Goal: Information Seeking & Learning: Learn about a topic

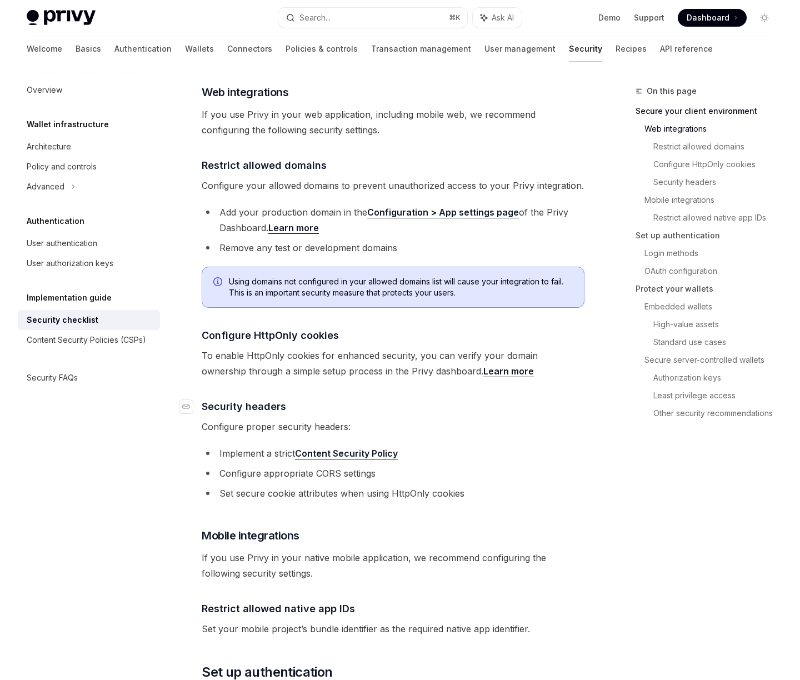
scroll to position [343, 0]
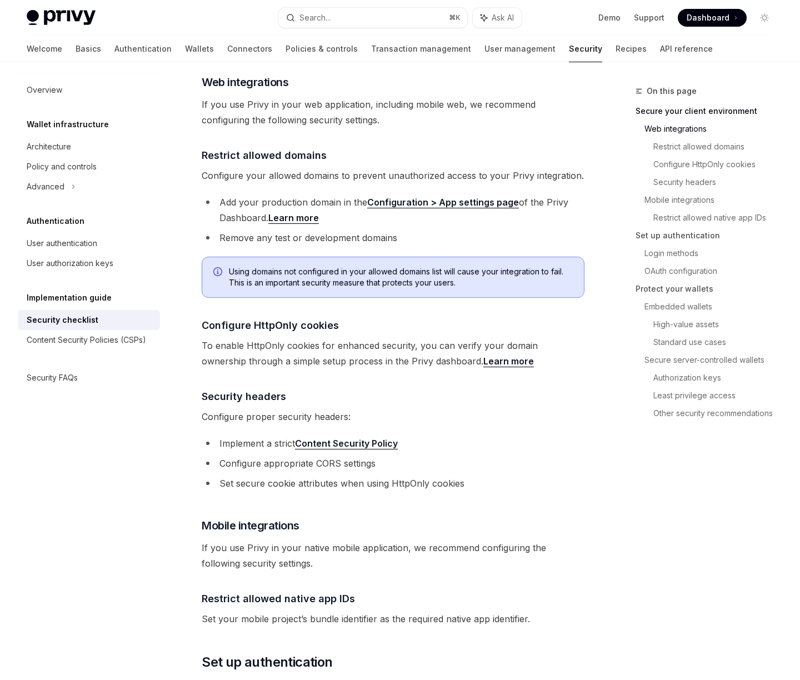
click at [326, 409] on span "Configure proper security headers:" at bounding box center [393, 417] width 383 height 16
click at [398, 409] on span "Configure proper security headers:" at bounding box center [393, 417] width 383 height 16
click at [288, 409] on span "Configure proper security headers:" at bounding box center [393, 417] width 383 height 16
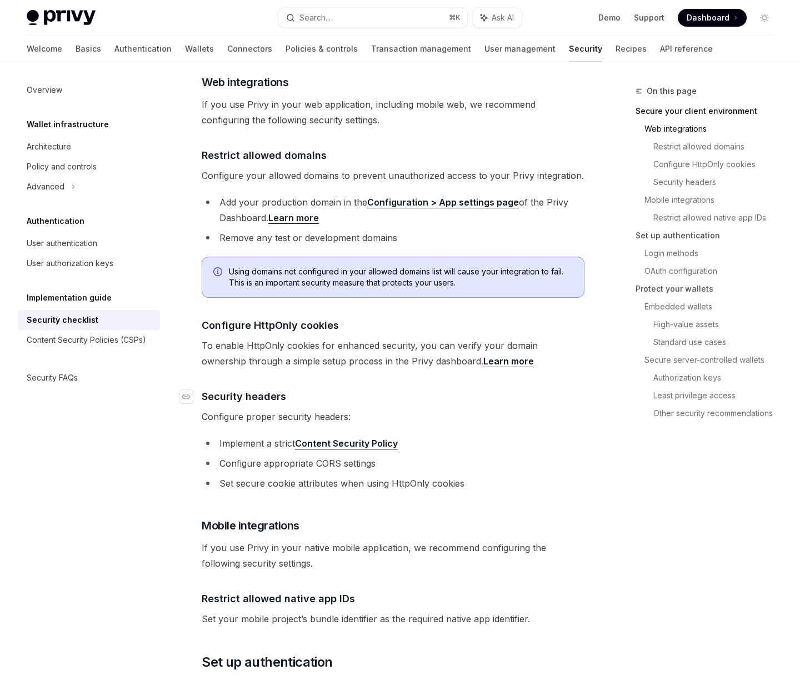
click at [356, 389] on h4 "​ Security headers" at bounding box center [393, 396] width 383 height 15
click at [271, 456] on li "Configure appropriate CORS settings" at bounding box center [393, 464] width 383 height 16
click at [277, 476] on li "Set secure cookie attributes when using HttpOnly cookies" at bounding box center [393, 484] width 383 height 16
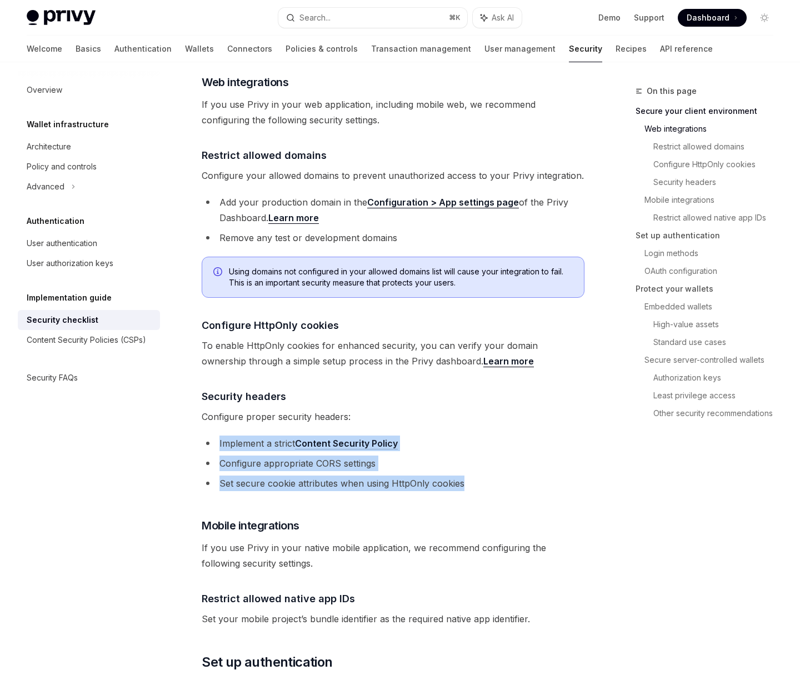
drag, startPoint x: 215, startPoint y: 425, endPoint x: 492, endPoint y: 466, distance: 280.1
click at [492, 466] on ul "Implement a strict Content Security Policy Configure appropriate CORS settings …" at bounding box center [393, 464] width 383 height 56
copy ul "Implement a strict Content Security Policy Configure appropriate CORS settings …"
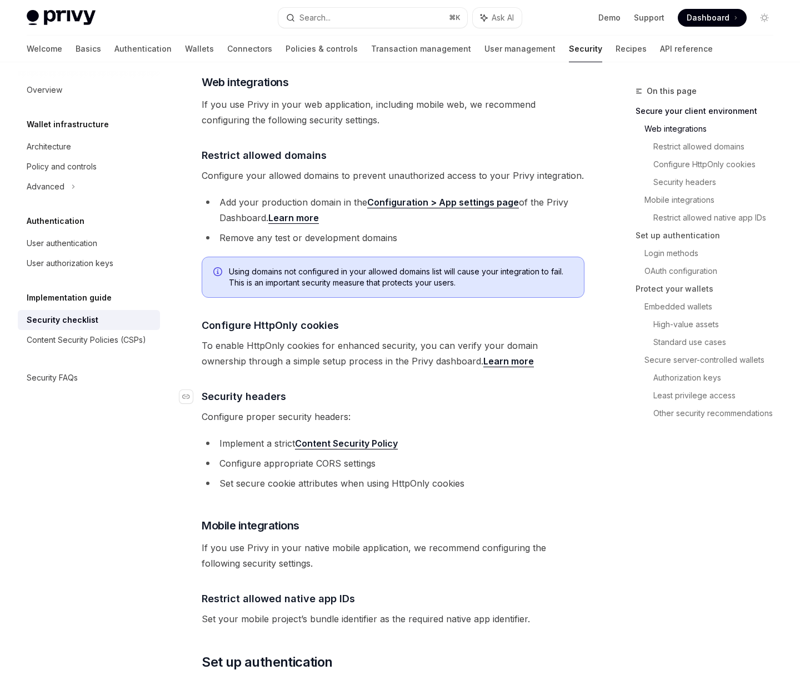
click at [374, 389] on h4 "​ Security headers" at bounding box center [393, 396] width 383 height 15
click at [337, 409] on span "Configure proper security headers:" at bounding box center [393, 417] width 383 height 16
click at [319, 476] on li "Set secure cookie attributes when using HttpOnly cookies" at bounding box center [393, 484] width 383 height 16
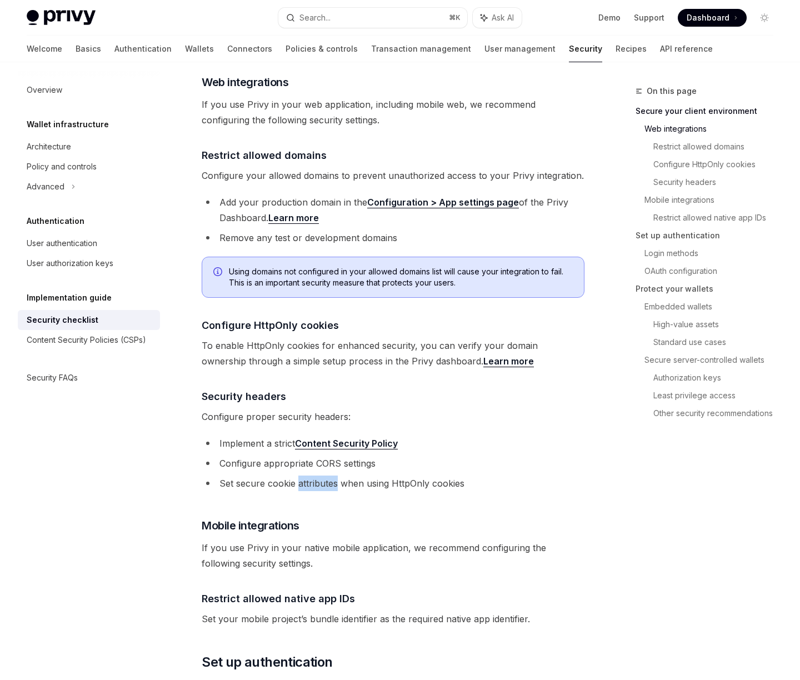
click at [319, 476] on li "Set secure cookie attributes when using HttpOnly cookies" at bounding box center [393, 484] width 383 height 16
click at [341, 476] on li "Set secure cookie attributes when using HttpOnly cookies" at bounding box center [393, 484] width 383 height 16
click at [319, 456] on li "Configure appropriate CORS settings" at bounding box center [393, 464] width 383 height 16
click at [363, 438] on link "Content Security Policy" at bounding box center [346, 444] width 103 height 12
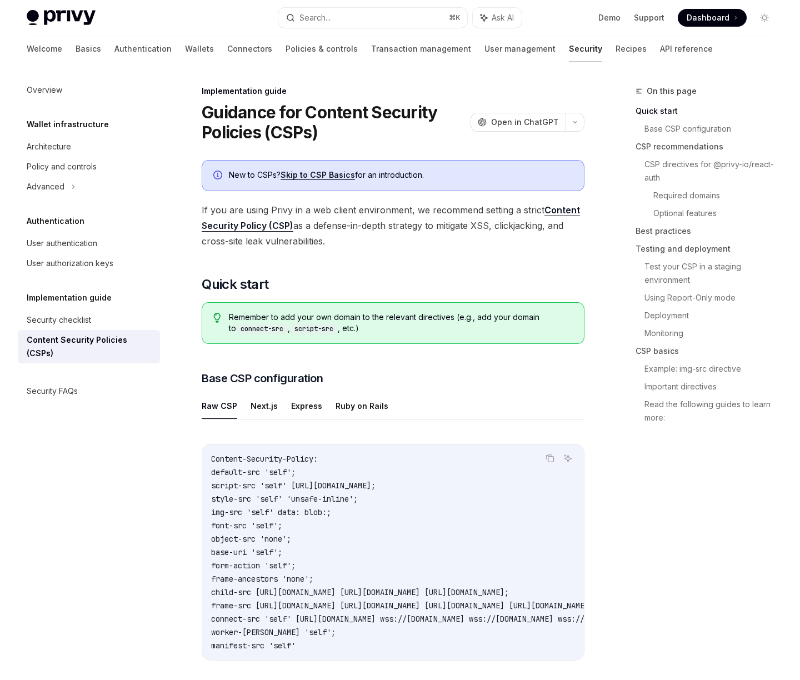
click at [354, 213] on span "If you are using Privy in a web client environment, we recommend setting a stri…" at bounding box center [393, 225] width 383 height 47
click at [352, 223] on span "If you are using Privy in a web client environment, we recommend setting a stri…" at bounding box center [393, 225] width 383 height 47
click at [334, 176] on link "Skip to CSP Basics" at bounding box center [318, 175] width 74 height 10
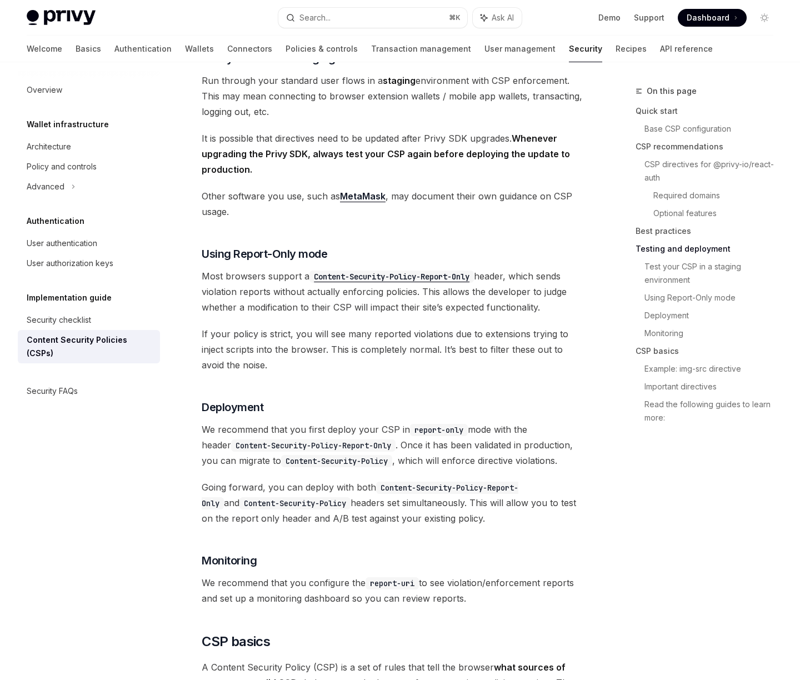
scroll to position [2392, 0]
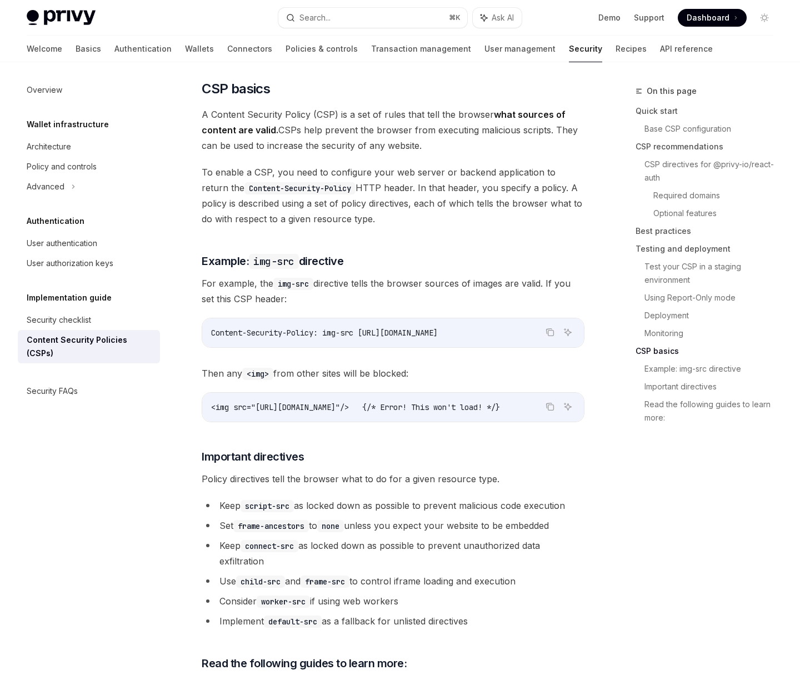
click at [370, 121] on span "A Content Security Policy (CSP) is a set of rules that tell the browser what so…" at bounding box center [393, 130] width 383 height 47
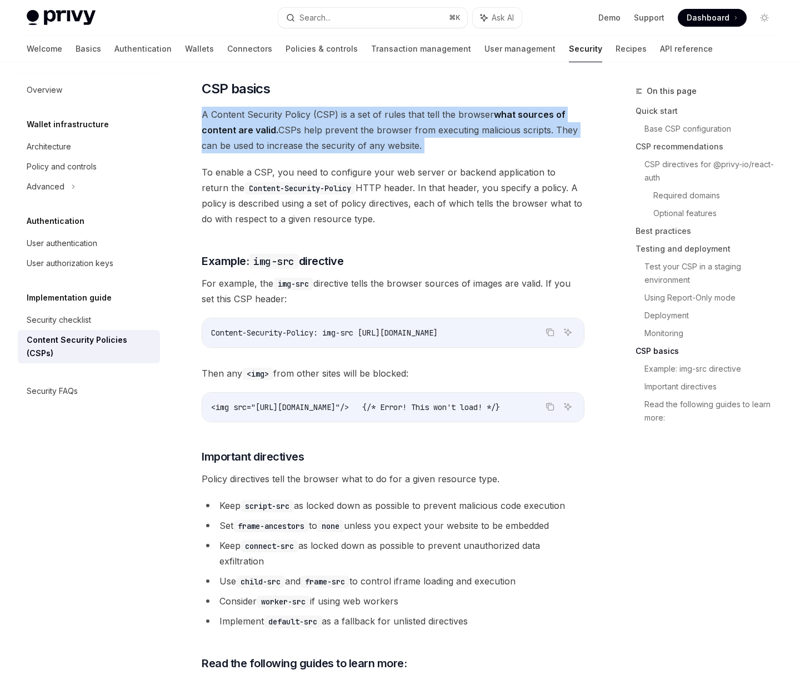
click at [370, 121] on span "A Content Security Policy (CSP) is a set of rules that tell the browser what so…" at bounding box center [393, 130] width 383 height 47
click at [367, 136] on span "A Content Security Policy (CSP) is a set of rules that tell the browser what so…" at bounding box center [393, 130] width 383 height 47
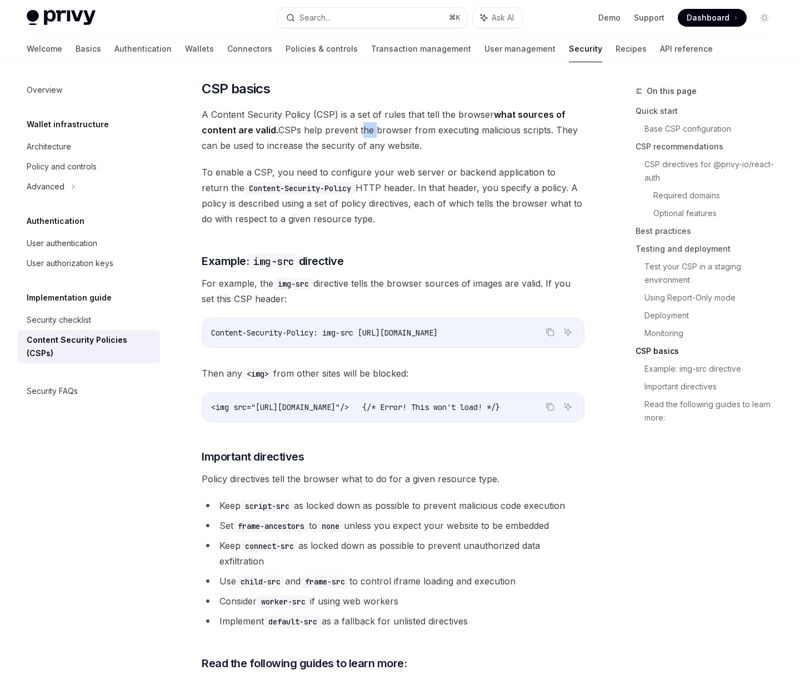
click at [367, 136] on span "A Content Security Policy (CSP) is a set of rules that tell the browser what so…" at bounding box center [393, 130] width 383 height 47
click at [353, 133] on span "A Content Security Policy (CSP) is a set of rules that tell the browser what so…" at bounding box center [393, 130] width 383 height 47
click at [368, 194] on span "To enable a CSP, you need to configure your web server or backend application t…" at bounding box center [393, 195] width 383 height 62
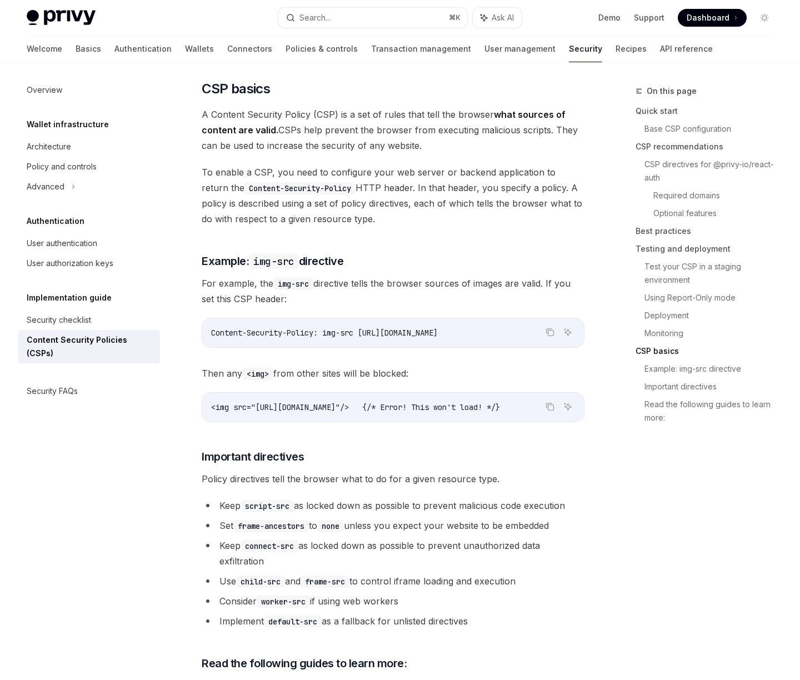
click at [364, 210] on span "To enable a CSP, you need to configure your web server or backend application t…" at bounding box center [393, 195] width 383 height 62
click at [309, 212] on span "To enable a CSP, you need to configure your web server or backend application t…" at bounding box center [393, 195] width 383 height 62
click at [356, 289] on span "For example, the img-src directive tells the browser sources of images are vali…" at bounding box center [393, 291] width 383 height 31
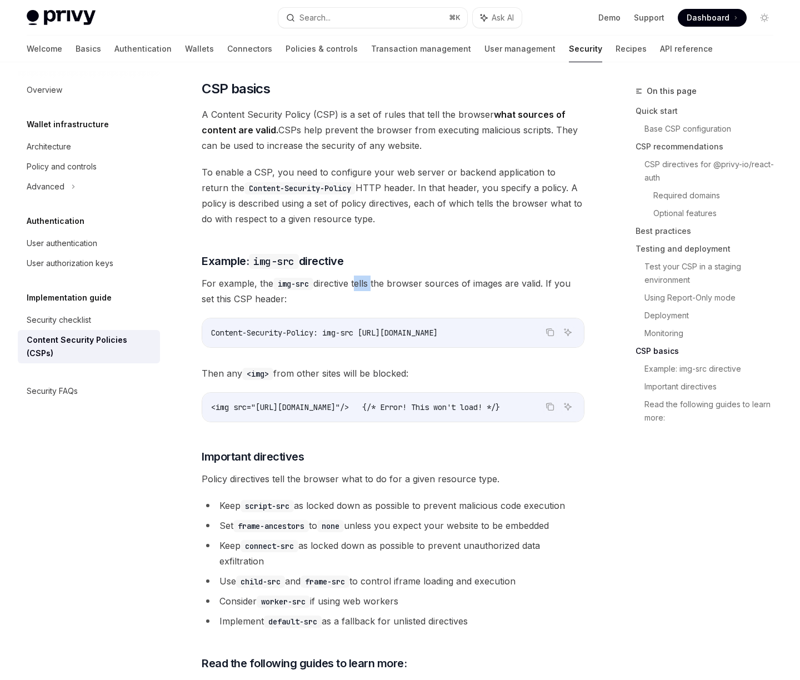
click at [356, 289] on span "For example, the img-src directive tells the browser sources of images are vali…" at bounding box center [393, 291] width 383 height 31
click at [413, 294] on span "For example, the img-src directive tells the browser sources of images are vali…" at bounding box center [393, 291] width 383 height 31
drag, startPoint x: 209, startPoint y: 337, endPoint x: 316, endPoint y: 339, distance: 106.1
click at [316, 339] on div "Content-Security-Policy: img-src https://my-website.com/" at bounding box center [393, 332] width 382 height 29
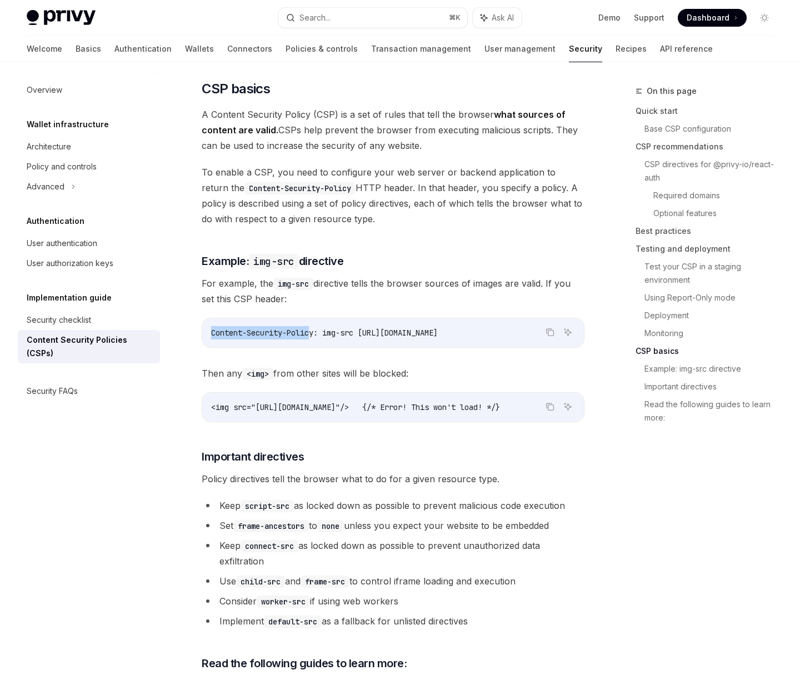
copy span "Content-Security-Polic"
click at [407, 533] on li "Set frame-ancestors to none unless you expect your website to be embedded" at bounding box center [393, 526] width 383 height 16
click at [471, 533] on li "Set frame-ancestors to none unless you expect your website to be embedded" at bounding box center [393, 526] width 383 height 16
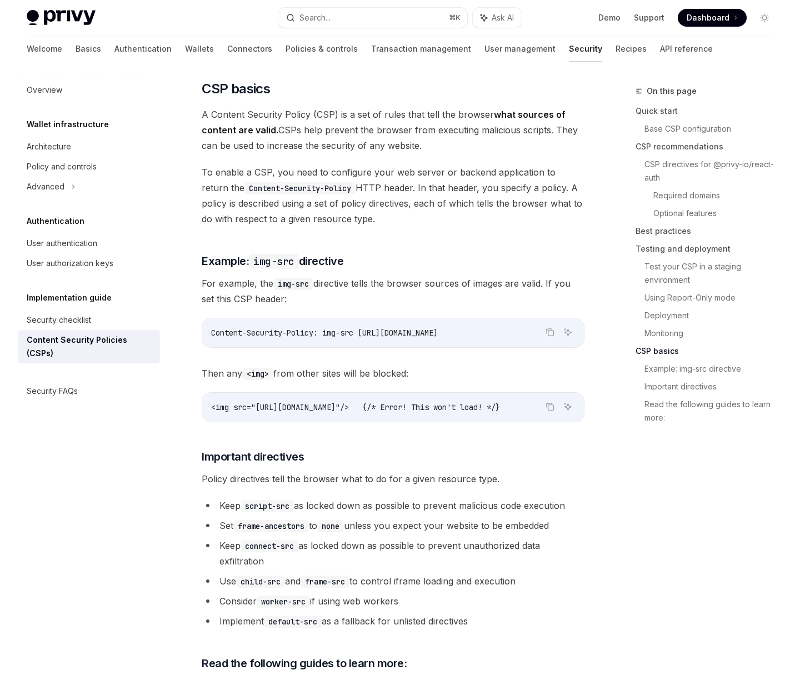
click at [345, 556] on li "Keep connect-src as locked down as possible to prevent unauthorized data exfilt…" at bounding box center [393, 553] width 383 height 31
click at [387, 552] on li "Keep connect-src as locked down as possible to prevent unauthorized data exfilt…" at bounding box center [393, 553] width 383 height 31
click at [359, 554] on li "Keep connect-src as locked down as possible to prevent unauthorized data exfilt…" at bounding box center [393, 553] width 383 height 31
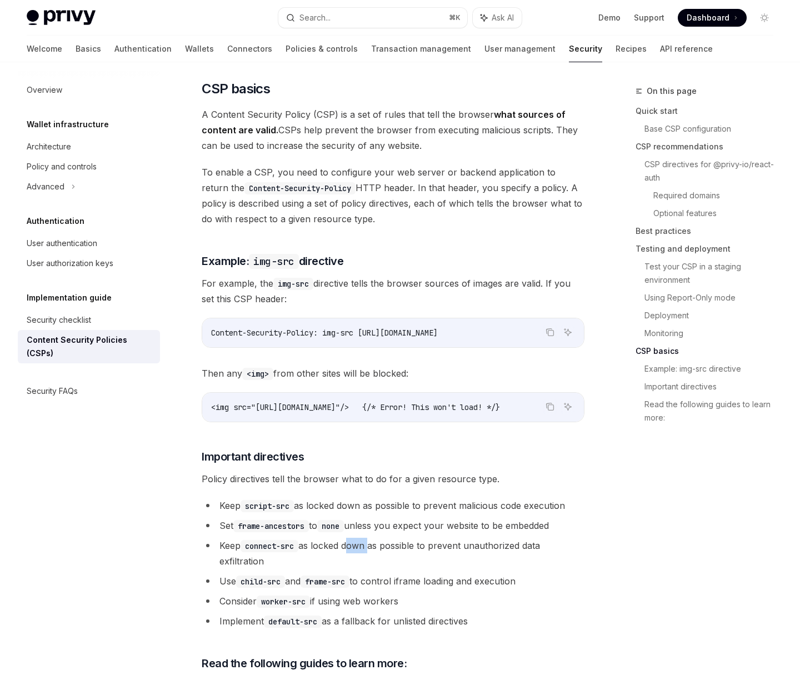
click at [359, 554] on li "Keep connect-src as locked down as possible to prevent unauthorized data exfilt…" at bounding box center [393, 553] width 383 height 31
click at [394, 557] on li "Keep connect-src as locked down as possible to prevent unauthorized data exfilt…" at bounding box center [393, 553] width 383 height 31
click at [391, 562] on li "Keep connect-src as locked down as possible to prevent unauthorized data exfilt…" at bounding box center [393, 553] width 383 height 31
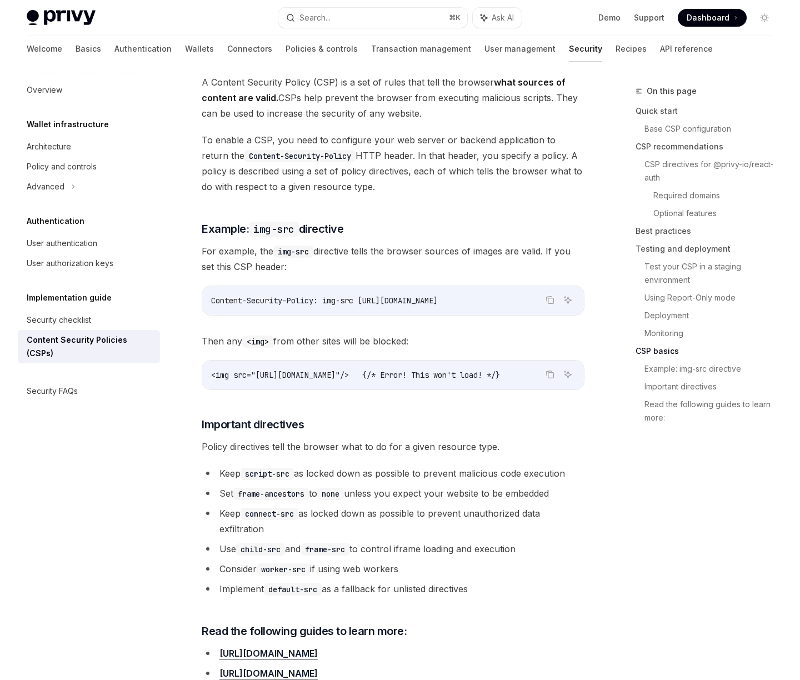
scroll to position [2430, 0]
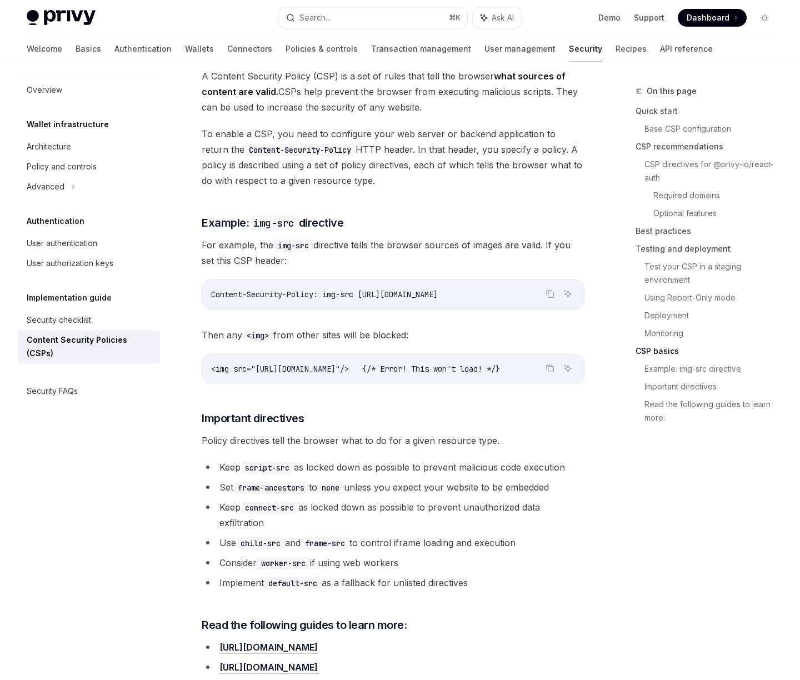
click at [366, 590] on li "Implement default-src as a fallback for unlisted directives" at bounding box center [393, 583] width 383 height 16
click at [441, 590] on li "Implement default-src as a fallback for unlisted directives" at bounding box center [393, 583] width 383 height 16
click at [410, 590] on li "Implement default-src as a fallback for unlisted directives" at bounding box center [393, 583] width 383 height 16
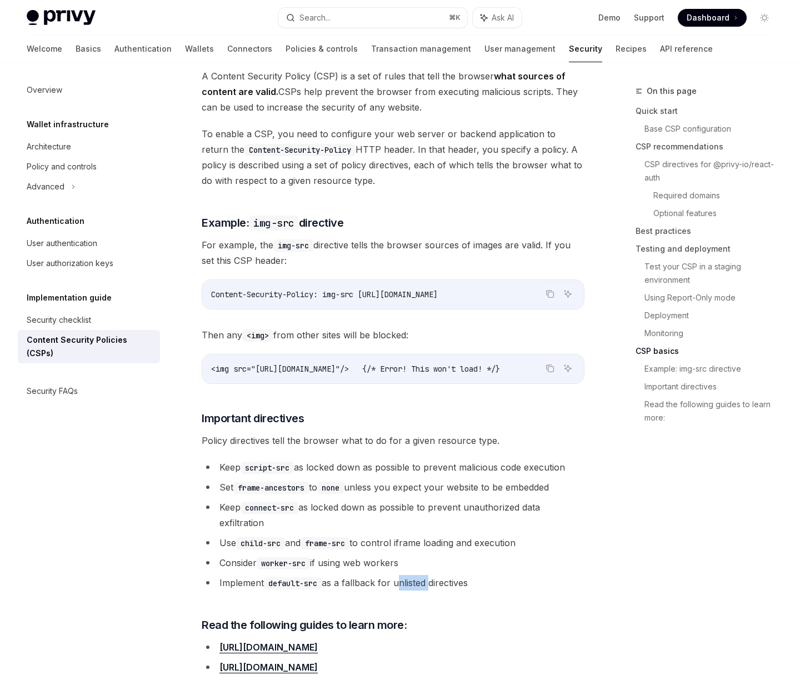
click at [410, 590] on li "Implement default-src as a fallback for unlisted directives" at bounding box center [393, 583] width 383 height 16
click at [481, 582] on ul "Keep script-src as locked down as possible to prevent malicious code execution …" at bounding box center [393, 524] width 383 height 131
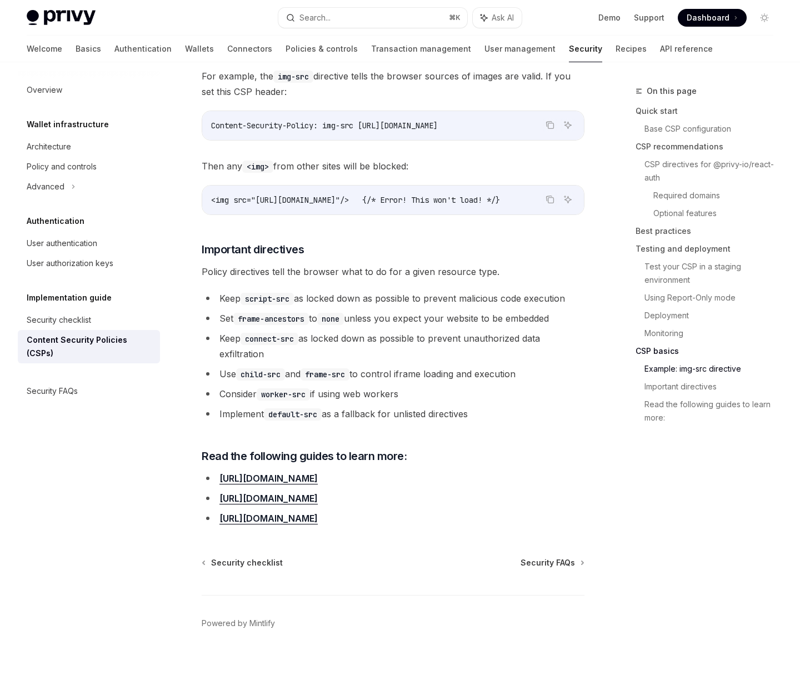
scroll to position [2610, 0]
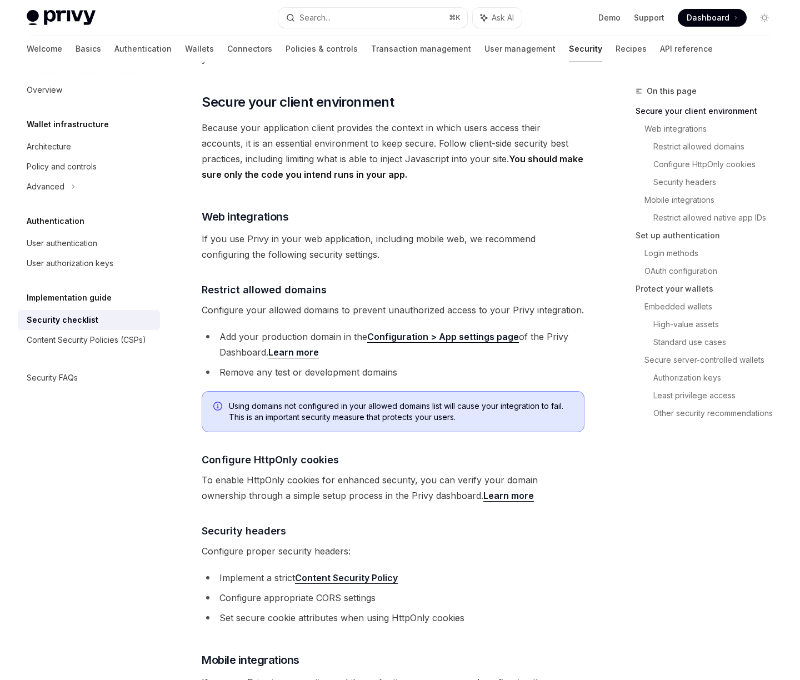
scroll to position [343, 0]
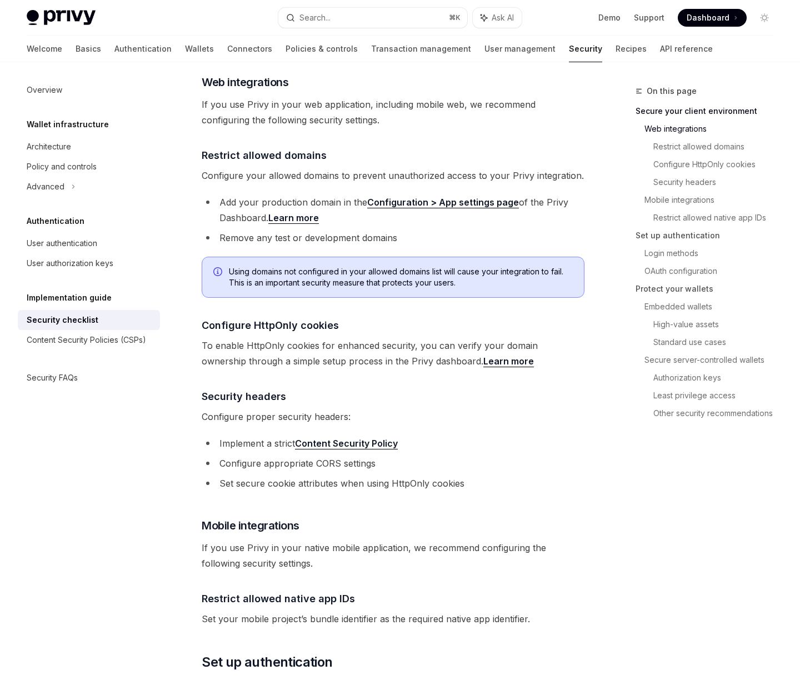
click at [310, 106] on span "If you use Privy in your web application, including mobile web, we recommend co…" at bounding box center [393, 112] width 383 height 31
click at [347, 168] on span "Configure your allowed domains to prevent unauthorized access to your Privy int…" at bounding box center [393, 176] width 383 height 16
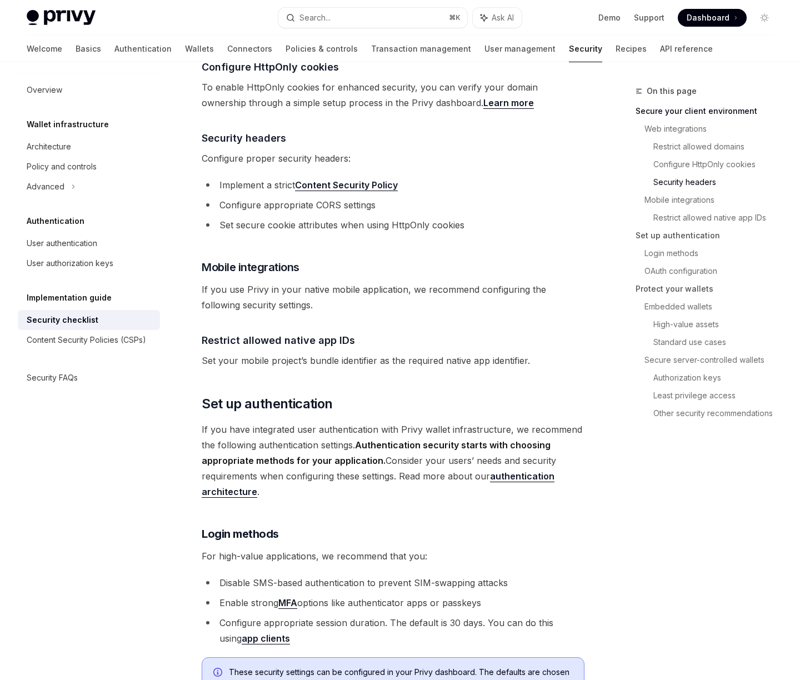
scroll to position [642, 0]
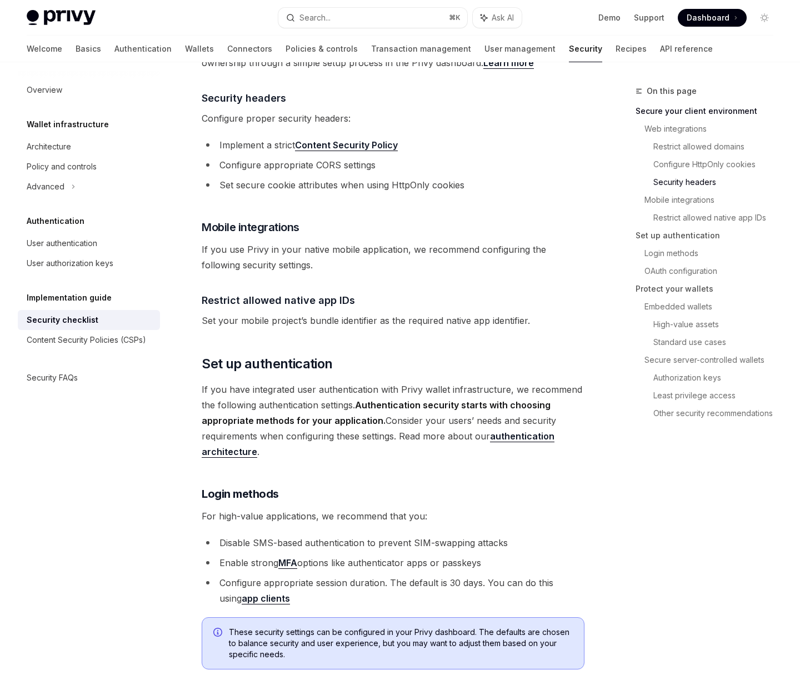
click at [354, 177] on li "Set secure cookie attributes when using HttpOnly cookies" at bounding box center [393, 185] width 383 height 16
drag, startPoint x: 219, startPoint y: 169, endPoint x: 388, endPoint y: 172, distance: 168.3
click at [388, 177] on li "Set secure cookie attributes when using HttpOnly cookies" at bounding box center [393, 185] width 383 height 16
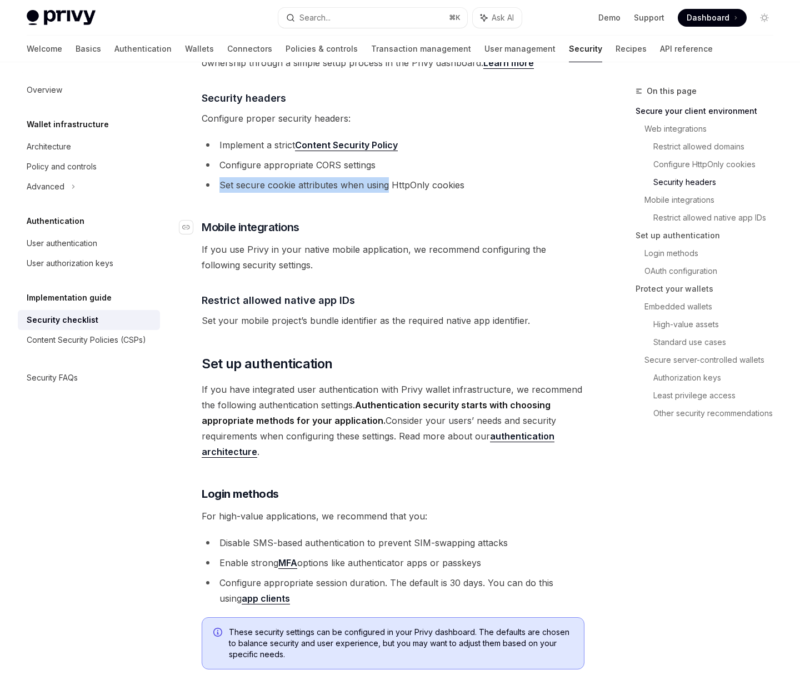
copy li "Set secure cookie attributes when using"
click at [334, 157] on li "Configure appropriate CORS settings" at bounding box center [393, 165] width 383 height 16
copy li "CORS"
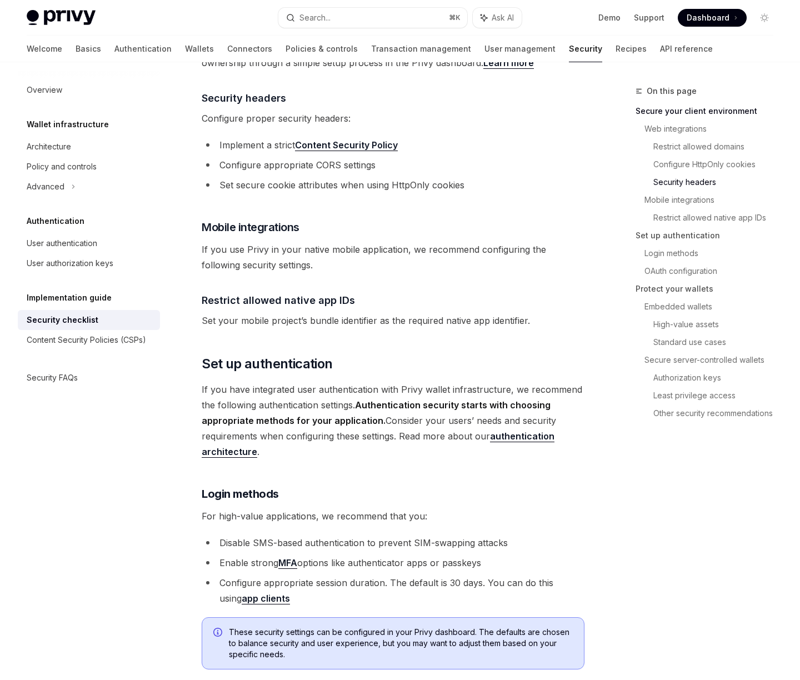
click at [535, 137] on li "Implement a strict Content Security Policy" at bounding box center [393, 145] width 383 height 16
click at [364, 139] on link "Content Security Policy" at bounding box center [346, 145] width 103 height 12
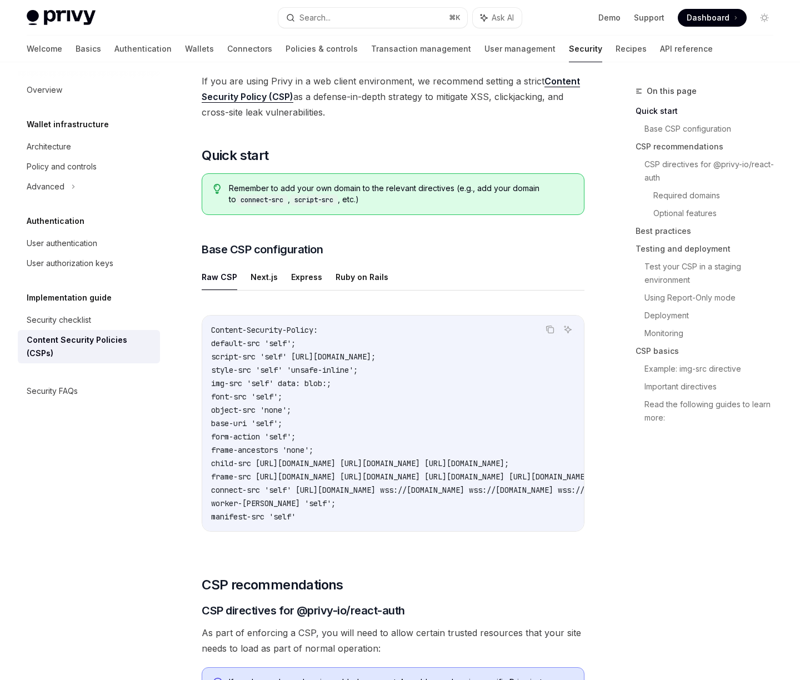
scroll to position [168, 0]
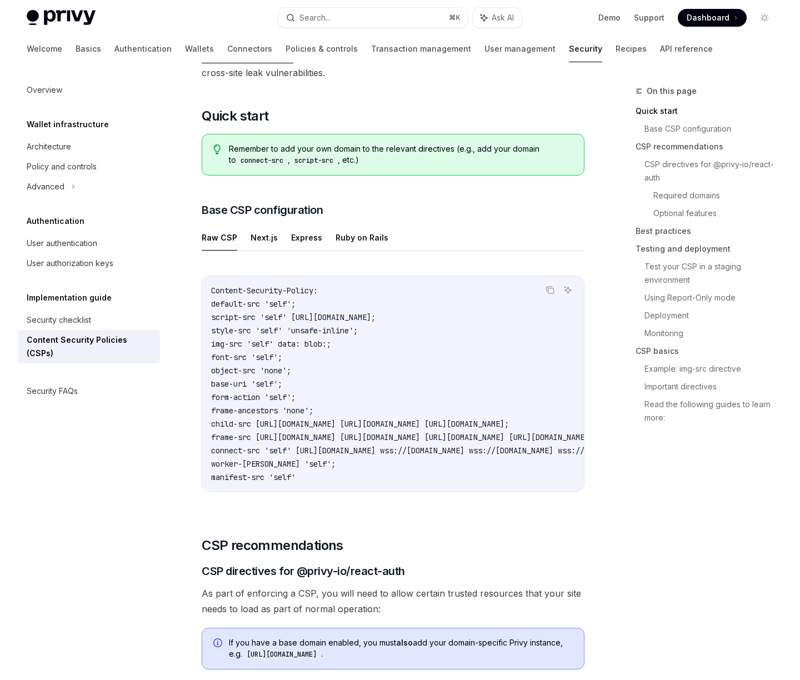
type textarea "*"
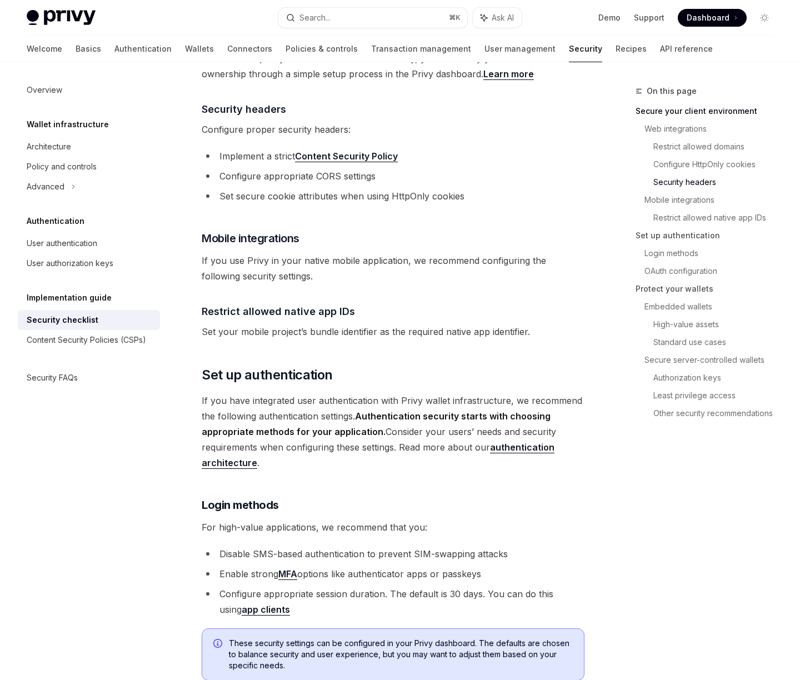
scroll to position [642, 0]
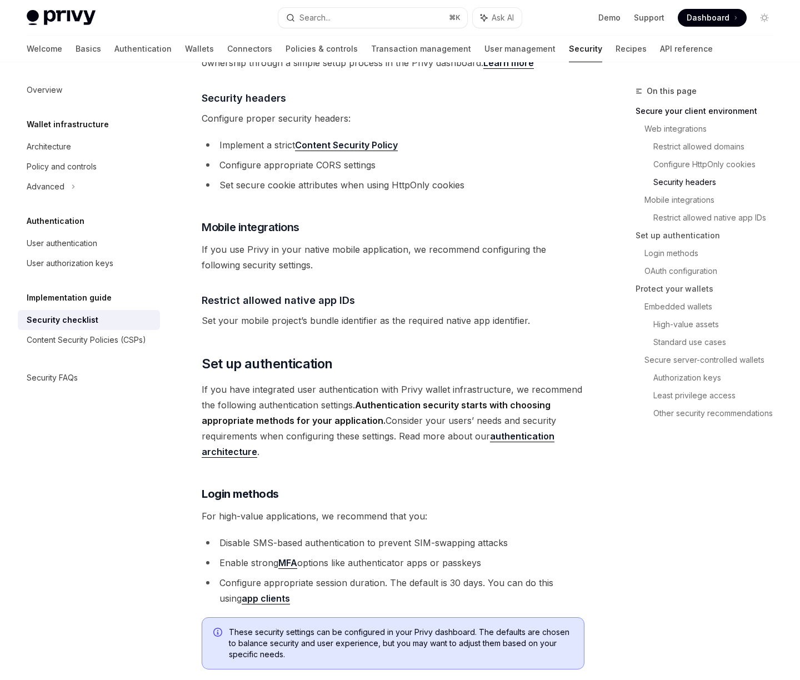
click at [327, 157] on li "Configure appropriate CORS settings" at bounding box center [393, 165] width 383 height 16
copy li "CORS"
click at [441, 111] on span "Configure proper security headers:" at bounding box center [393, 119] width 383 height 16
click at [454, 158] on ul "Implement a strict Content Security Policy Configure appropriate CORS settings …" at bounding box center [393, 165] width 383 height 56
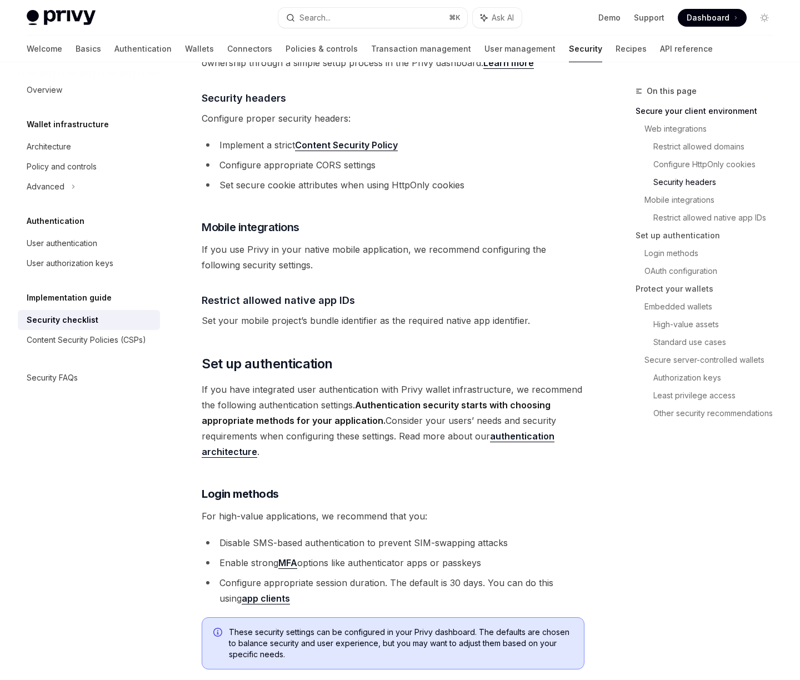
click at [262, 157] on li "Configure appropriate CORS settings" at bounding box center [393, 165] width 383 height 16
drag, startPoint x: 219, startPoint y: 148, endPoint x: 427, endPoint y: 144, distance: 207.8
click at [427, 157] on li "Configure appropriate CORS settings" at bounding box center [393, 165] width 383 height 16
copy li "Configure appropriate CORS settings"
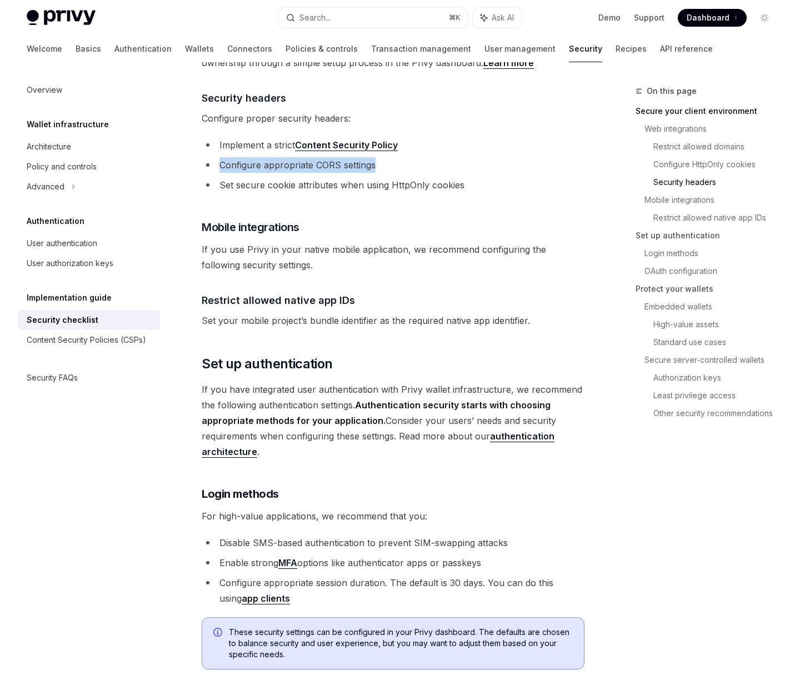
copy li "Configure appropriate CORS settings"
click at [242, 157] on li "Configure appropriate CORS settings" at bounding box center [393, 165] width 383 height 16
drag, startPoint x: 221, startPoint y: 149, endPoint x: 394, endPoint y: 152, distance: 172.8
click at [394, 157] on li "Configure appropriate CORS settings" at bounding box center [393, 165] width 383 height 16
copy li "Configure appropriate CORS settings"
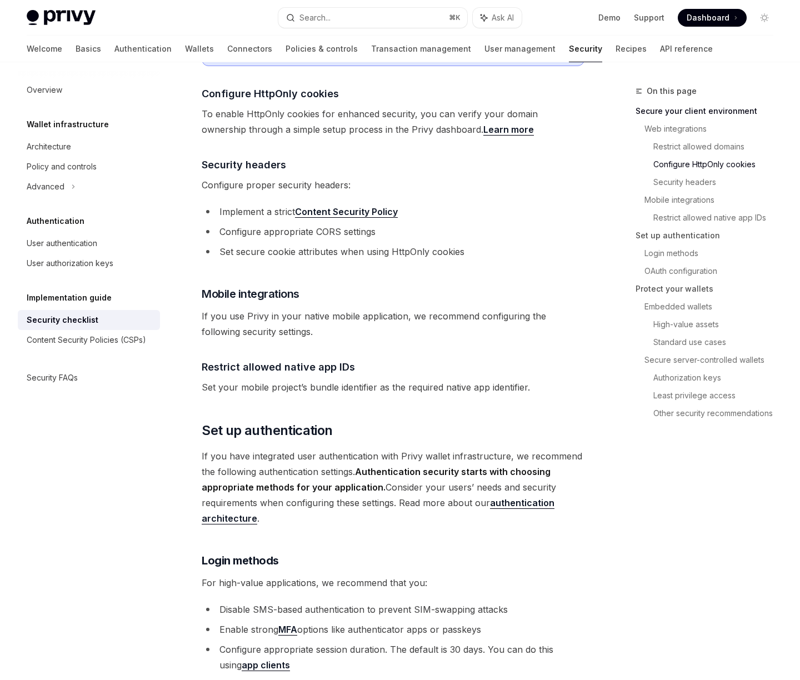
scroll to position [564, 0]
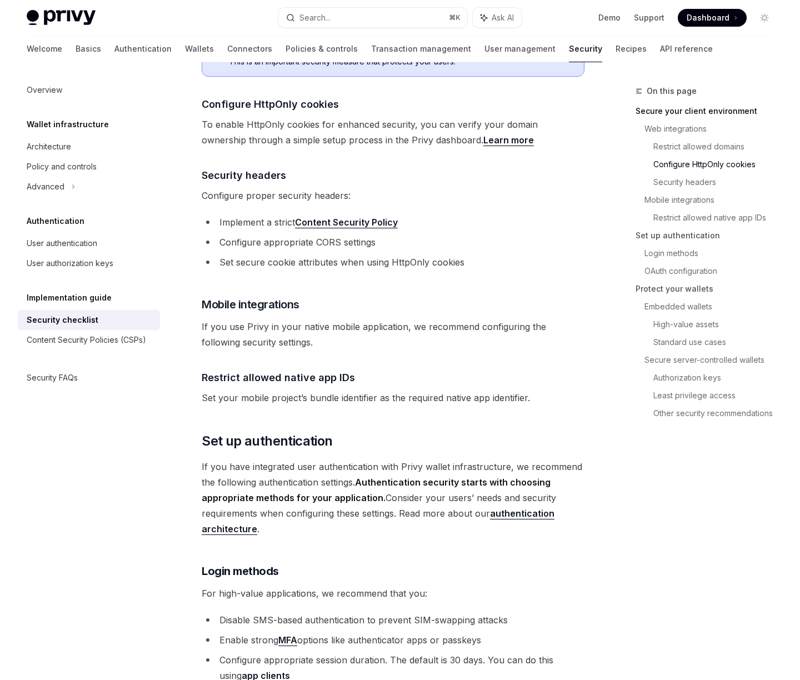
click at [372, 217] on link "Content Security Policy" at bounding box center [346, 223] width 103 height 12
type textarea "*"
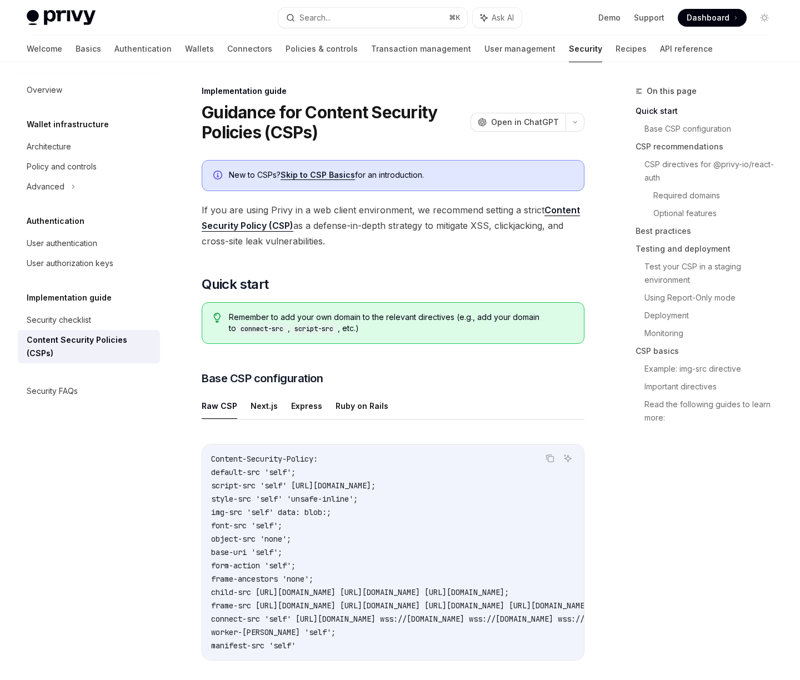
click at [351, 230] on span "If you are using Privy in a web client environment, we recommend setting a stri…" at bounding box center [393, 225] width 383 height 47
click at [374, 224] on span "If you are using Privy in a web client environment, we recommend setting a stri…" at bounding box center [393, 225] width 383 height 47
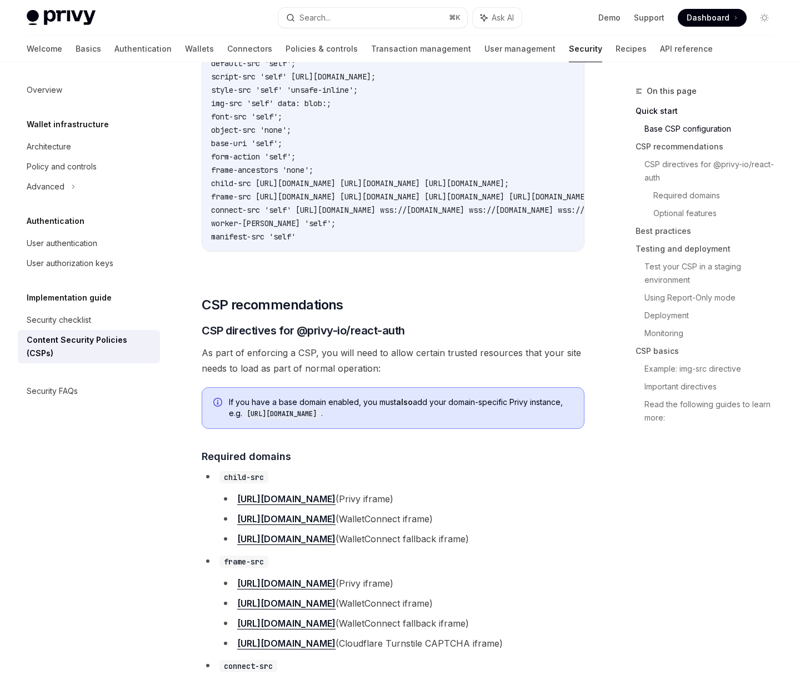
scroll to position [443, 0]
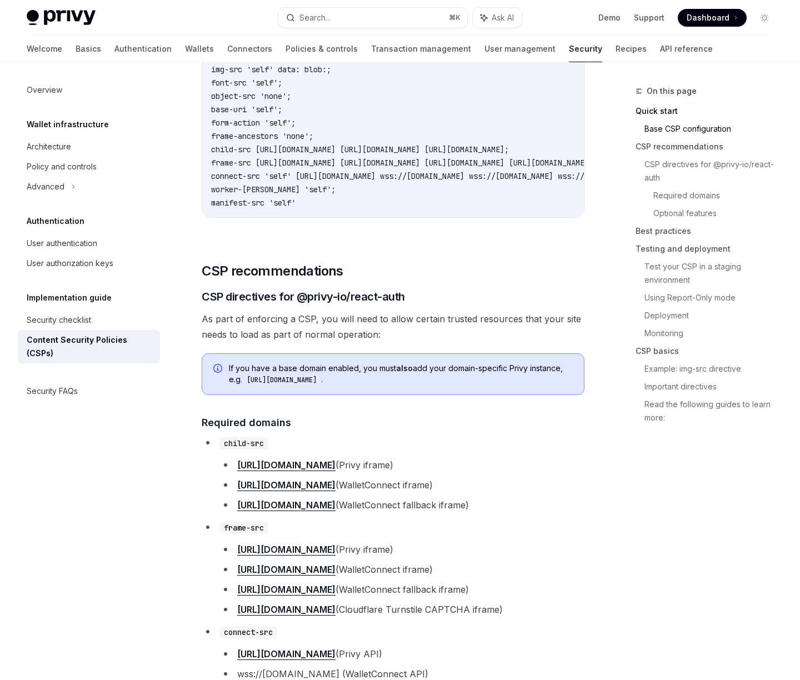
click at [368, 325] on span "As part of enforcing a CSP, you will need to allow certain trusted resources th…" at bounding box center [393, 326] width 383 height 31
click at [368, 334] on span "As part of enforcing a CSP, you will need to allow certain trusted resources th…" at bounding box center [393, 326] width 383 height 31
click at [292, 335] on span "As part of enforcing a CSP, you will need to allow certain trusted resources th…" at bounding box center [393, 326] width 383 height 31
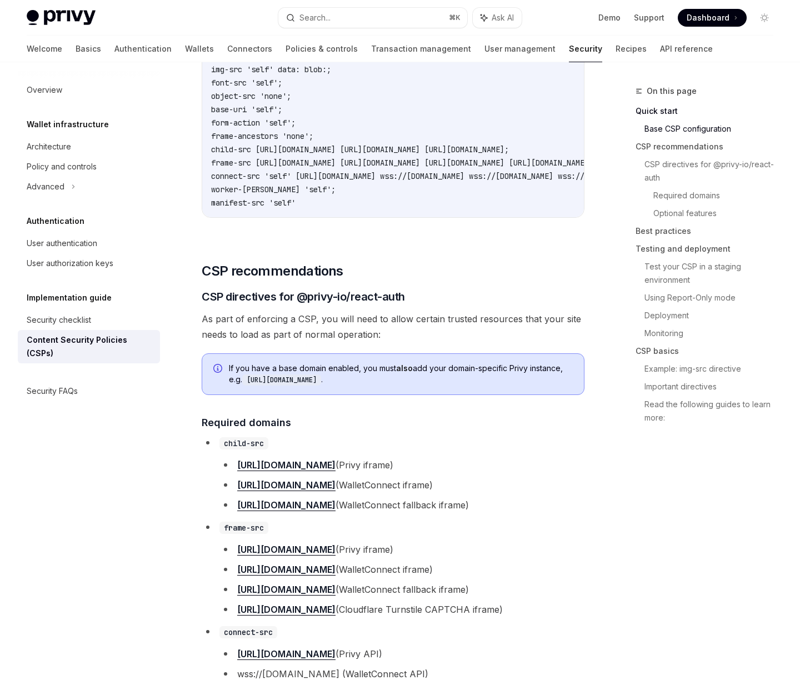
click at [324, 339] on span "As part of enforcing a CSP, you will need to allow certain trusted resources th…" at bounding box center [393, 326] width 383 height 31
click at [341, 339] on span "As part of enforcing a CSP, you will need to allow certain trusted resources th…" at bounding box center [393, 326] width 383 height 31
click at [429, 373] on span "If you have a base domain enabled, you must also add your domain-specific Privy…" at bounding box center [401, 374] width 344 height 23
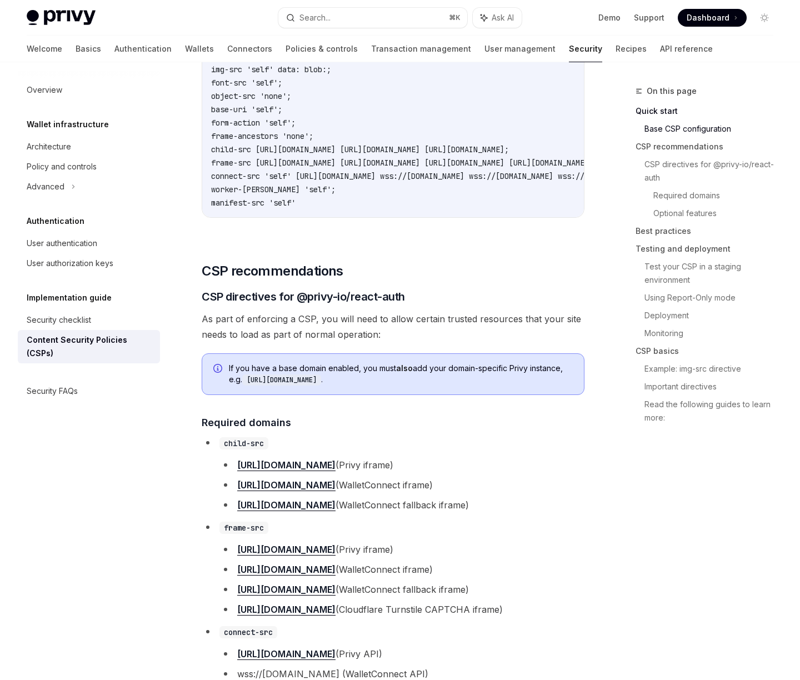
click at [418, 342] on span "As part of enforcing a CSP, you will need to allow certain trusted resources th…" at bounding box center [393, 326] width 383 height 31
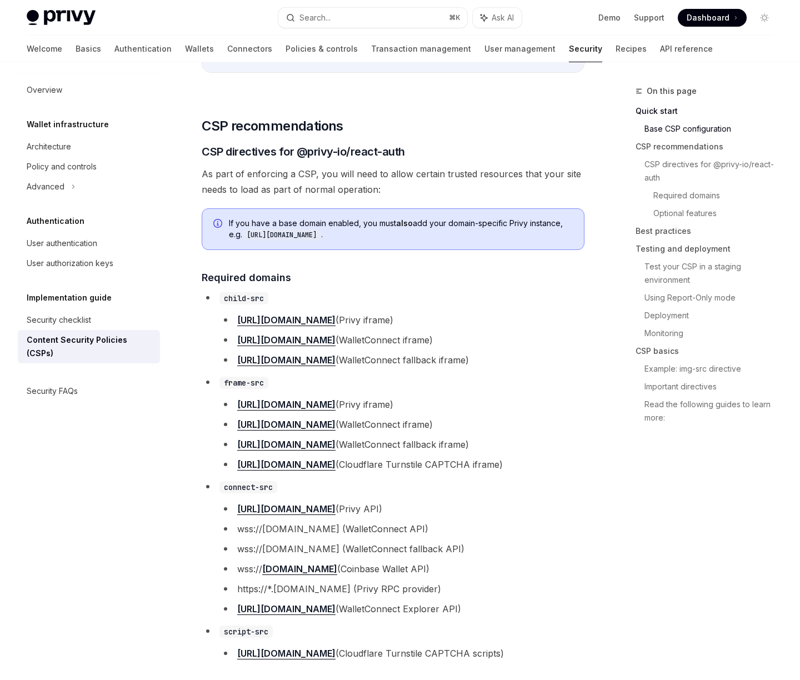
scroll to position [589, 0]
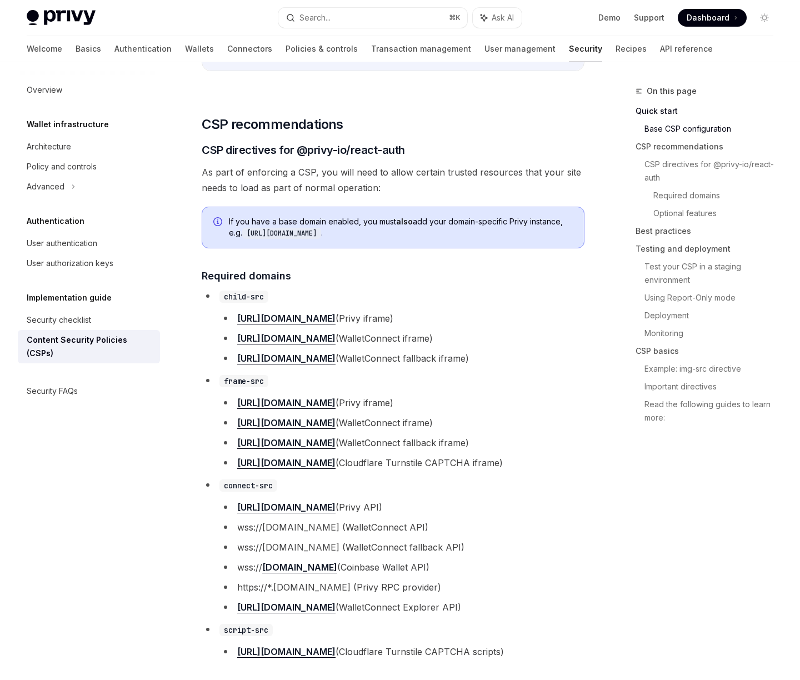
click at [418, 346] on li "https://verify.walletconnect.com (WalletConnect iframe)" at bounding box center [401, 339] width 365 height 16
click at [422, 366] on li "https://verify.walletconnect.org (WalletConnect fallback iframe)" at bounding box center [401, 359] width 365 height 16
click at [435, 339] on li "https://verify.walletconnect.com (WalletConnect iframe)" at bounding box center [401, 339] width 365 height 16
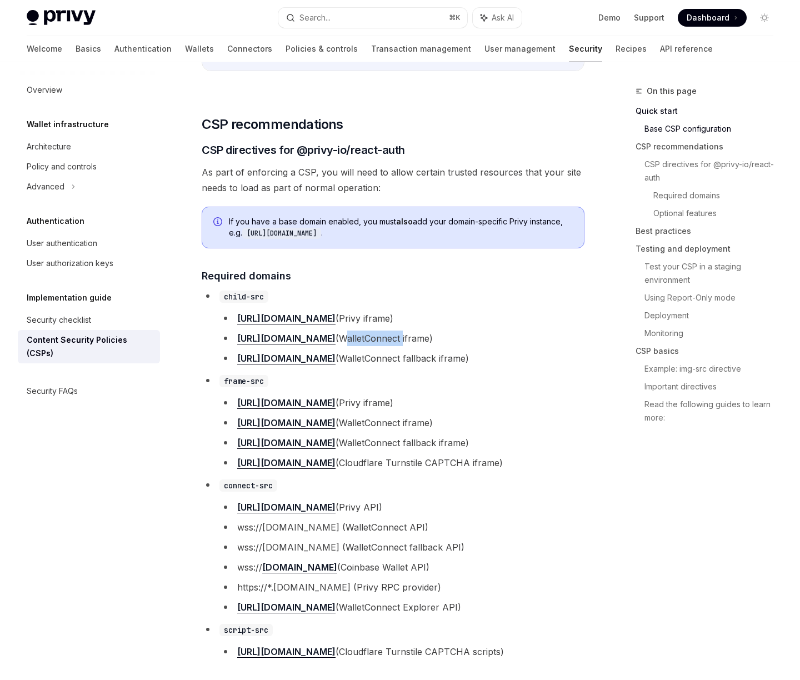
click at [435, 339] on li "https://verify.walletconnect.com (WalletConnect iframe)" at bounding box center [401, 339] width 365 height 16
click at [430, 353] on ul "https://auth.privy.io (Privy iframe) https://verify.walletconnect.com (WalletCo…" at bounding box center [401, 339] width 365 height 56
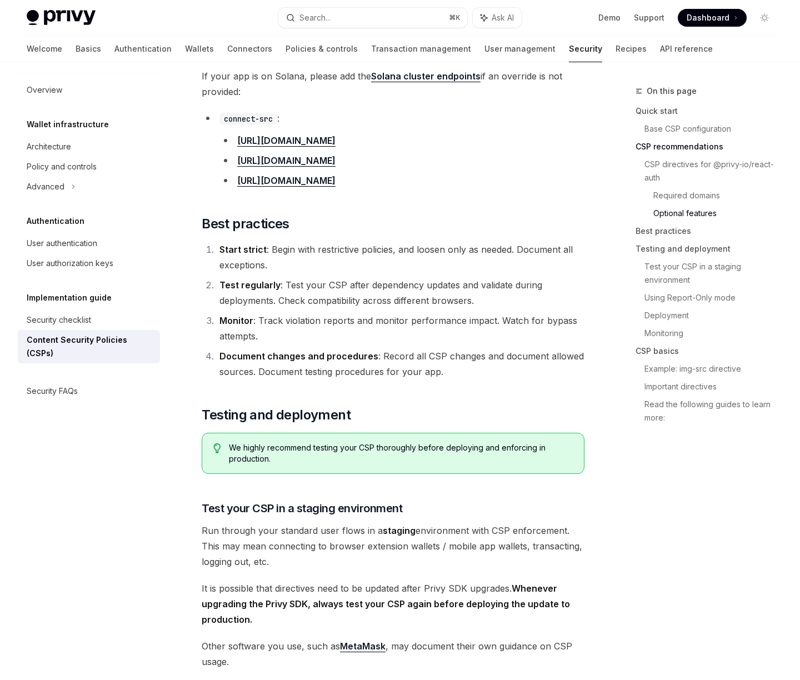
scroll to position [1412, 0]
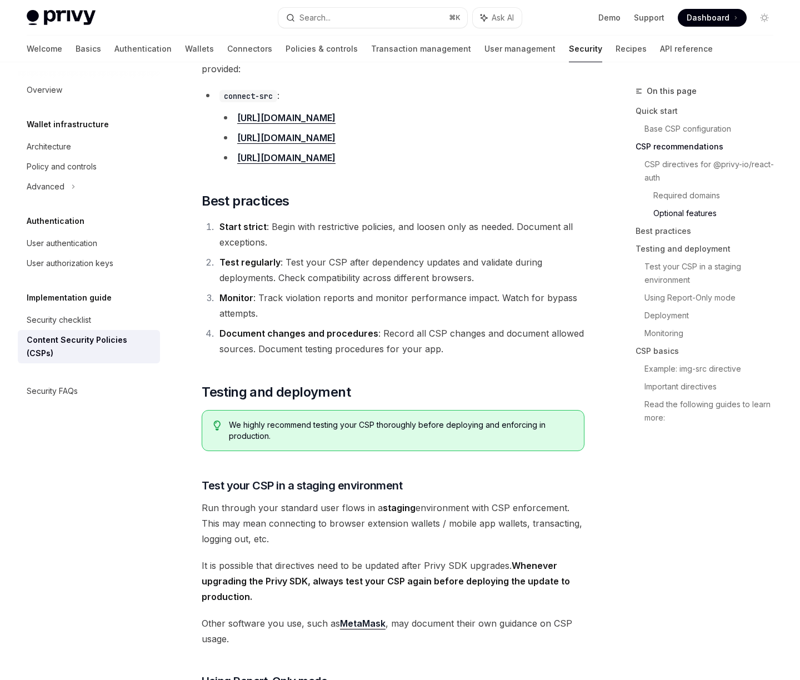
click at [363, 515] on span "Run through your standard user flows in a staging environment with CSP enforcem…" at bounding box center [393, 523] width 383 height 47
click at [378, 534] on span "Run through your standard user flows in a staging environment with CSP enforcem…" at bounding box center [393, 523] width 383 height 47
click at [402, 530] on span "Run through your standard user flows in a staging environment with CSP enforcem…" at bounding box center [393, 523] width 383 height 47
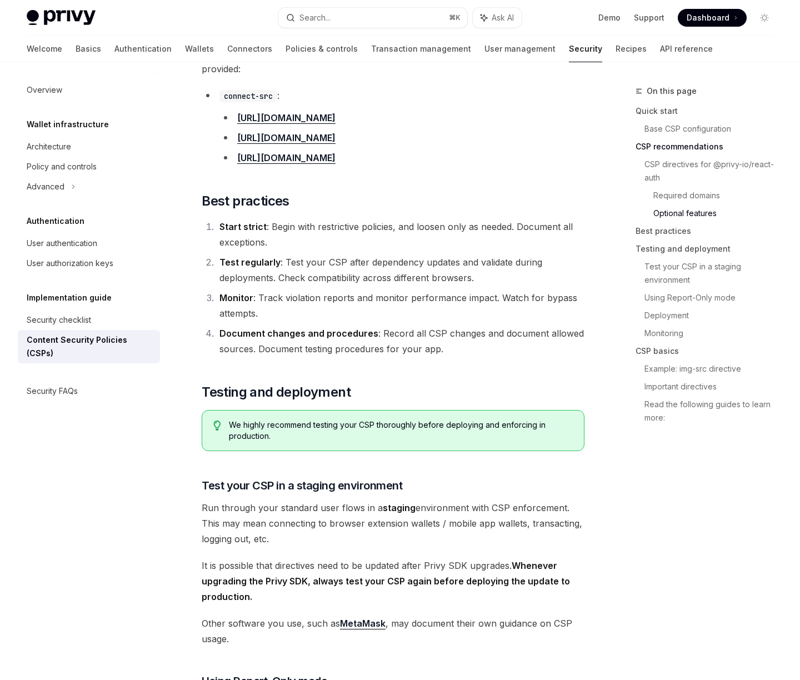
click at [439, 528] on span "Run through your standard user flows in a staging environment with CSP enforcem…" at bounding box center [393, 523] width 383 height 47
click at [362, 531] on span "Run through your standard user flows in a staging environment with CSP enforcem…" at bounding box center [393, 523] width 383 height 47
click at [412, 530] on span "Run through your standard user flows in a staging environment with CSP enforcem…" at bounding box center [393, 523] width 383 height 47
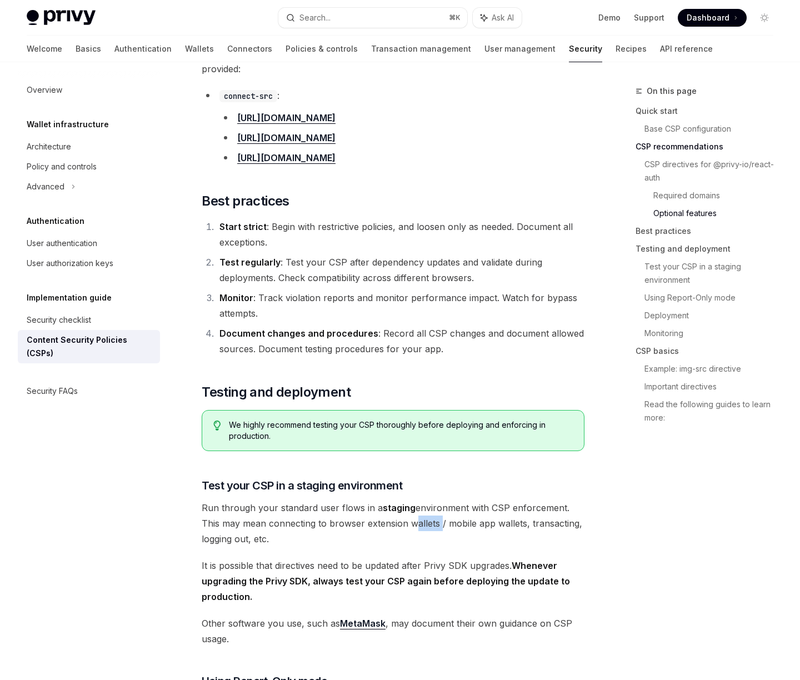
click at [412, 530] on span "Run through your standard user flows in a staging environment with CSP enforcem…" at bounding box center [393, 523] width 383 height 47
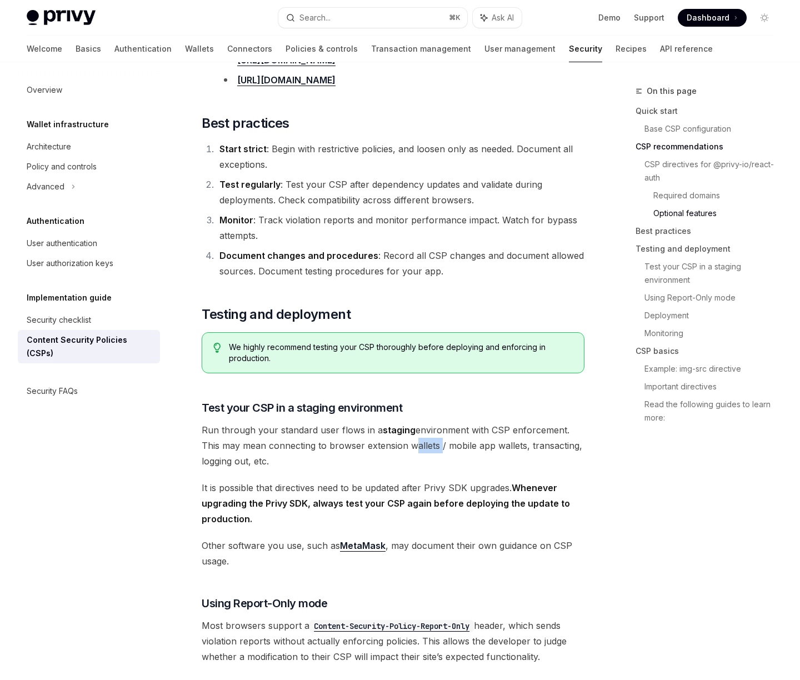
scroll to position [1499, 0]
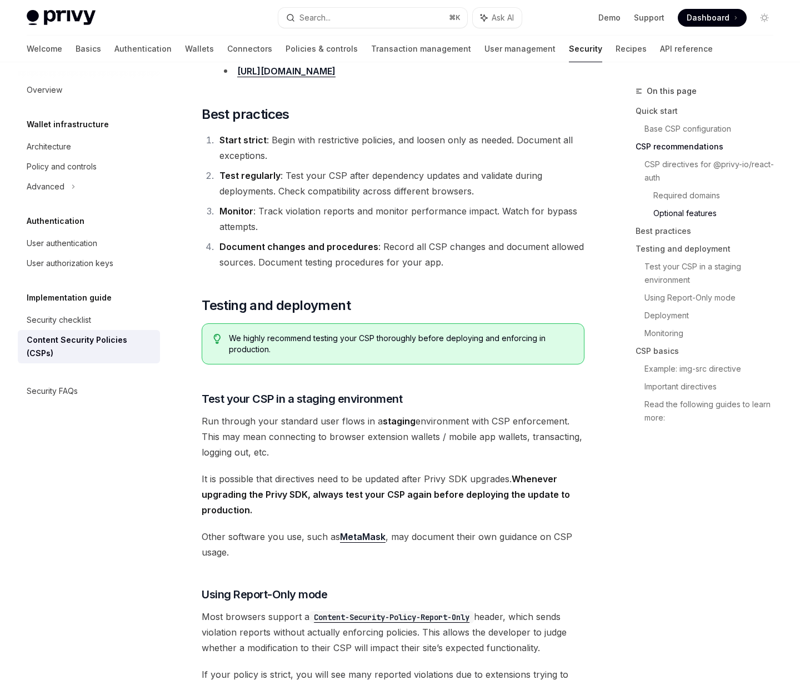
click at [380, 496] on strong "Whenever upgrading the Privy SDK, always test your CSP again before deploying t…" at bounding box center [386, 494] width 368 height 42
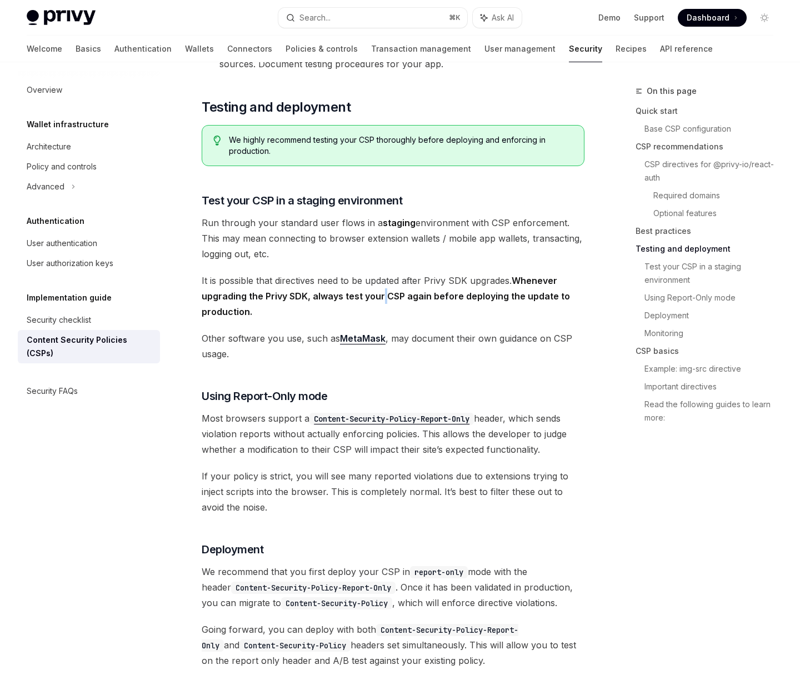
scroll to position [1737, 0]
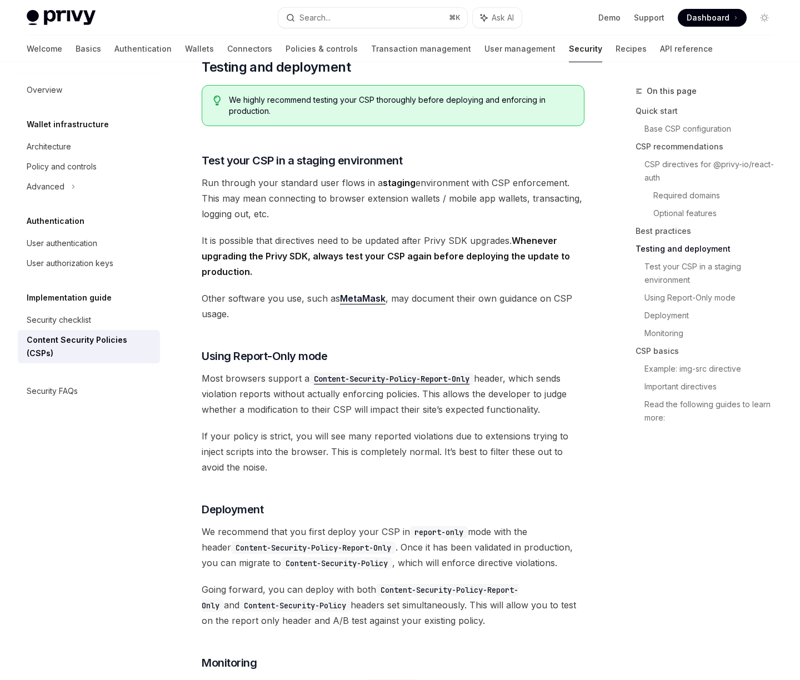
click at [385, 399] on span "Most browsers support a Content-Security-Policy-Report-Only header, which sends…" at bounding box center [393, 394] width 383 height 47
click at [380, 410] on span "Most browsers support a Content-Security-Policy-Report-Only header, which sends…" at bounding box center [393, 394] width 383 height 47
click at [372, 438] on span "If your policy is strict, you will see many reported violations due to extensio…" at bounding box center [393, 451] width 383 height 47
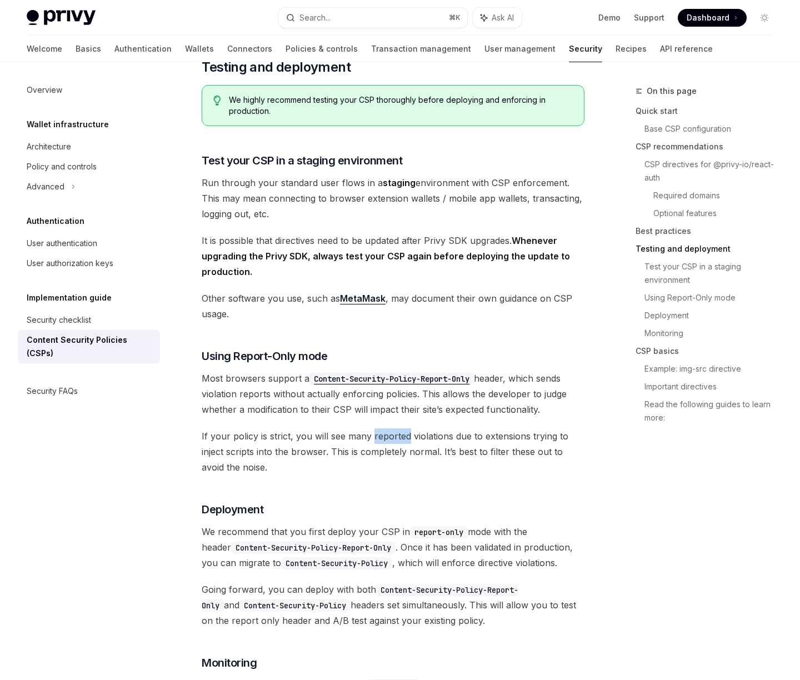
click at [372, 438] on span "If your policy is strict, you will see many reported violations due to extensio…" at bounding box center [393, 451] width 383 height 47
click at [373, 446] on span "If your policy is strict, you will see many reported violations due to extensio…" at bounding box center [393, 451] width 383 height 47
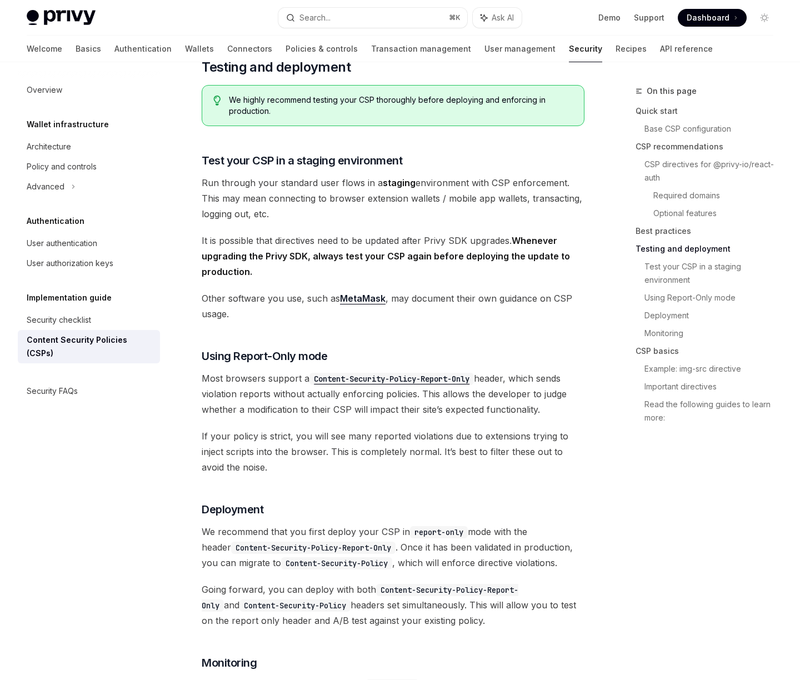
click at [375, 451] on span "If your policy is strict, you will see many reported violations due to extensio…" at bounding box center [393, 451] width 383 height 47
click at [348, 538] on span "We recommend that you first deploy your CSP in report-only mode with the header…" at bounding box center [393, 547] width 383 height 47
click at [382, 539] on span "We recommend that you first deploy your CSP in report-only mode with the header…" at bounding box center [393, 547] width 383 height 47
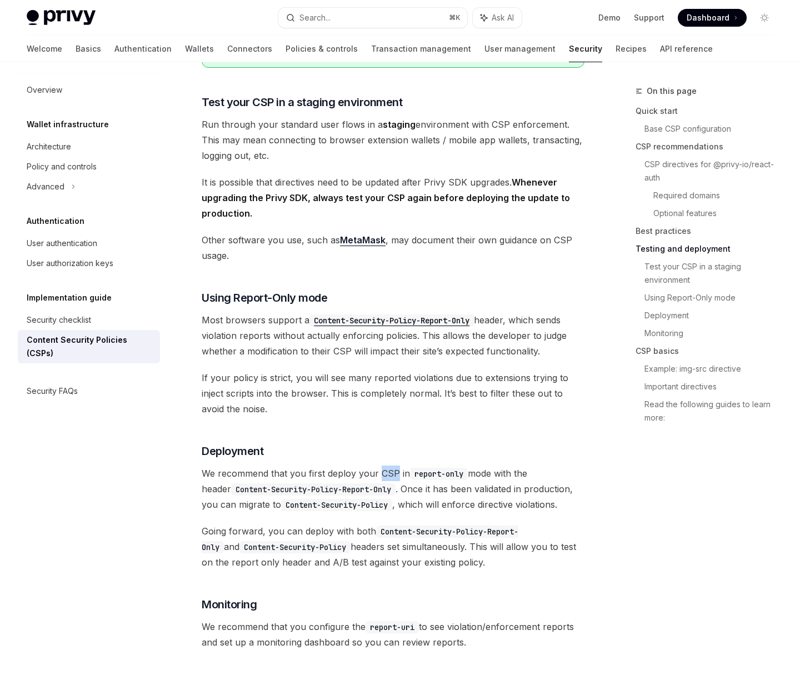
scroll to position [1830, 0]
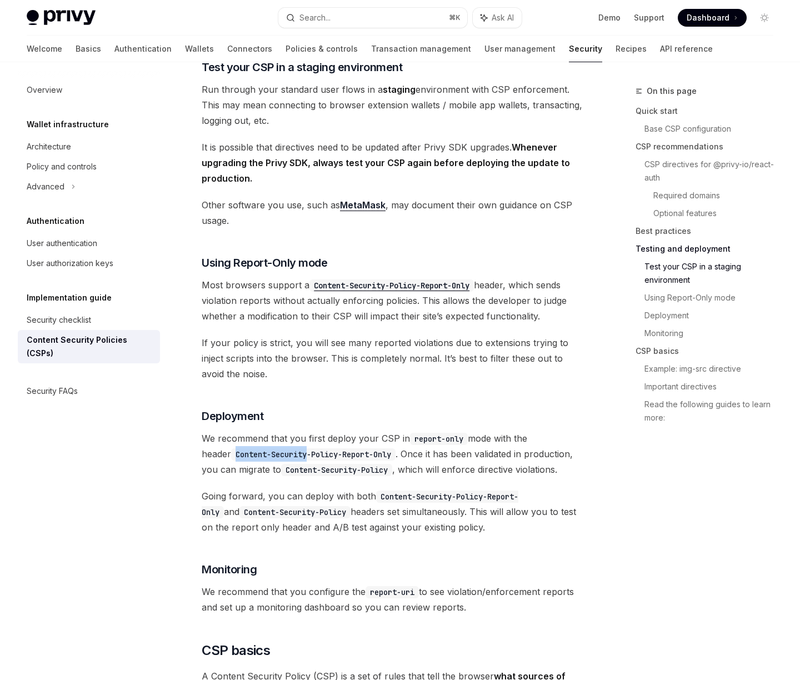
drag, startPoint x: 206, startPoint y: 458, endPoint x: 280, endPoint y: 462, distance: 74.0
click at [280, 461] on code "Content-Security-Policy-Report-Only" at bounding box center [313, 454] width 164 height 12
copy code "Content-Security"
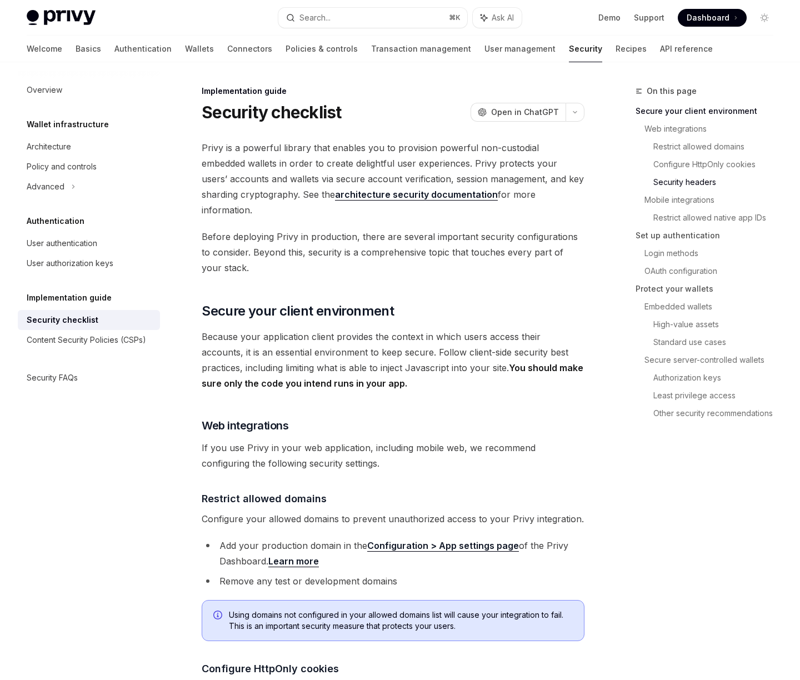
scroll to position [660, 0]
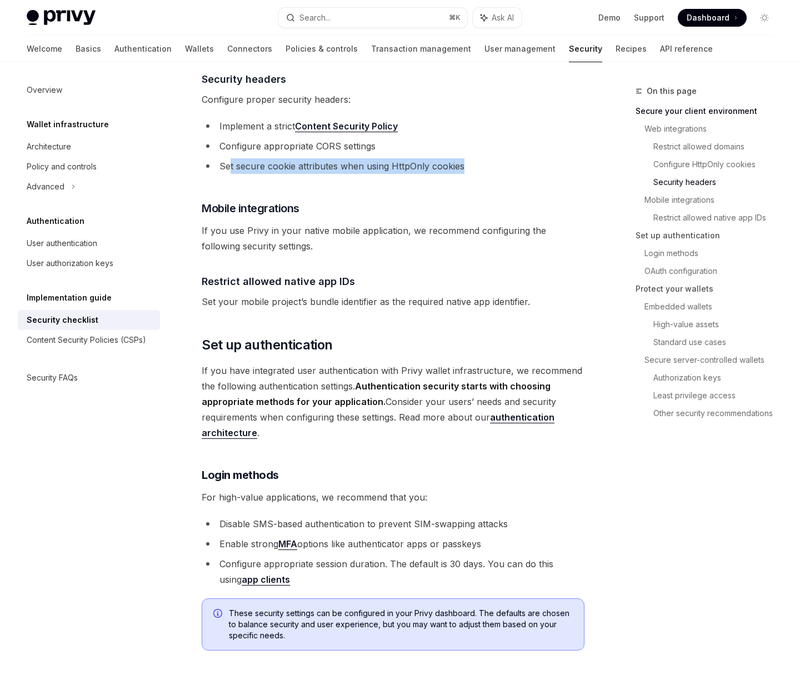
drag, startPoint x: 232, startPoint y: 150, endPoint x: 476, endPoint y: 155, distance: 243.9
click at [476, 158] on li "Set secure cookie attributes when using HttpOnly cookies" at bounding box center [393, 166] width 383 height 16
copy li "t secure cookie attributes when using HttpOnly cookies"
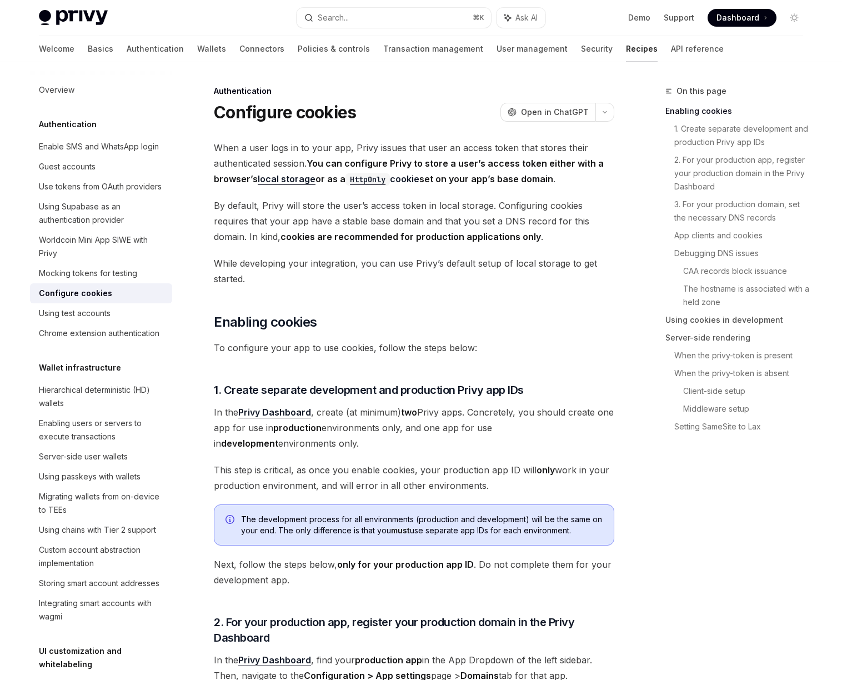
click at [394, 149] on span "When a user logs in to your app, Privy issues that user an access token that st…" at bounding box center [414, 163] width 401 height 47
click at [431, 151] on span "When a user logs in to your app, Privy issues that user an access token that st…" at bounding box center [414, 163] width 401 height 47
click at [341, 159] on strong "You can configure Privy to store a user’s access token either with a browser’s …" at bounding box center [409, 171] width 390 height 27
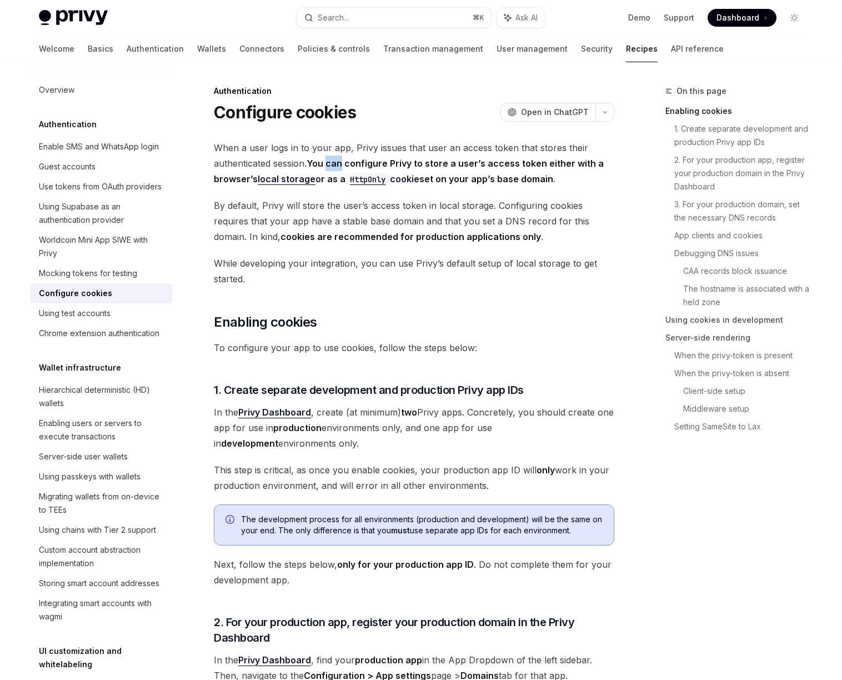
click at [341, 159] on strong "You can configure Privy to store a user’s access token either with a browser’s …" at bounding box center [409, 171] width 390 height 27
click at [382, 166] on strong "You can configure Privy to store a user’s access token either with a browser’s …" at bounding box center [409, 171] width 390 height 27
click at [441, 164] on strong "You can configure Privy to store a user’s access token either with a browser’s …" at bounding box center [409, 171] width 390 height 27
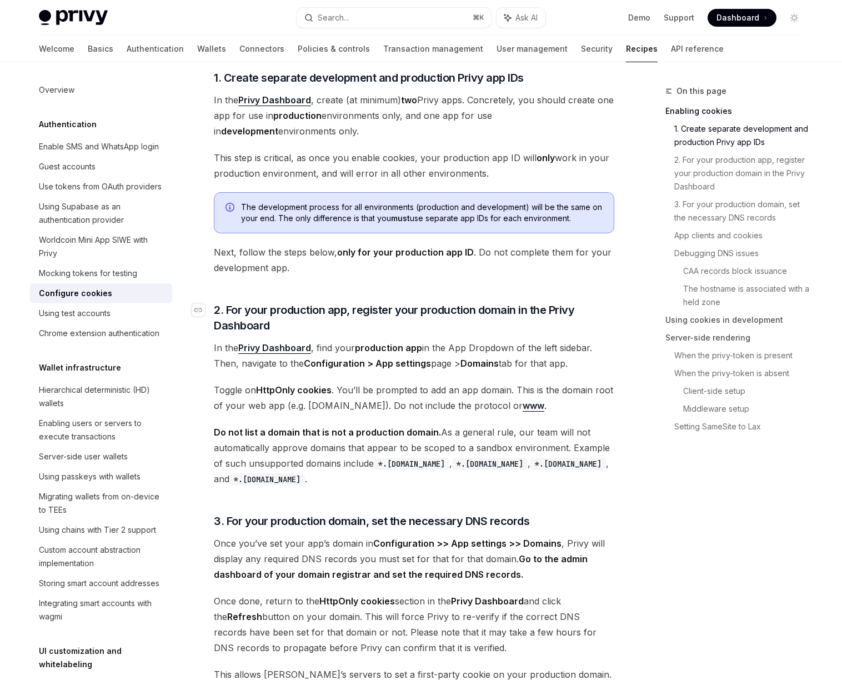
scroll to position [323, 0]
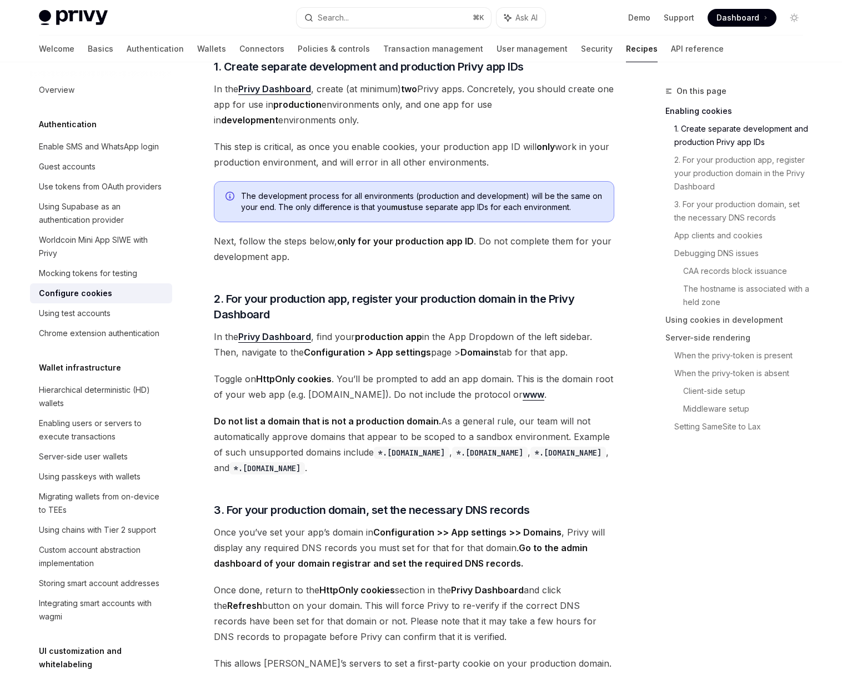
click at [381, 336] on strong "production app" at bounding box center [388, 336] width 67 height 11
click at [383, 348] on strong "Configuration > App settings" at bounding box center [367, 352] width 127 height 11
click at [346, 352] on strong "Configuration > App settings" at bounding box center [367, 352] width 127 height 11
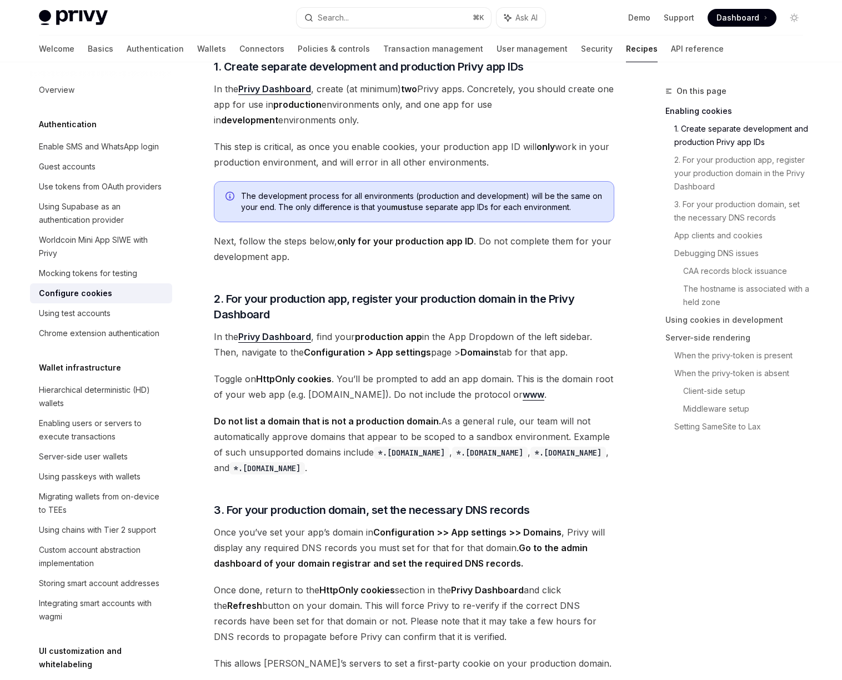
click at [387, 354] on strong "Configuration > App settings" at bounding box center [367, 352] width 127 height 11
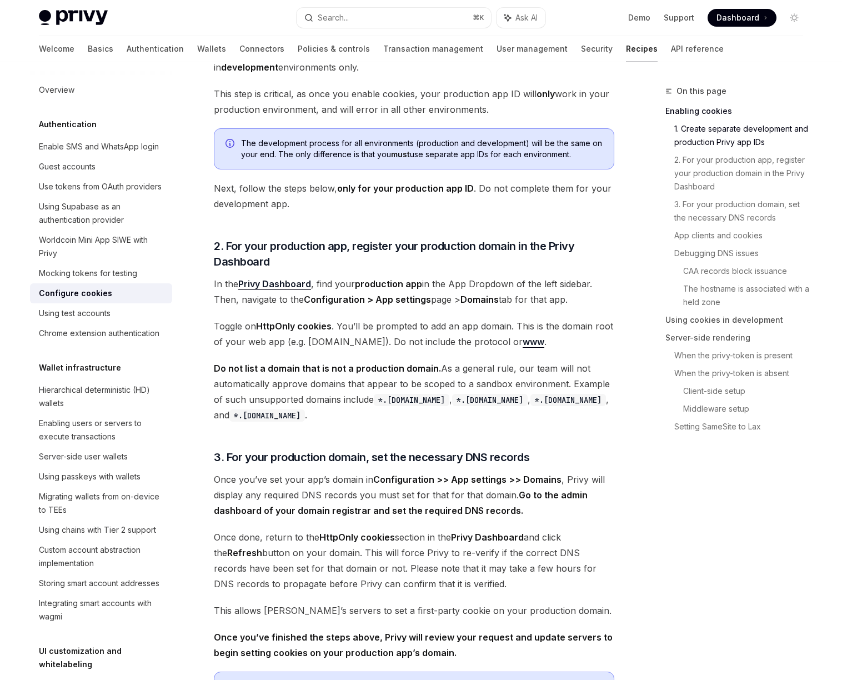
click at [378, 328] on span "Toggle on HttpOnly cookies . You’ll be prompted to add an app domain. This is t…" at bounding box center [414, 333] width 401 height 31
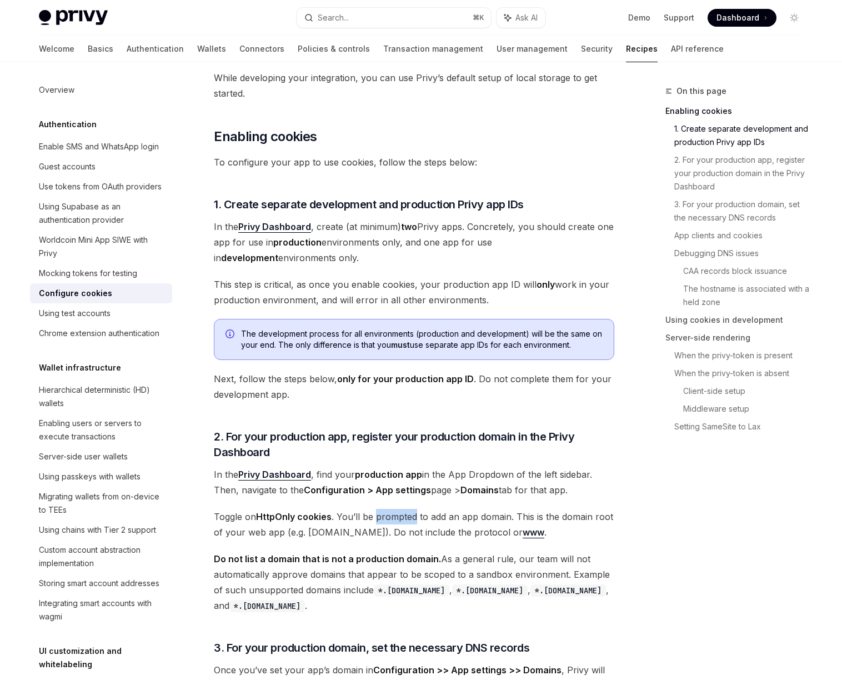
scroll to position [0, 0]
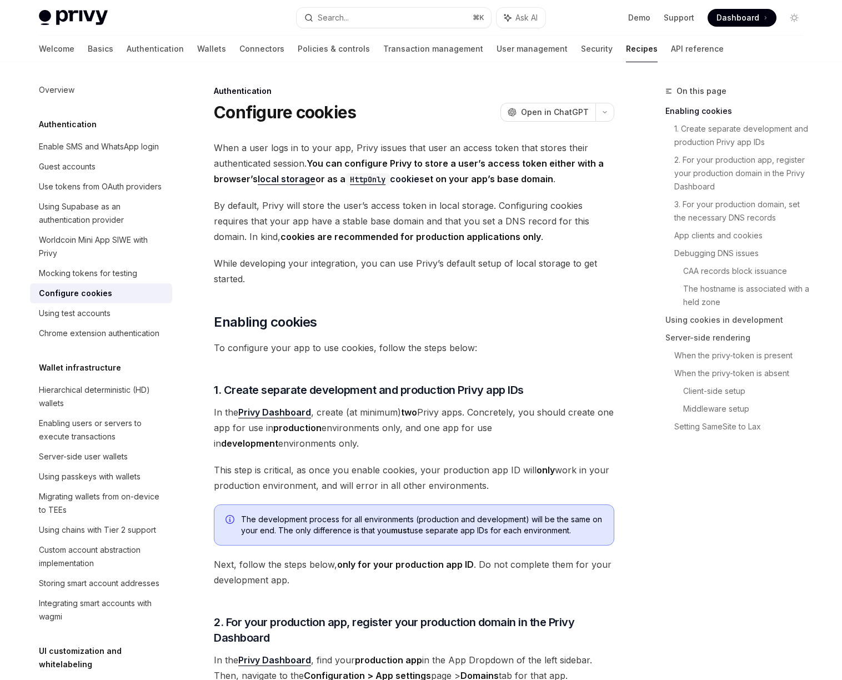
click at [397, 94] on div "Authentication" at bounding box center [414, 91] width 401 height 11
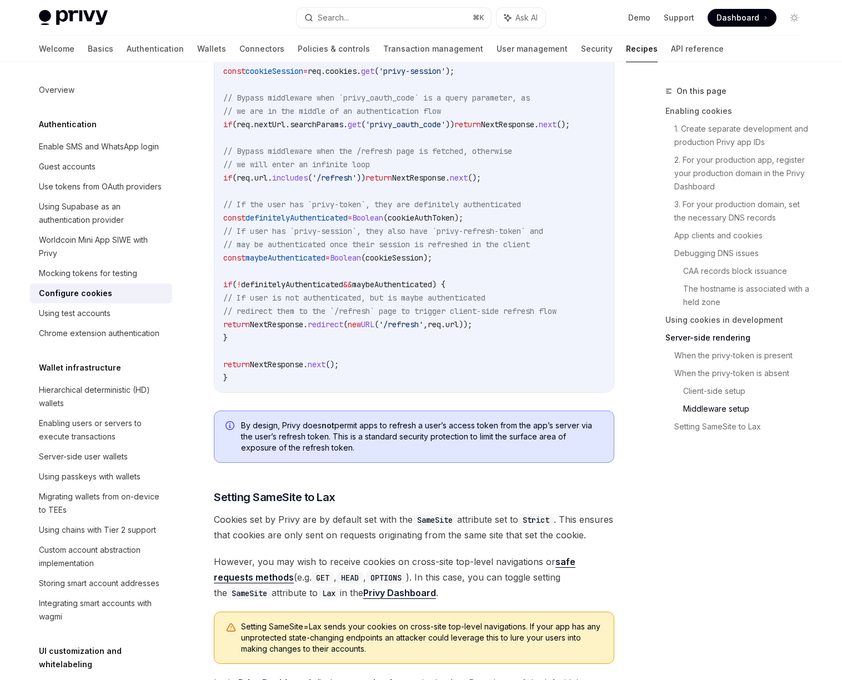
scroll to position [3583, 0]
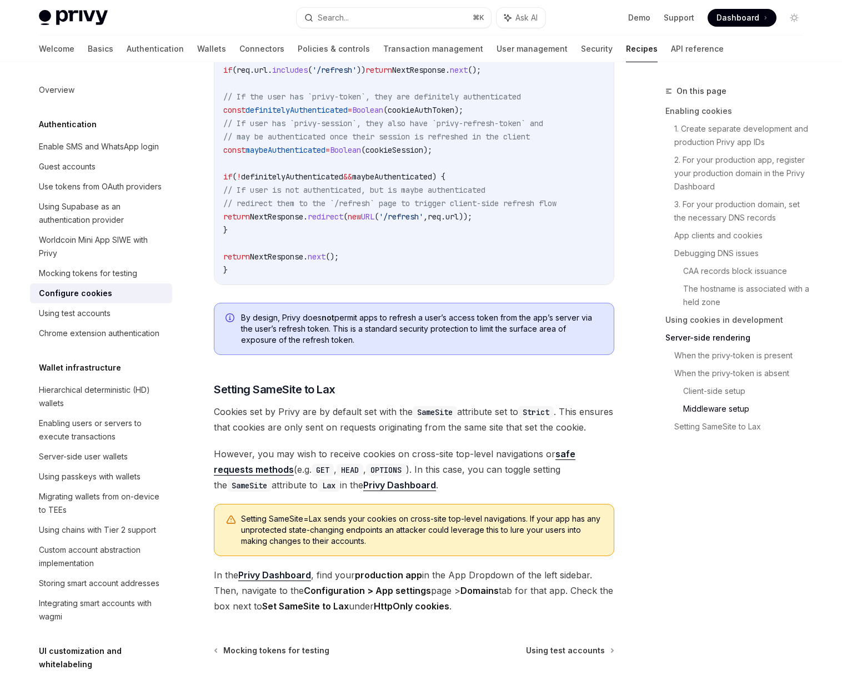
click at [387, 332] on span "By design, Privy does not permit apps to refresh a user’s access token from the…" at bounding box center [422, 328] width 362 height 33
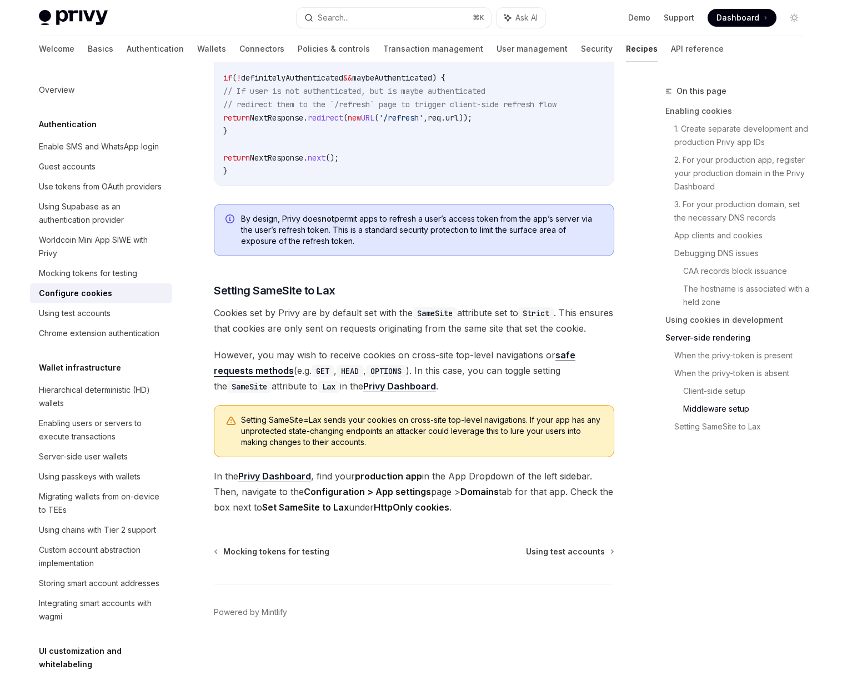
click at [381, 305] on span "Cookies set by Privy are by default set with the SameSite attribute set to Stri…" at bounding box center [414, 320] width 401 height 31
click at [381, 311] on span "Cookies set by Privy are by default set with the SameSite attribute set to Stri…" at bounding box center [414, 320] width 401 height 31
click at [383, 319] on span "Cookies set by Privy are by default set with the SameSite attribute set to Stri…" at bounding box center [414, 320] width 401 height 31
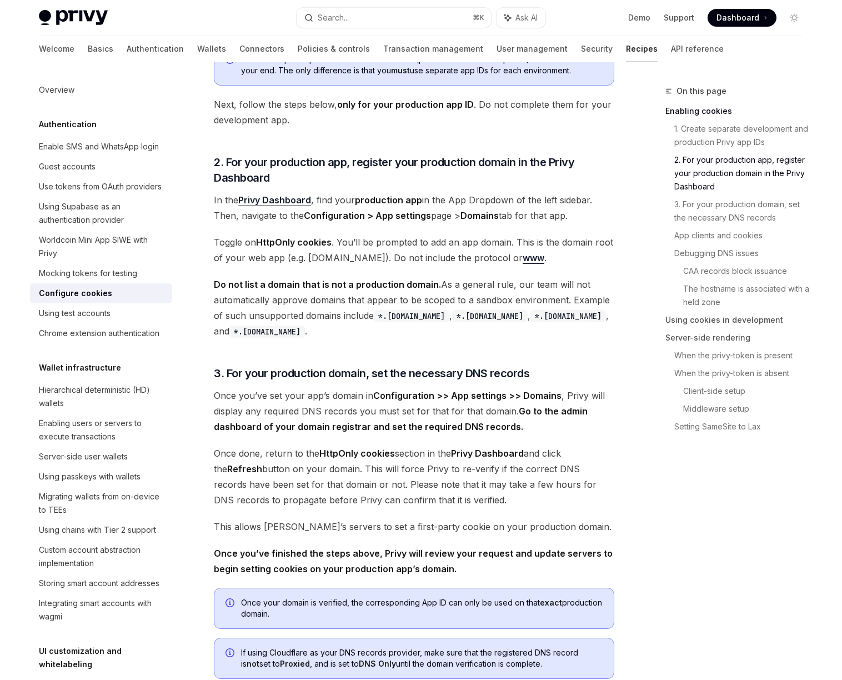
scroll to position [0, 0]
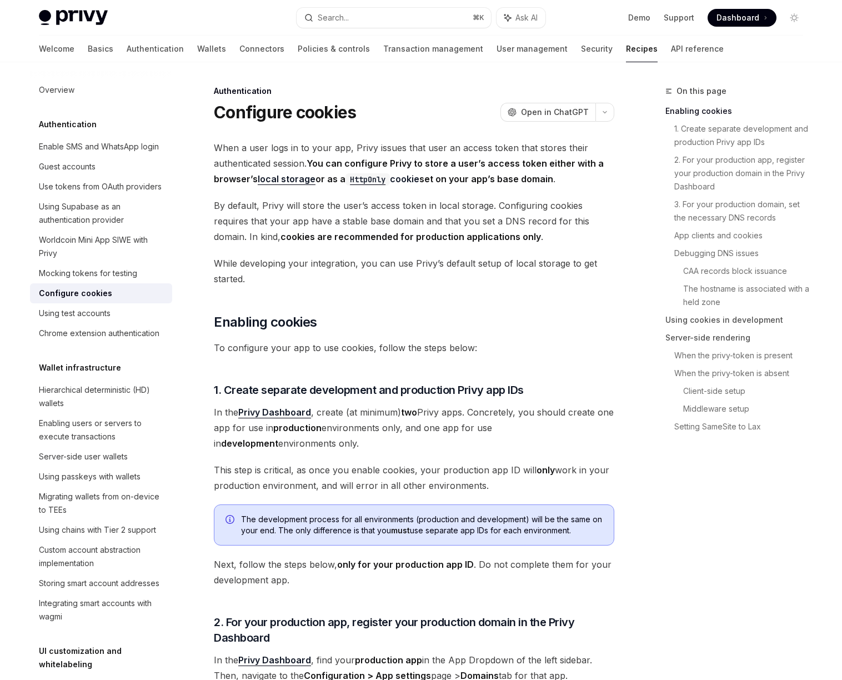
click at [381, 206] on span "By default, Privy will store the user’s access token in local storage. Configur…" at bounding box center [414, 221] width 401 height 47
click at [379, 217] on span "By default, Privy will store the user’s access token in local storage. Configur…" at bounding box center [414, 221] width 401 height 47
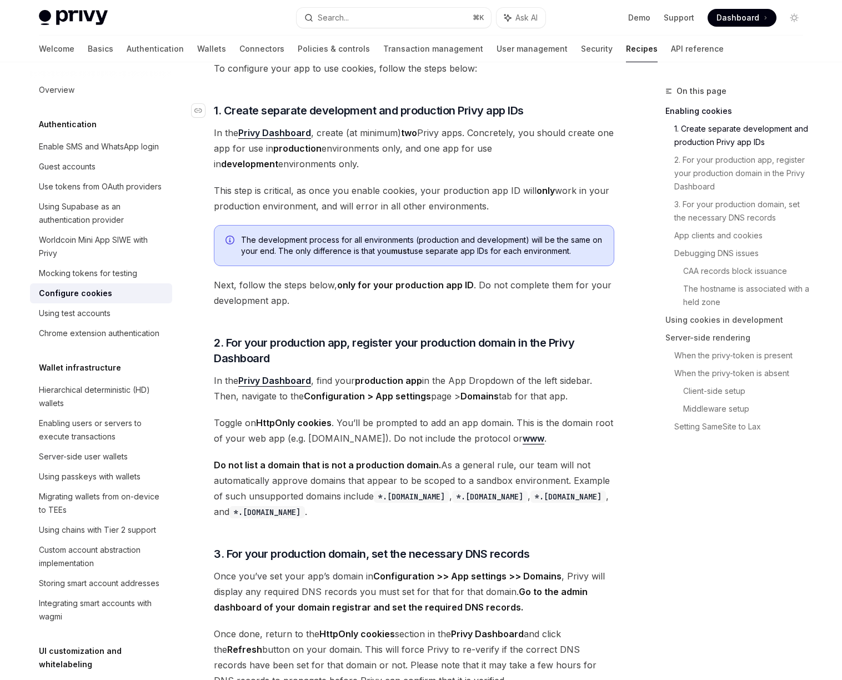
scroll to position [372, 0]
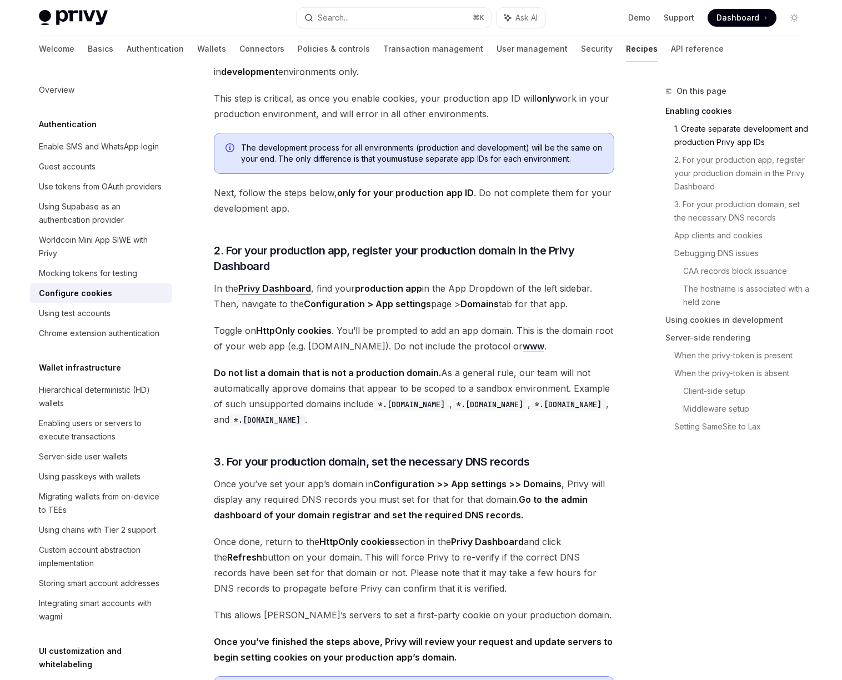
click at [383, 327] on span "Toggle on HttpOnly cookies . You’ll be prompted to add an app domain. This is t…" at bounding box center [414, 338] width 401 height 31
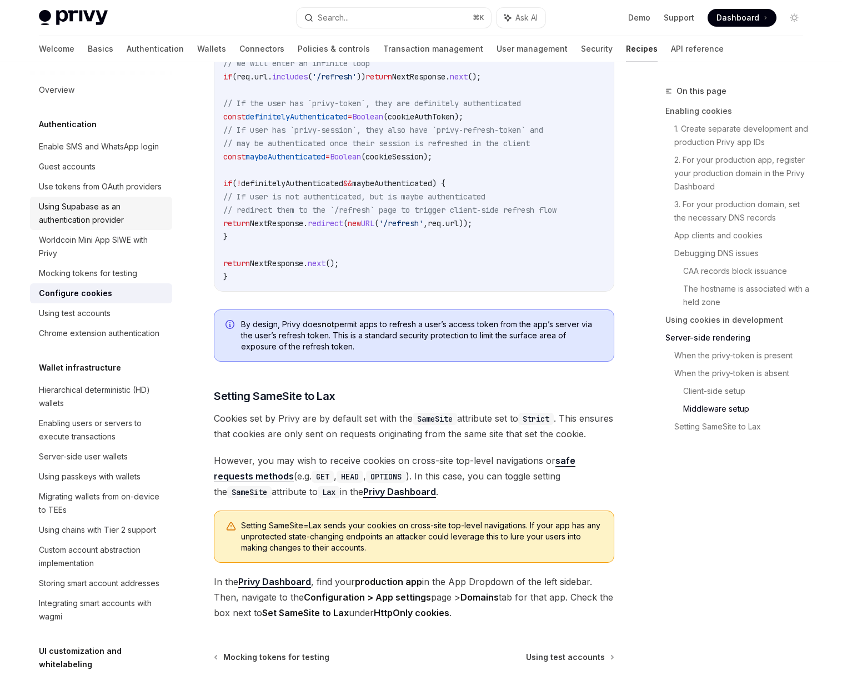
scroll to position [3576, 0]
click at [379, 89] on code "// Replace this array with an array of paths for pages in your app that do not …" at bounding box center [436, 51] width 427 height 467
click at [233, 125] on code "// Replace this array with an array of paths for pages in your app that do not …" at bounding box center [436, 51] width 427 height 467
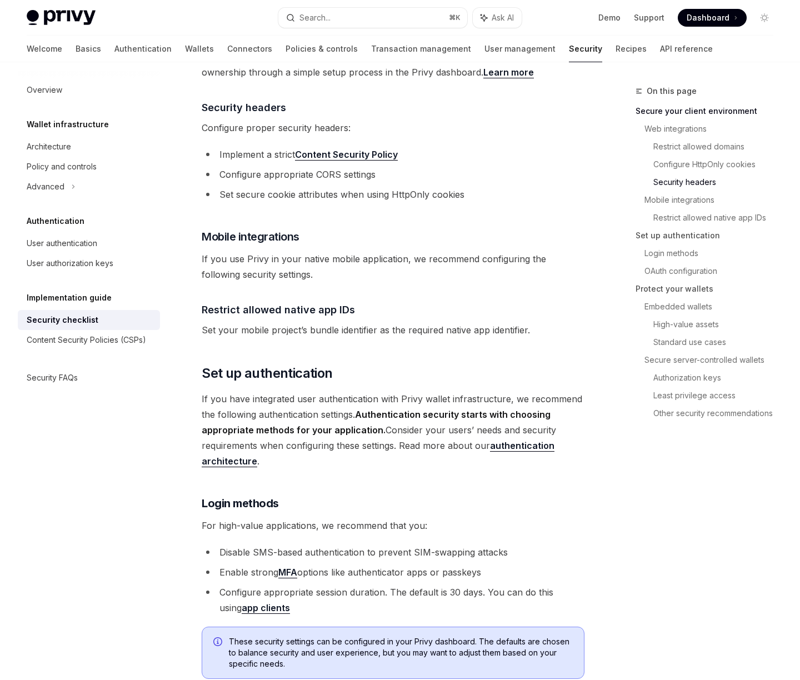
scroll to position [635, 0]
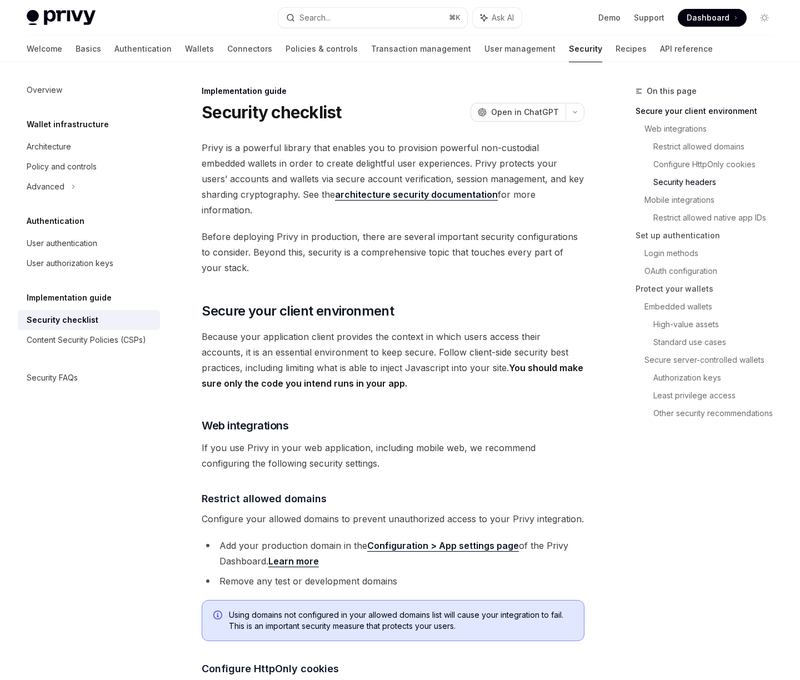
scroll to position [660, 0]
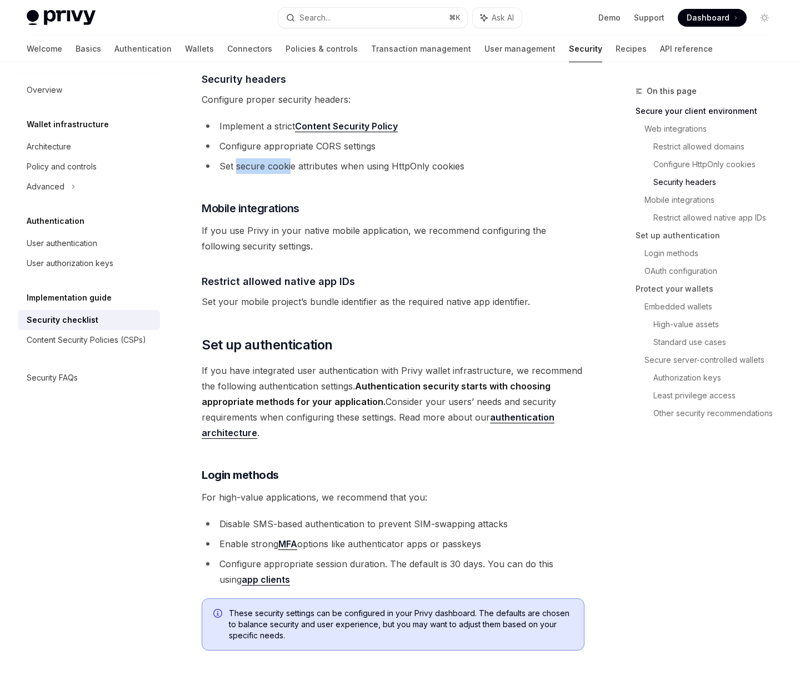
drag, startPoint x: 237, startPoint y: 151, endPoint x: 292, endPoint y: 151, distance: 55.5
click at [292, 158] on li "Set secure cookie attributes when using HttpOnly cookies" at bounding box center [393, 166] width 383 height 16
copy li "secure cooki"
click at [461, 92] on span "Configure proper security headers:" at bounding box center [393, 100] width 383 height 16
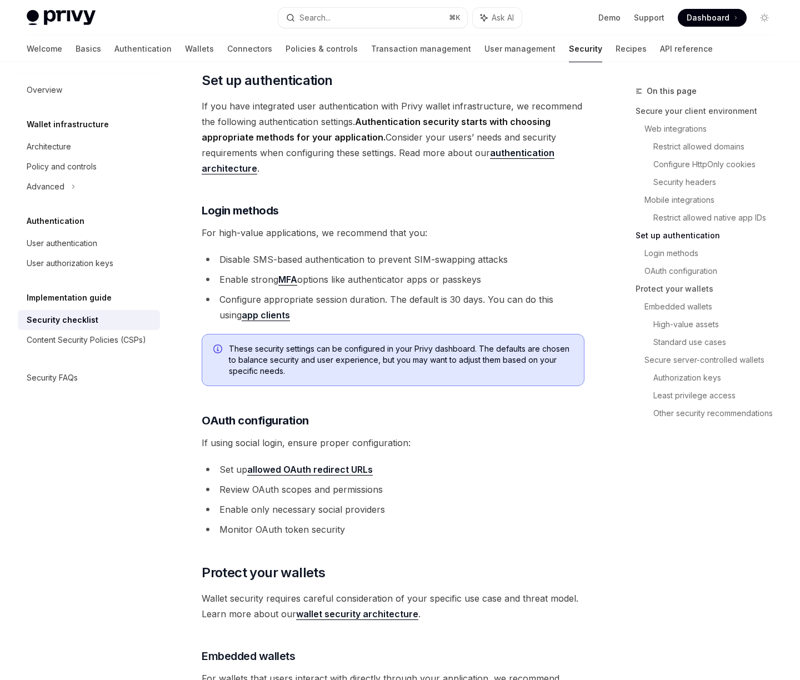
scroll to position [922, 0]
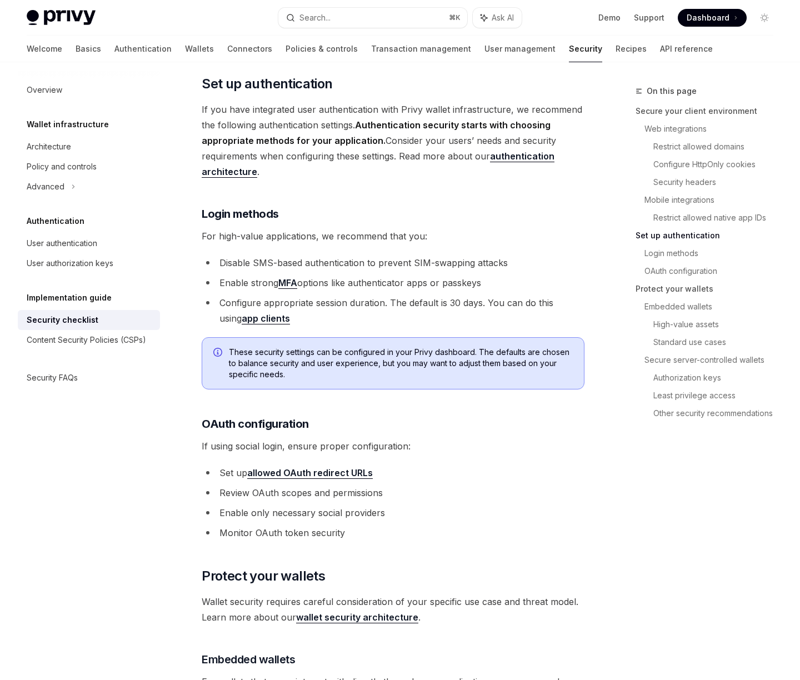
click at [356, 102] on span "If you have integrated user authentication with Privy wallet infrastructure, we…" at bounding box center [393, 141] width 383 height 78
click at [403, 275] on li "Enable strong MFA options like authenticator apps or passkeys" at bounding box center [393, 283] width 383 height 16
click at [351, 228] on span "For high-value applications, we recommend that you:" at bounding box center [393, 236] width 383 height 16
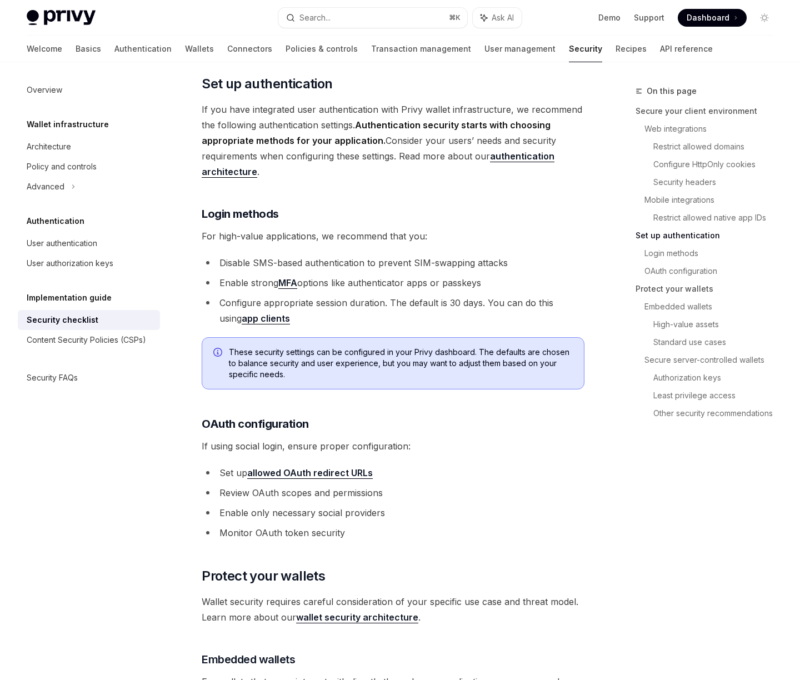
click at [353, 295] on li "Configure appropriate session duration. The default is 30 days. You can do this…" at bounding box center [393, 310] width 383 height 31
click at [406, 295] on li "Configure appropriate session duration. The default is 30 days. You can do this…" at bounding box center [393, 310] width 383 height 31
click at [369, 347] on span "These security settings can be configured in your Privy dashboard. The defaults…" at bounding box center [401, 363] width 344 height 33
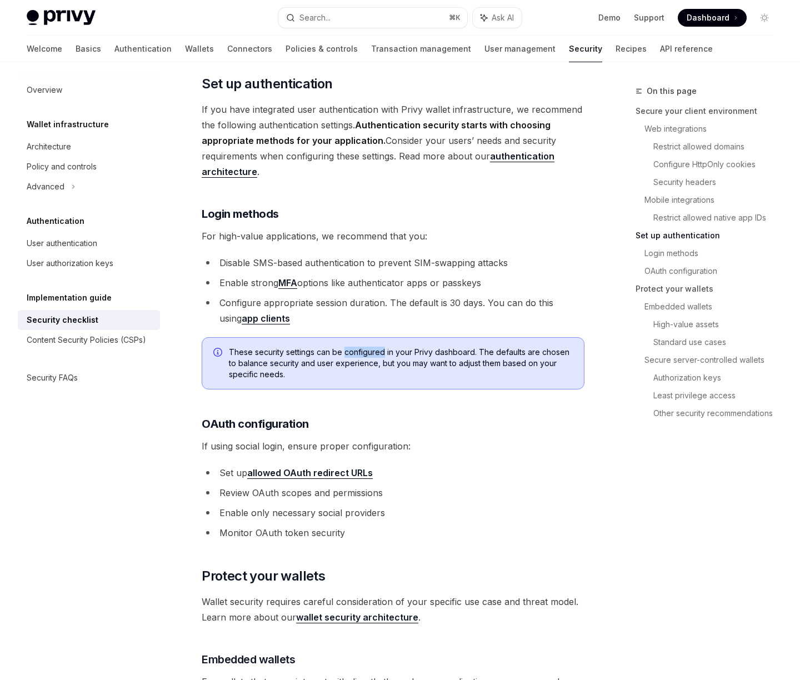
click at [369, 347] on span "These security settings can be configured in your Privy dashboard. The defaults…" at bounding box center [401, 363] width 344 height 33
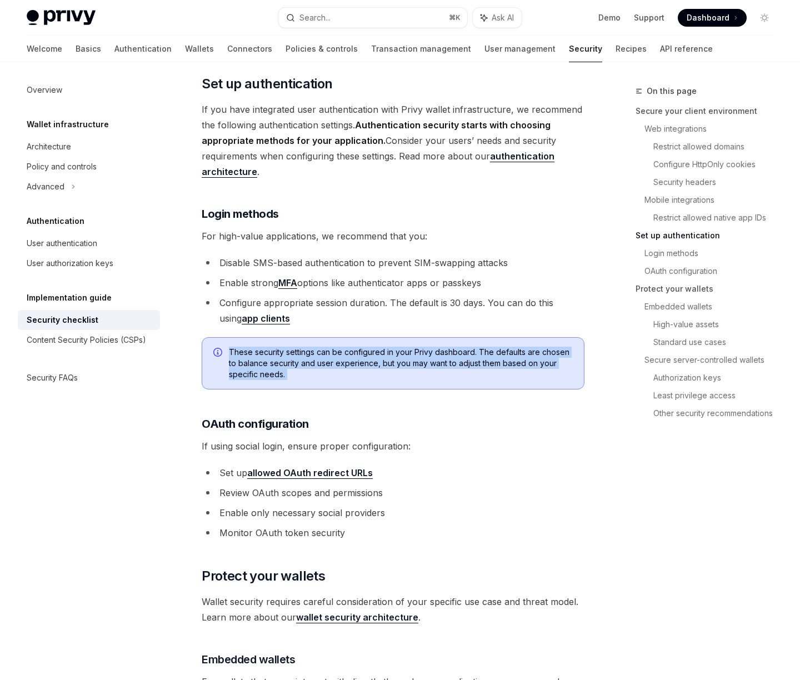
click at [369, 347] on span "These security settings can be configured in your Privy dashboard. The defaults…" at bounding box center [401, 363] width 344 height 33
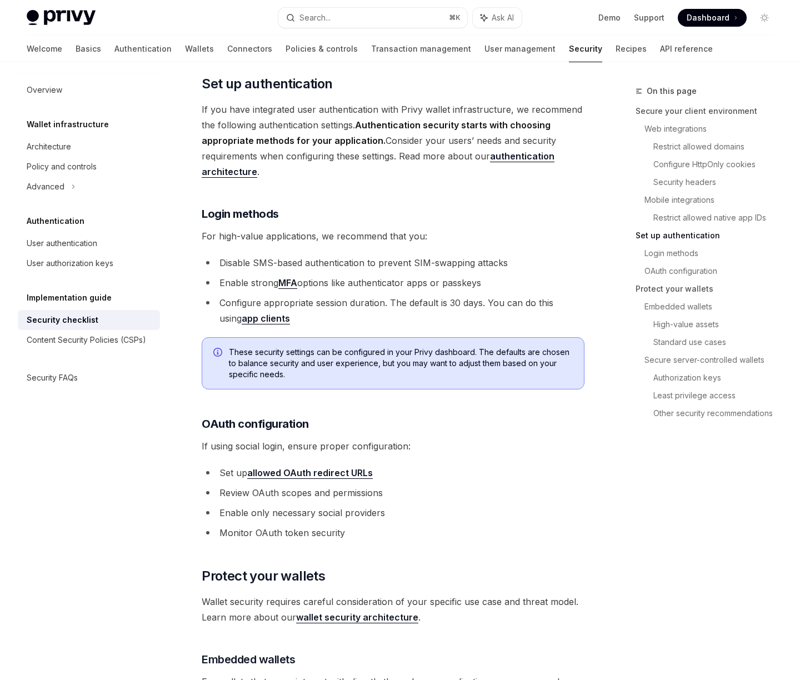
click at [362, 377] on div "Privy is a powerful library that enables you to provision powerful non-custodia…" at bounding box center [393, 637] width 383 height 2839
click at [366, 119] on strong "Authentication security starts with choosing appropriate methods for your appli…" at bounding box center [376, 132] width 349 height 27
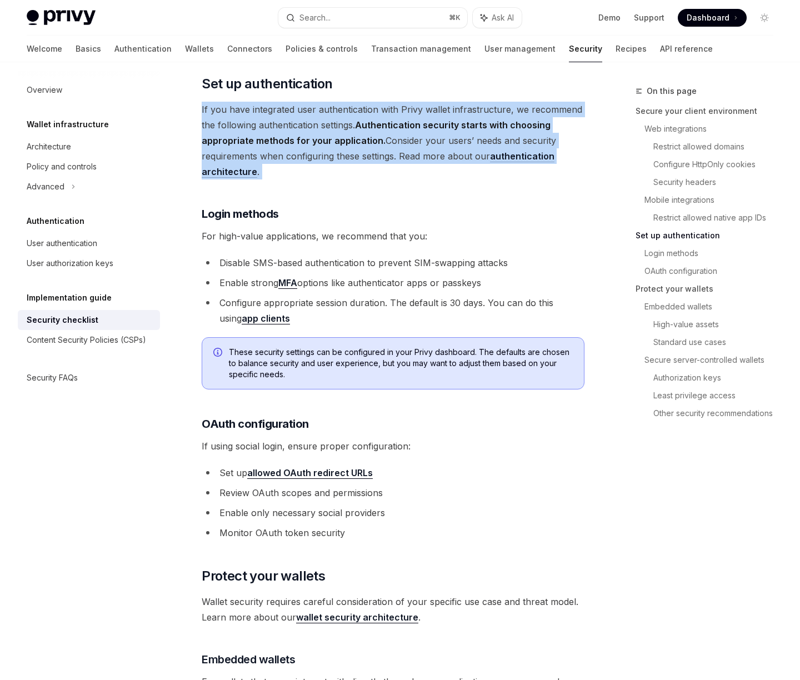
click at [366, 119] on strong "Authentication security starts with choosing appropriate methods for your appli…" at bounding box center [376, 132] width 349 height 27
click at [357, 123] on strong "Authentication security starts with choosing appropriate methods for your appli…" at bounding box center [376, 132] width 349 height 27
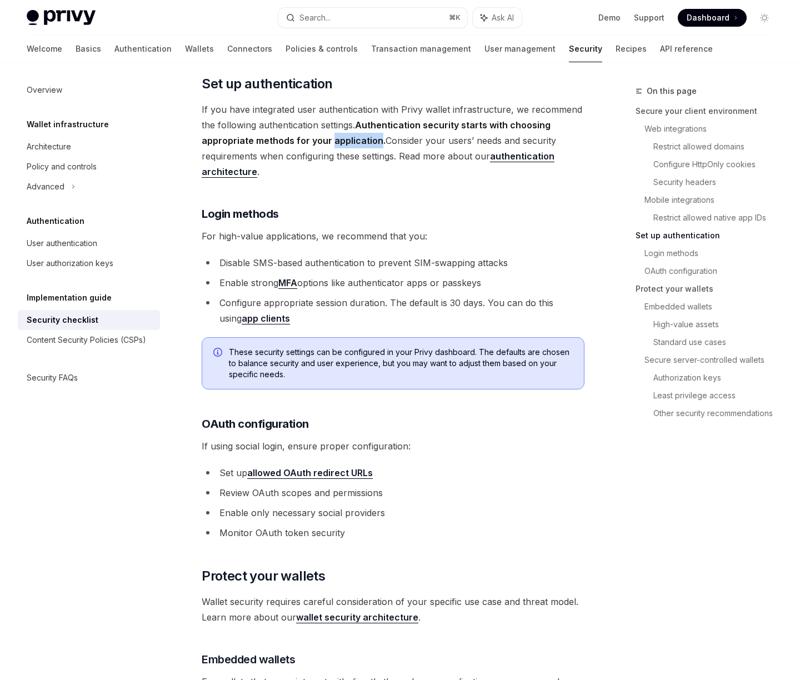
click at [357, 123] on strong "Authentication security starts with choosing appropriate methods for your appli…" at bounding box center [376, 132] width 349 height 27
click at [370, 102] on span "If you have integrated user authentication with Privy wallet infrastructure, we…" at bounding box center [393, 141] width 383 height 78
click at [364, 119] on strong "Authentication security starts with choosing appropriate methods for your appli…" at bounding box center [376, 132] width 349 height 27
click at [360, 122] on strong "Authentication security starts with choosing appropriate methods for your appli…" at bounding box center [376, 132] width 349 height 27
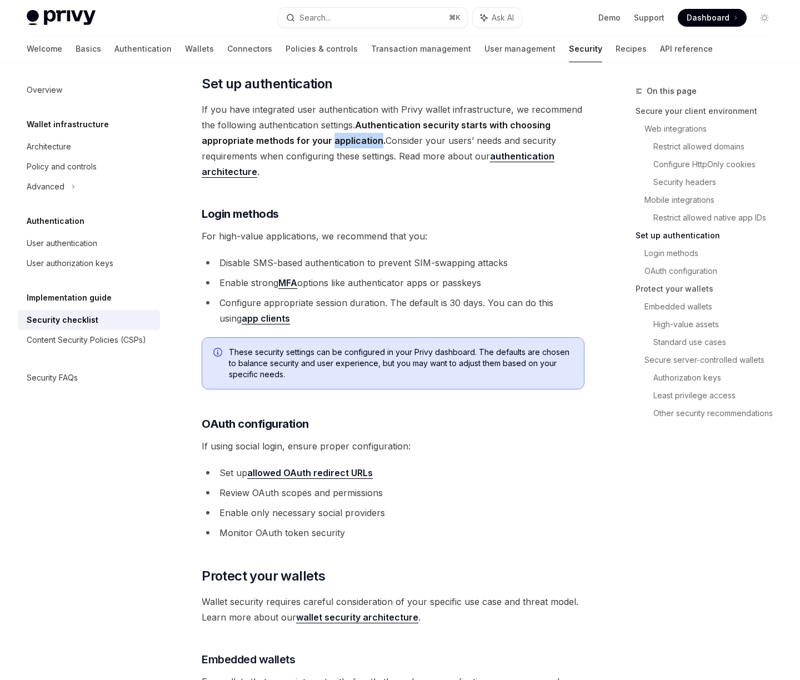
click at [360, 122] on strong "Authentication security starts with choosing appropriate methods for your appli…" at bounding box center [376, 132] width 349 height 27
click at [354, 137] on span "If you have integrated user authentication with Privy wallet infrastructure, we…" at bounding box center [393, 141] width 383 height 78
click at [358, 127] on strong "Authentication security starts with choosing appropriate methods for your appli…" at bounding box center [376, 132] width 349 height 27
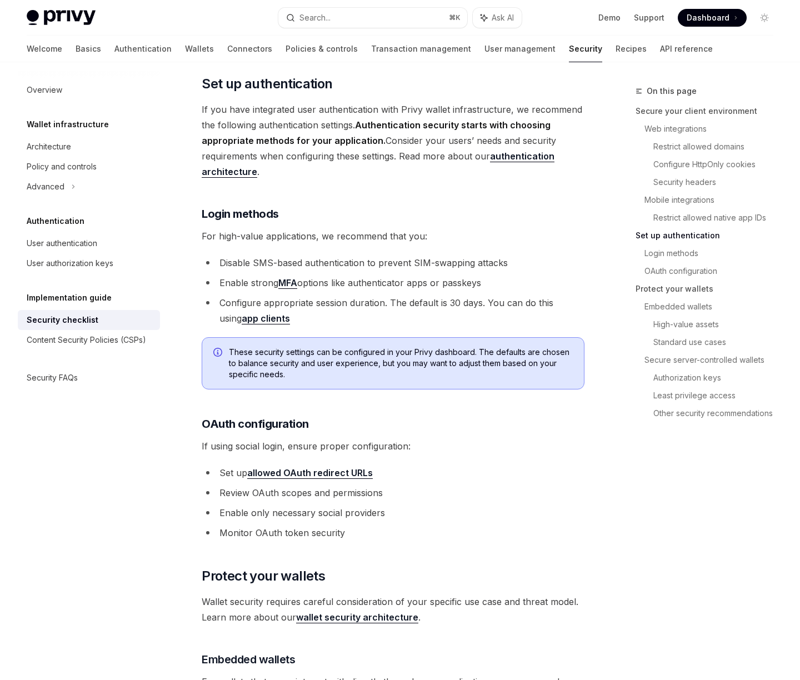
click at [356, 137] on span "If you have integrated user authentication with Privy wallet infrastructure, we…" at bounding box center [393, 141] width 383 height 78
click at [359, 126] on strong "Authentication security starts with choosing appropriate methods for your appli…" at bounding box center [376, 132] width 349 height 27
click at [350, 144] on span "If you have integrated user authentication with Privy wallet infrastructure, we…" at bounding box center [393, 141] width 383 height 78
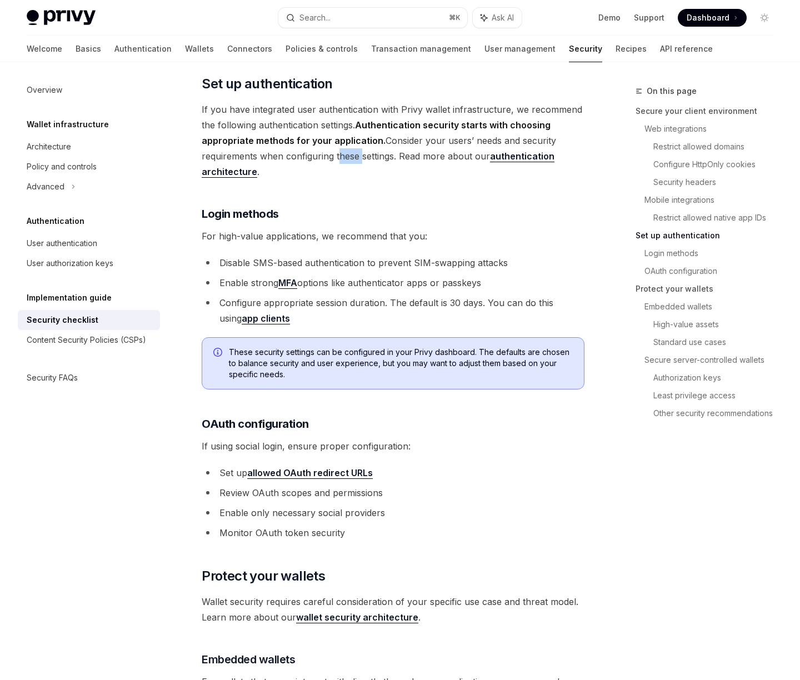
click at [350, 144] on span "If you have integrated user authentication with Privy wallet infrastructure, we…" at bounding box center [393, 141] width 383 height 78
click at [377, 143] on span "If you have integrated user authentication with Privy wallet infrastructure, we…" at bounding box center [393, 141] width 383 height 78
click at [427, 142] on span "If you have integrated user authentication with Privy wallet infrastructure, we…" at bounding box center [393, 141] width 383 height 78
click at [542, 151] on link "authentication architecture" at bounding box center [378, 164] width 353 height 27
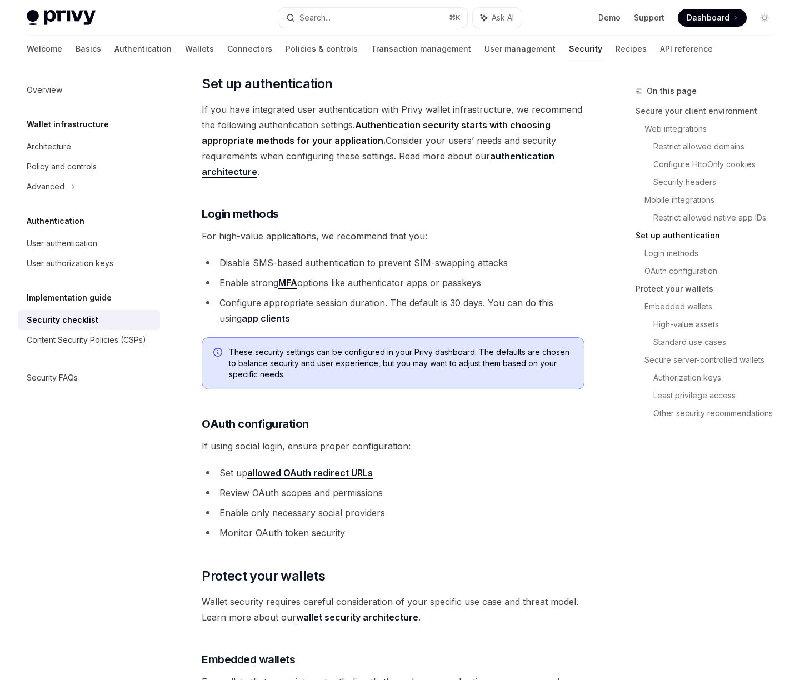
type textarea "*"
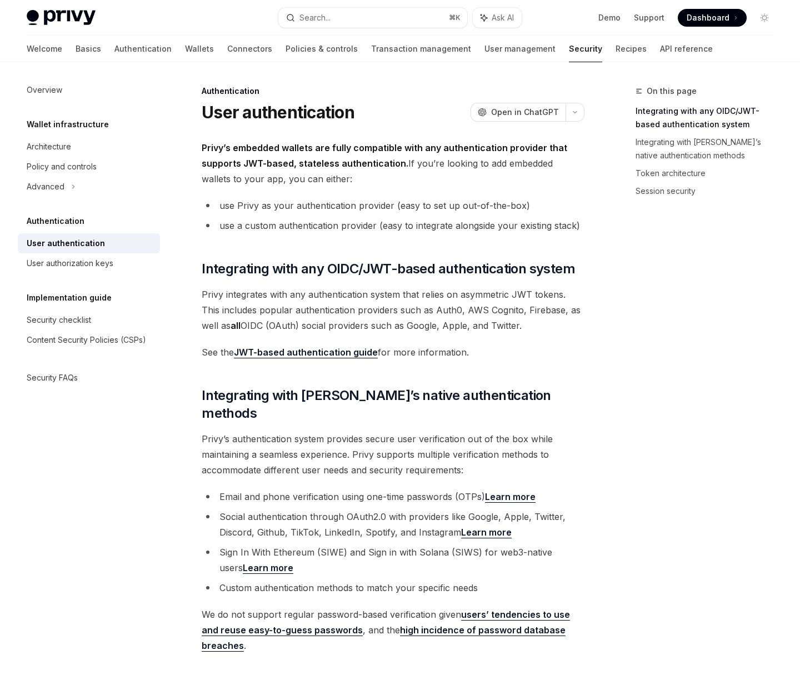
click at [381, 149] on strong "Privy’s embedded wallets are fully compatible with any authentication provider …" at bounding box center [385, 155] width 366 height 27
click at [374, 158] on strong "Privy’s embedded wallets are fully compatible with any authentication provider …" at bounding box center [385, 155] width 366 height 27
click at [310, 164] on strong "Privy’s embedded wallets are fully compatible with any authentication provider …" at bounding box center [385, 155] width 366 height 27
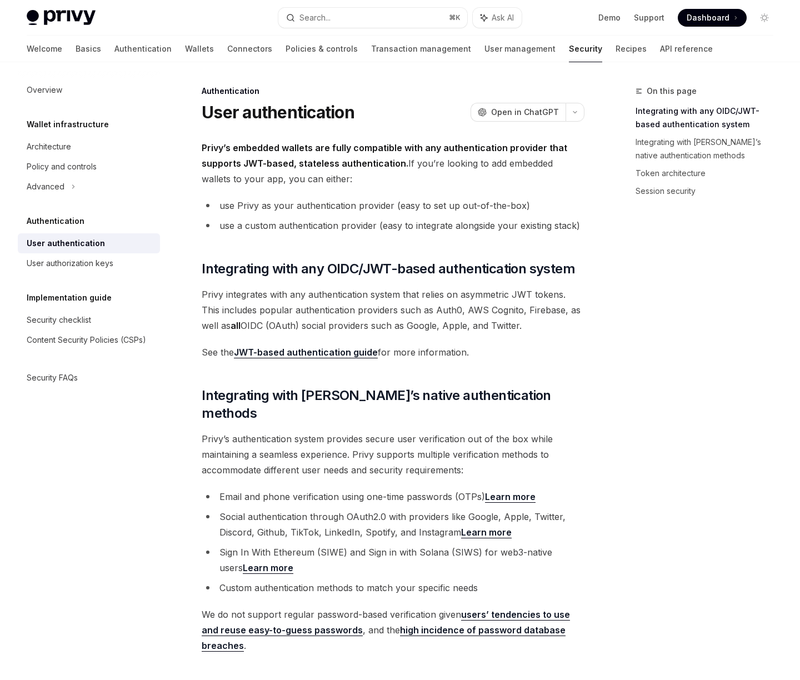
click at [396, 168] on strong "Privy’s embedded wallets are fully compatible with any authentication provider …" at bounding box center [385, 155] width 366 height 27
click at [305, 179] on span "Privy’s embedded wallets are fully compatible with any authentication provider …" at bounding box center [393, 163] width 383 height 47
click at [364, 209] on li "use Privy as your authentication provider (easy to set up out-of-the-box)" at bounding box center [393, 206] width 383 height 16
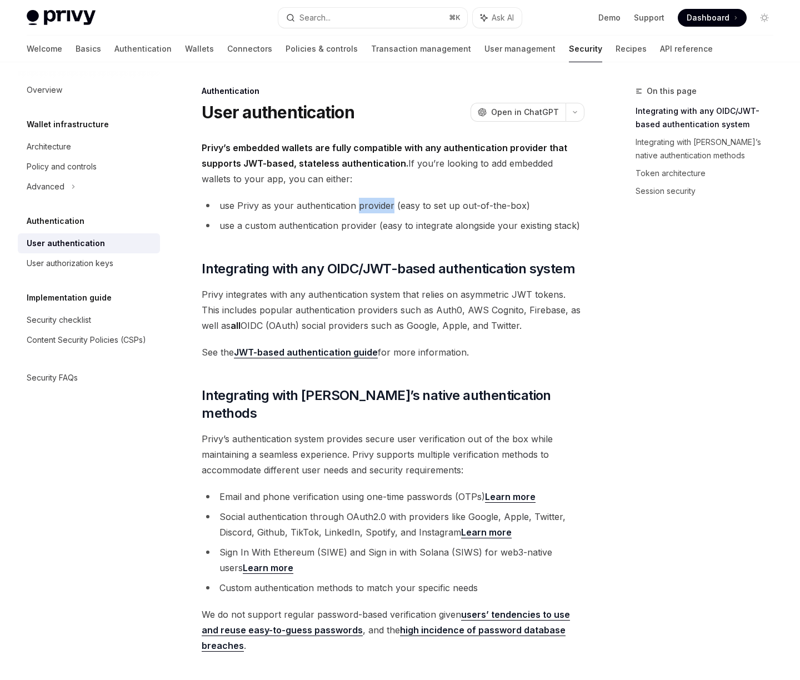
click at [364, 209] on li "use Privy as your authentication provider (easy to set up out-of-the-box)" at bounding box center [393, 206] width 383 height 16
click at [354, 224] on li "use a custom authentication provider (easy to integrate alongside your existing…" at bounding box center [393, 226] width 383 height 16
click at [386, 227] on li "use a custom authentication provider (easy to integrate alongside your existing…" at bounding box center [393, 226] width 383 height 16
click at [415, 227] on li "use a custom authentication provider (easy to integrate alongside your existing…" at bounding box center [393, 226] width 383 height 16
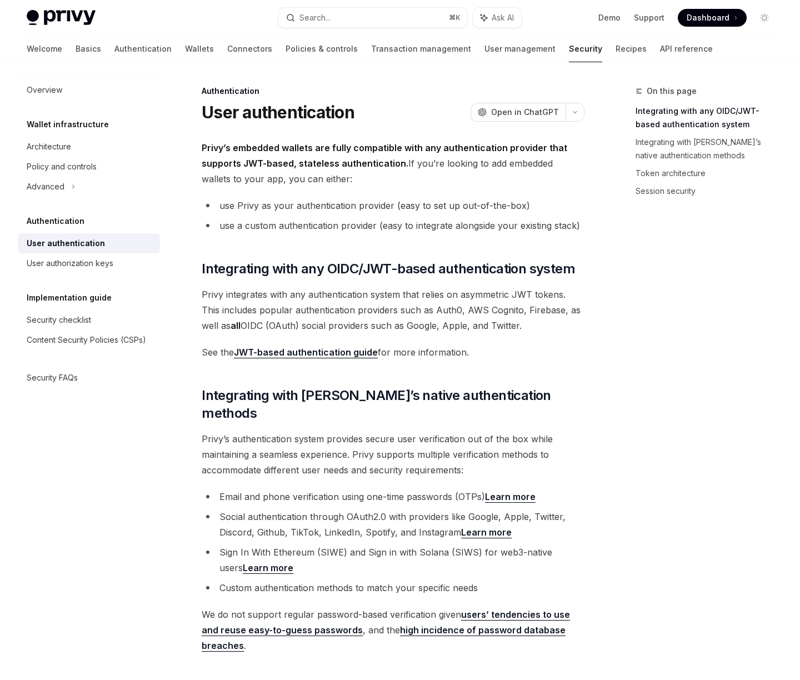
click at [335, 316] on span "Privy integrates with any authentication system that relies on asymmetric JWT t…" at bounding box center [393, 310] width 383 height 47
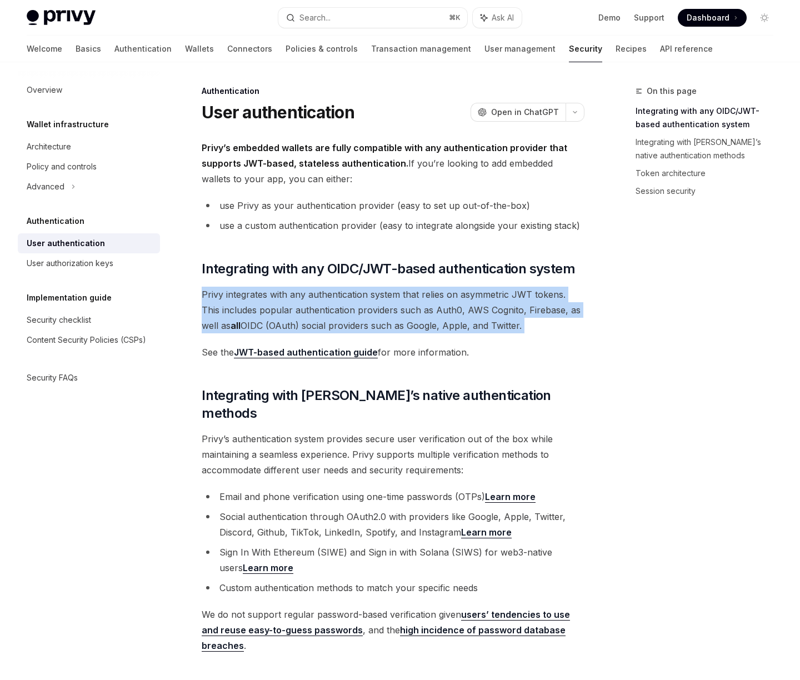
click at [335, 316] on span "Privy integrates with any authentication system that relies on asymmetric JWT t…" at bounding box center [393, 310] width 383 height 47
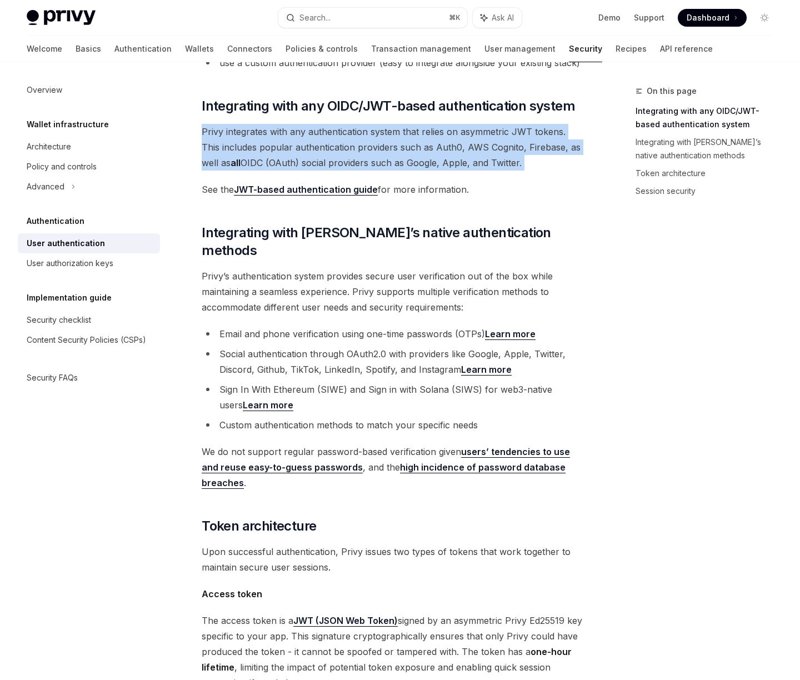
scroll to position [152, 0]
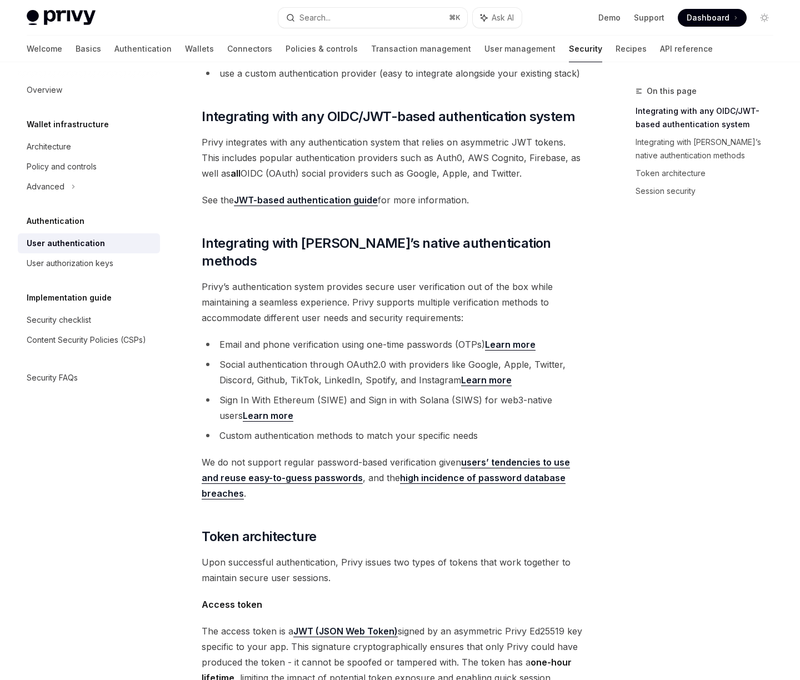
click at [351, 292] on span "Privy’s authentication system provides secure user verification out of the box …" at bounding box center [393, 302] width 383 height 47
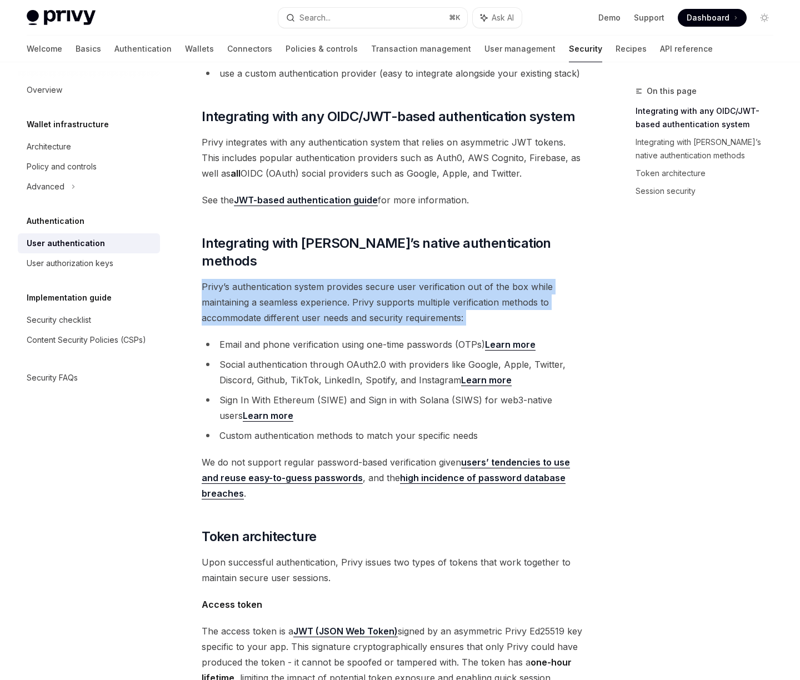
click at [351, 292] on span "Privy’s authentication system provides secure user verification out of the box …" at bounding box center [393, 302] width 383 height 47
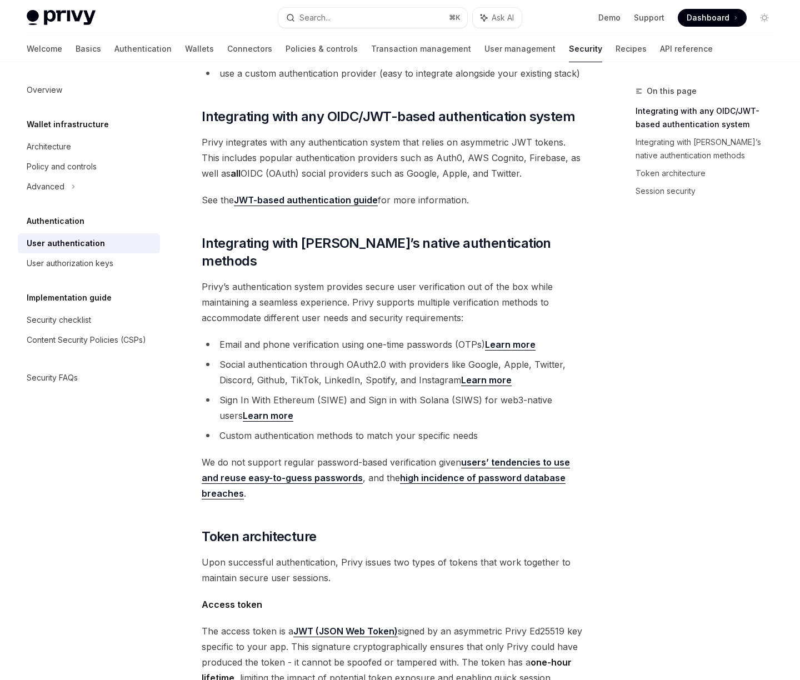
click at [368, 454] on span "We do not support regular password-based verification given users’ tendencies t…" at bounding box center [393, 477] width 383 height 47
click at [376, 407] on ul "Email and phone verification using one-time passwords (OTPs) Learn more Social …" at bounding box center [393, 390] width 383 height 107
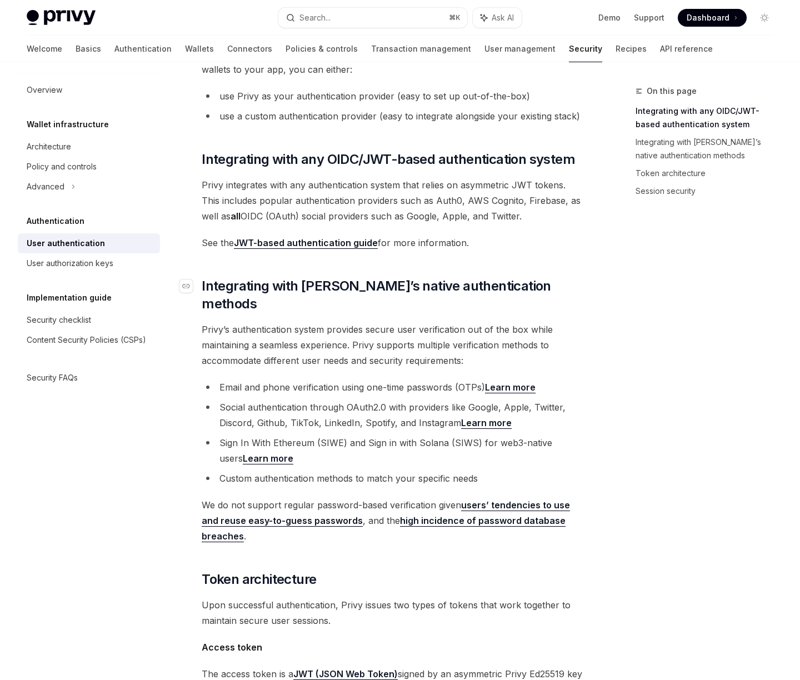
scroll to position [132, 0]
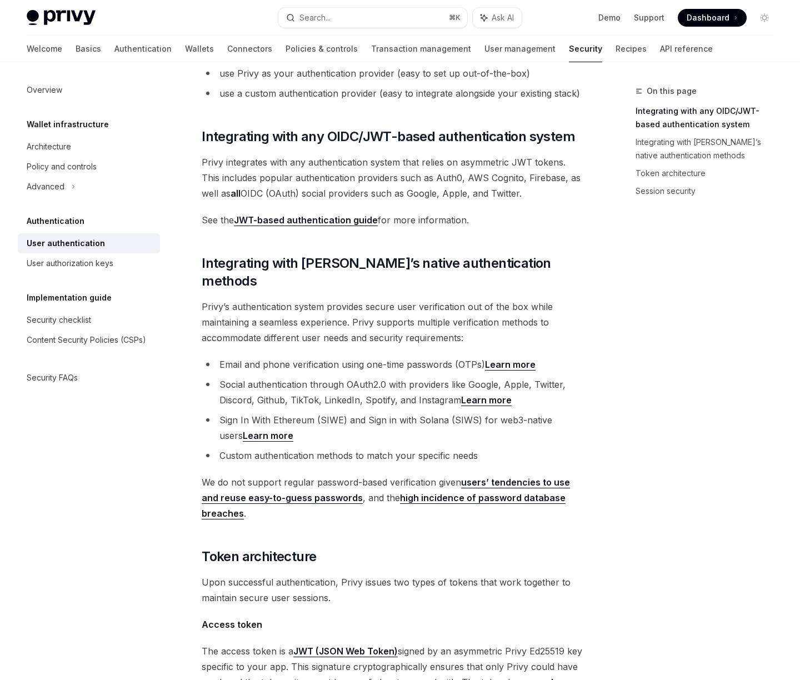
click at [469, 308] on span "Privy’s authentication system provides secure user verification out of the box …" at bounding box center [393, 322] width 383 height 47
copy span "verification"
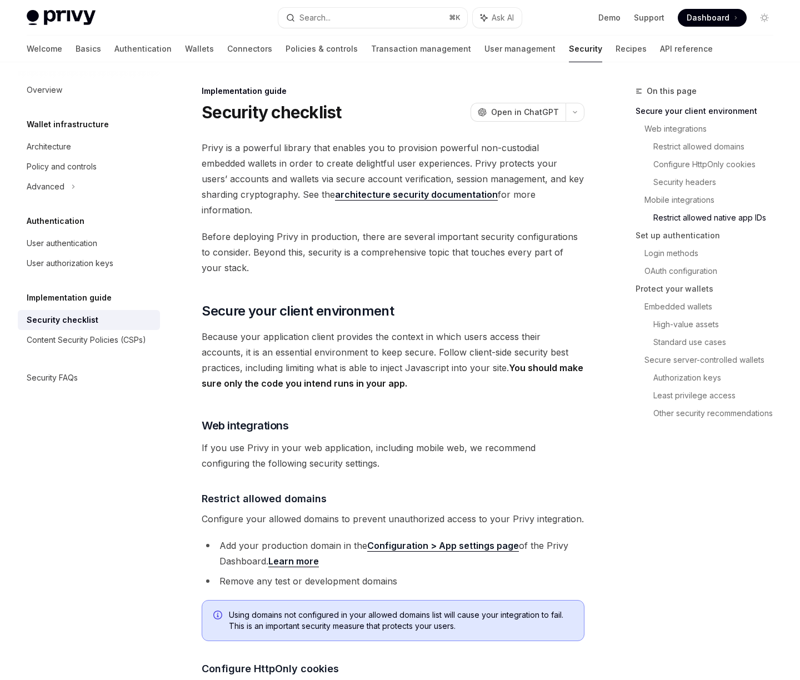
scroll to position [925, 0]
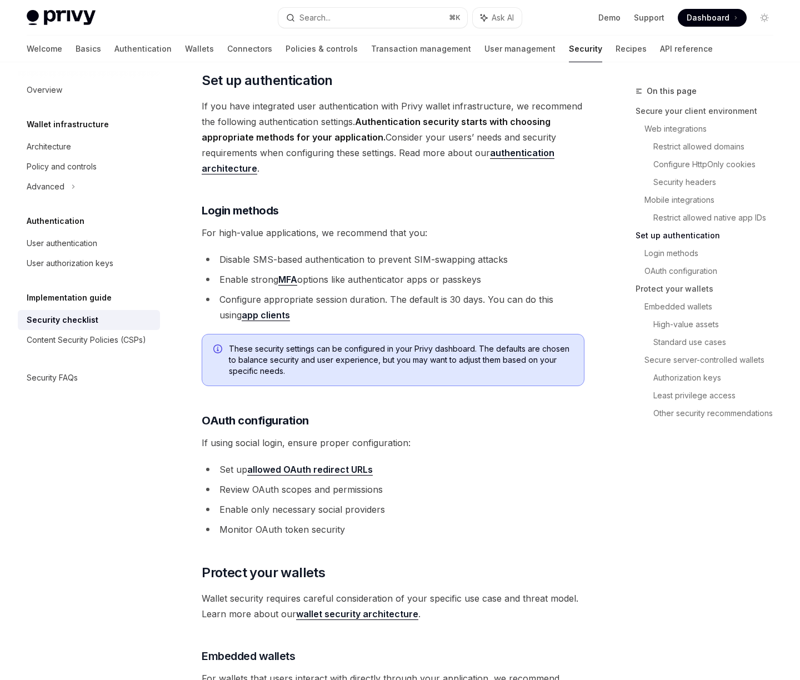
click at [383, 272] on li "Enable strong MFA options like authenticator apps or passkeys" at bounding box center [393, 280] width 383 height 16
click at [368, 292] on li "Configure appropriate session duration. The default is 30 days. You can do this…" at bounding box center [393, 307] width 383 height 31
click at [362, 272] on li "Enable strong MFA options like authenticator apps or passkeys" at bounding box center [393, 280] width 383 height 16
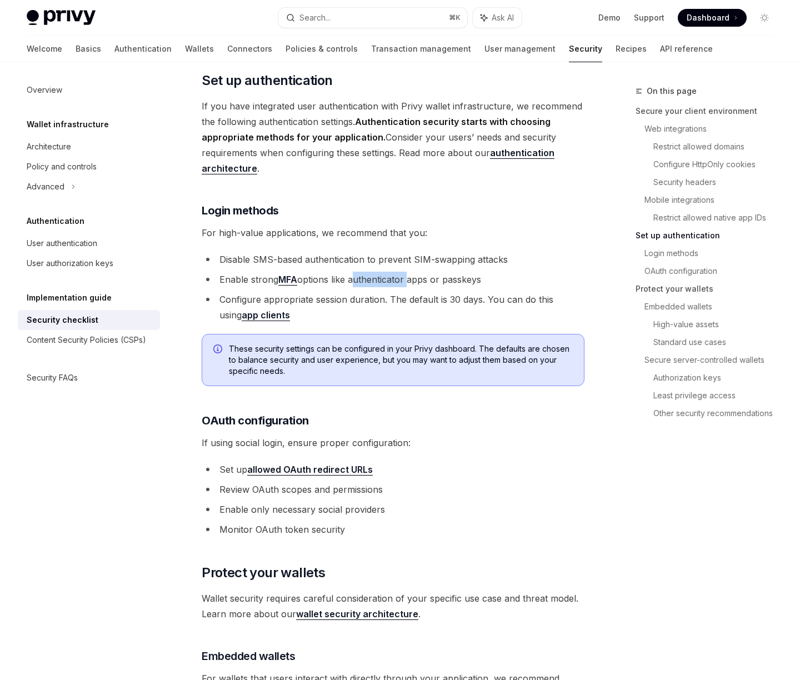
copy li "authenticator"
click at [432, 272] on li "Enable strong MFA options like authenticator apps or passkeys" at bounding box center [393, 280] width 383 height 16
click at [432, 292] on li "Configure appropriate session duration. The default is 30 days. You can do this…" at bounding box center [393, 307] width 383 height 31
drag, startPoint x: 351, startPoint y: 263, endPoint x: 430, endPoint y: 259, distance: 79.0
click at [430, 272] on li "Enable strong MFA options like authenticator apps or passkeys" at bounding box center [393, 280] width 383 height 16
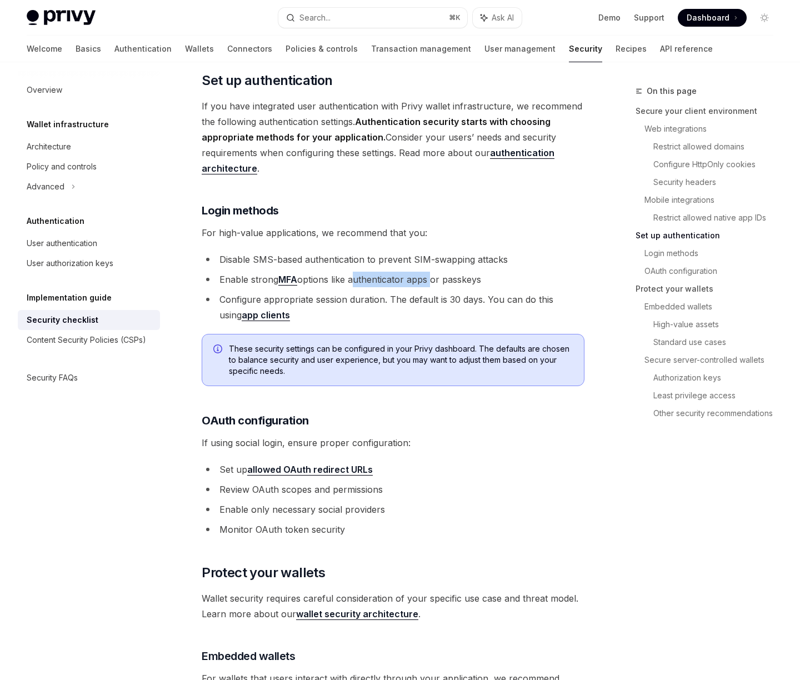
copy li "authenticator apps"
click at [407, 225] on span "For high-value applications, we recommend that you:" at bounding box center [393, 233] width 383 height 16
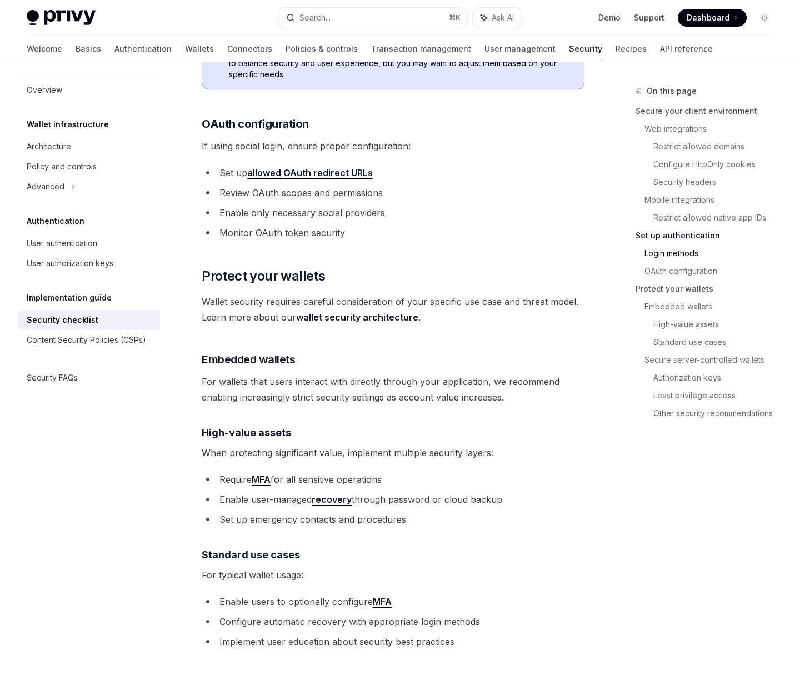
scroll to position [1186, 0]
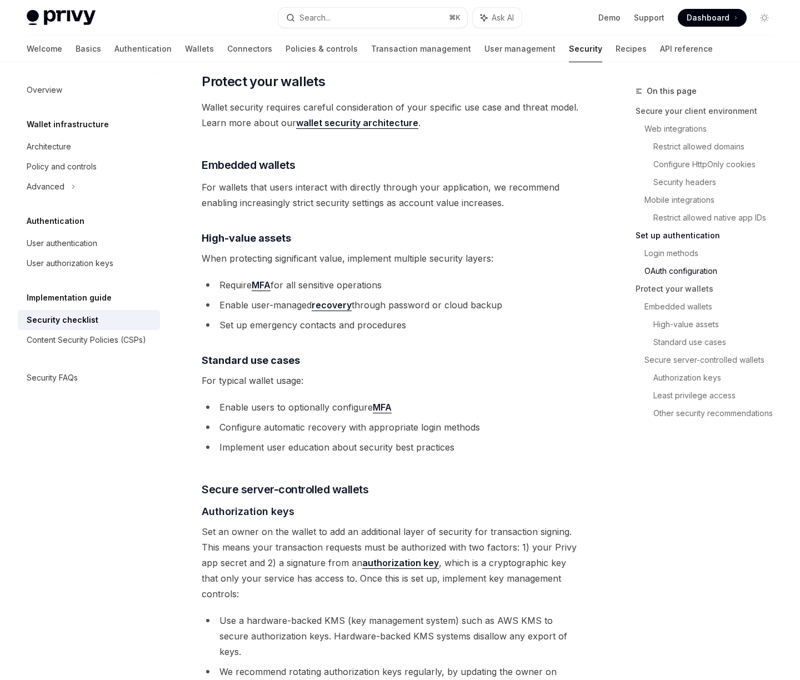
scroll to position [1417, 0]
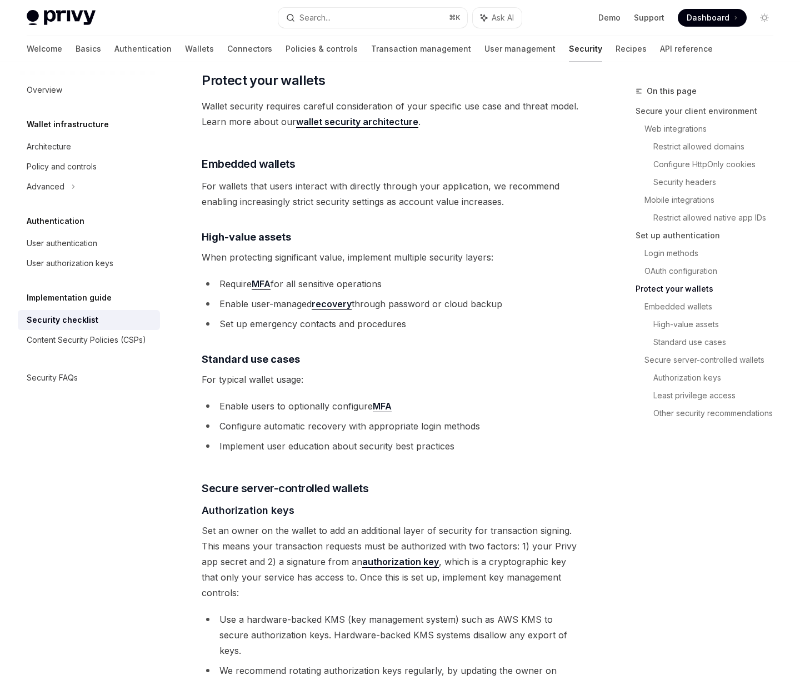
click at [373, 98] on span "Wallet security requires careful consideration of your specific use case and th…" at bounding box center [393, 113] width 383 height 31
click at [404, 98] on span "Wallet security requires careful consideration of your specific use case and th…" at bounding box center [393, 113] width 383 height 31
click at [464, 98] on span "Wallet security requires careful consideration of your specific use case and th…" at bounding box center [393, 113] width 383 height 31
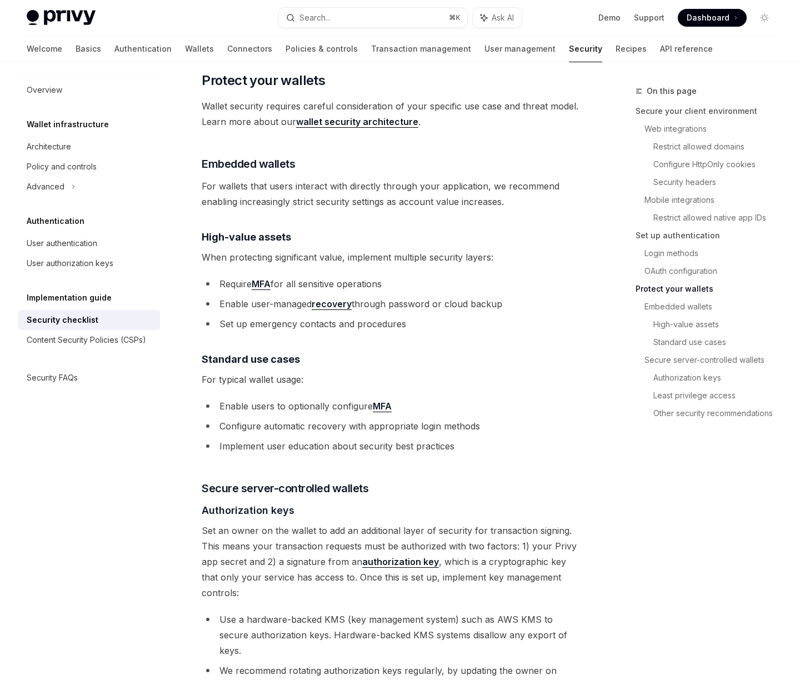
click at [341, 178] on span "For wallets that users interact with directly through your application, we reco…" at bounding box center [393, 193] width 383 height 31
click at [400, 178] on span "For wallets that users interact with directly through your application, we reco…" at bounding box center [393, 193] width 383 height 31
click at [303, 186] on span "For wallets that users interact with directly through your application, we reco…" at bounding box center [393, 193] width 383 height 31
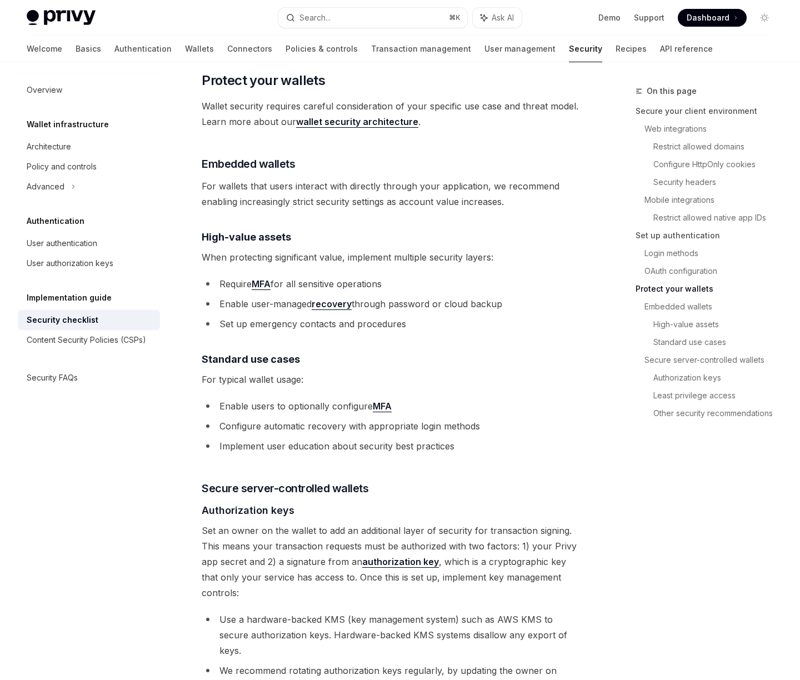
click at [369, 188] on span "For wallets that users interact with directly through your application, we reco…" at bounding box center [393, 193] width 383 height 31
click at [403, 186] on span "For wallets that users interact with directly through your application, we reco…" at bounding box center [393, 193] width 383 height 31
click at [310, 249] on span "When protecting significant value, implement multiple security layers:" at bounding box center [393, 257] width 383 height 16
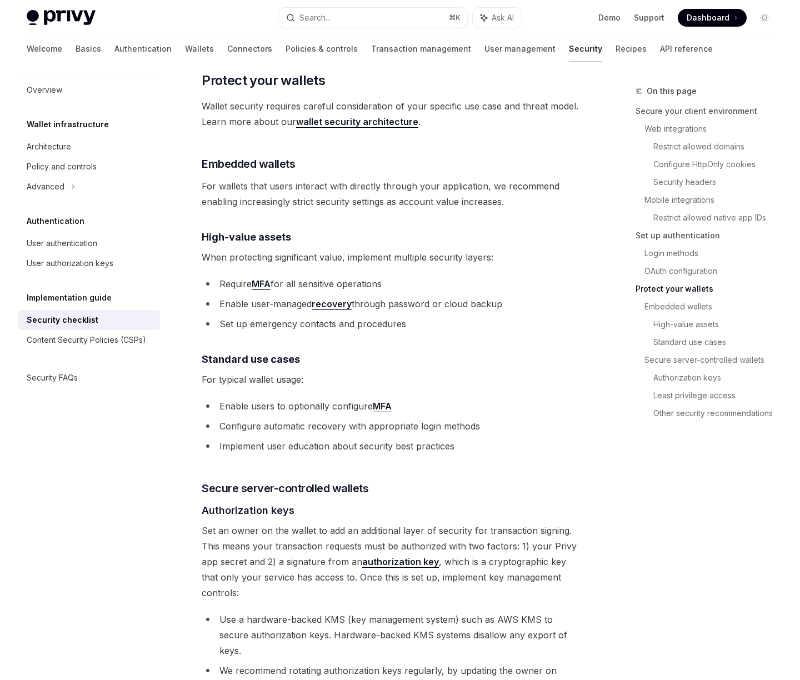
click at [342, 249] on span "When protecting significant value, implement multiple security layers:" at bounding box center [393, 257] width 383 height 16
click at [377, 249] on span "When protecting significant value, implement multiple security layers:" at bounding box center [393, 257] width 383 height 16
click at [410, 249] on span "When protecting significant value, implement multiple security layers:" at bounding box center [393, 257] width 383 height 16
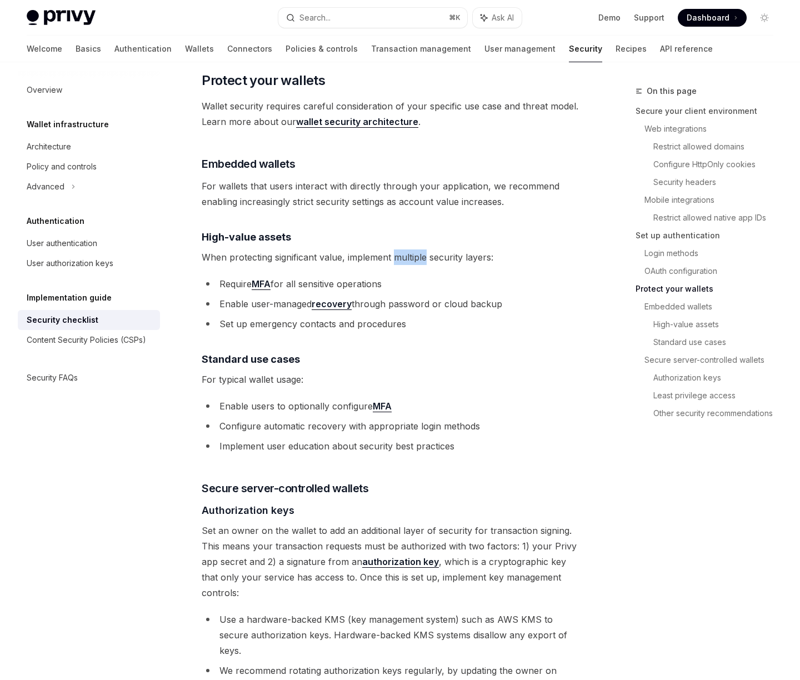
click at [410, 249] on span "When protecting significant value, implement multiple security layers:" at bounding box center [393, 257] width 383 height 16
click at [467, 249] on span "When protecting significant value, implement multiple security layers:" at bounding box center [393, 257] width 383 height 16
click at [318, 276] on li "Require MFA for all sensitive operations" at bounding box center [393, 284] width 383 height 16
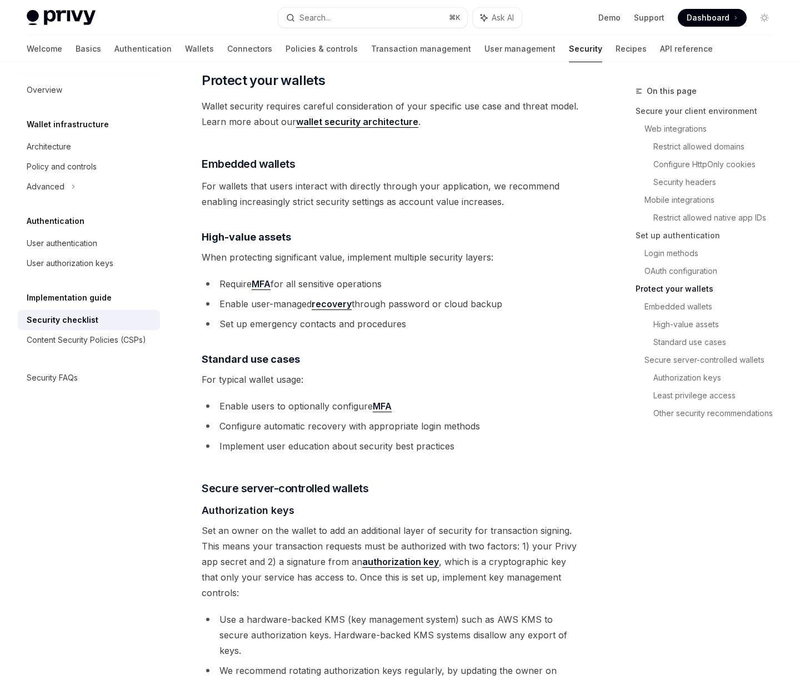
click at [352, 276] on li "Require MFA for all sensitive operations" at bounding box center [393, 284] width 383 height 16
click at [364, 249] on span "When protecting significant value, implement multiple security layers:" at bounding box center [393, 257] width 383 height 16
click at [421, 249] on span "When protecting significant value, implement multiple security layers:" at bounding box center [393, 257] width 383 height 16
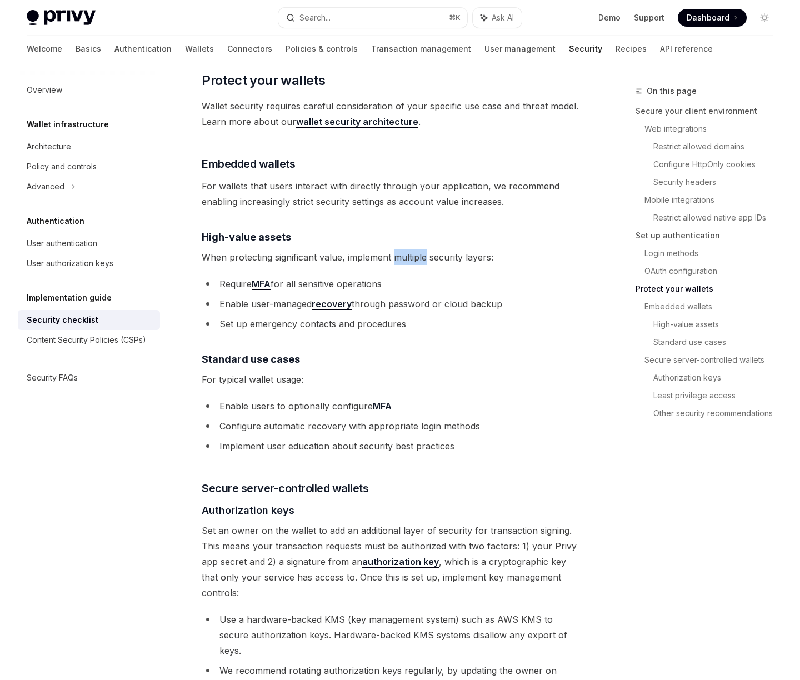
click at [421, 249] on span "When protecting significant value, implement multiple security layers:" at bounding box center [393, 257] width 383 height 16
click at [298, 296] on li "Enable user-managed recovery through password or cloud backup" at bounding box center [393, 304] width 383 height 16
click at [404, 296] on li "Enable user-managed recovery through password or cloud backup" at bounding box center [393, 304] width 383 height 16
click at [455, 296] on li "Enable user-managed recovery through password or cloud backup" at bounding box center [393, 304] width 383 height 16
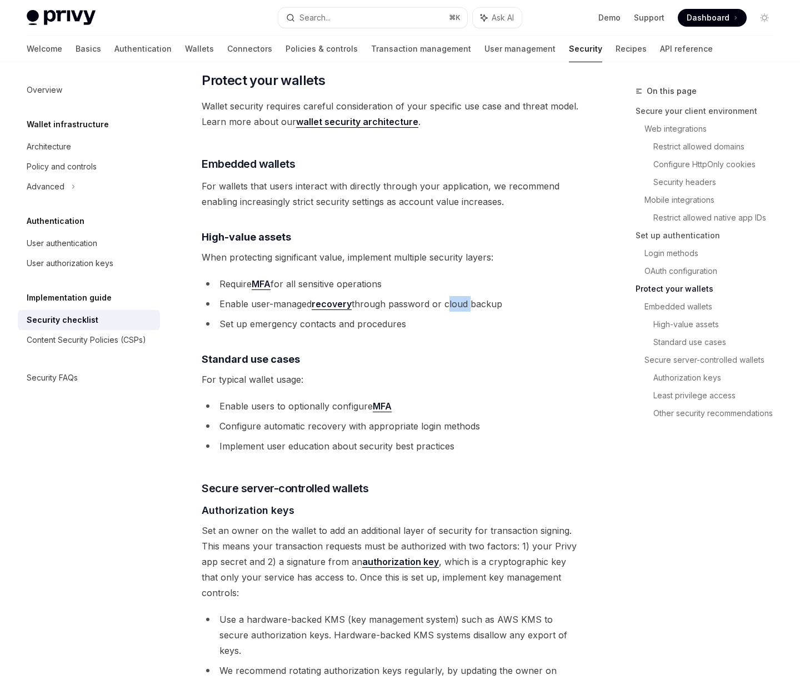
click at [455, 296] on li "Enable user-managed recovery through password or cloud backup" at bounding box center [393, 304] width 383 height 16
click at [378, 249] on span "When protecting significant value, implement multiple security layers:" at bounding box center [393, 257] width 383 height 16
click at [395, 249] on span "When protecting significant value, implement multiple security layers:" at bounding box center [393, 257] width 383 height 16
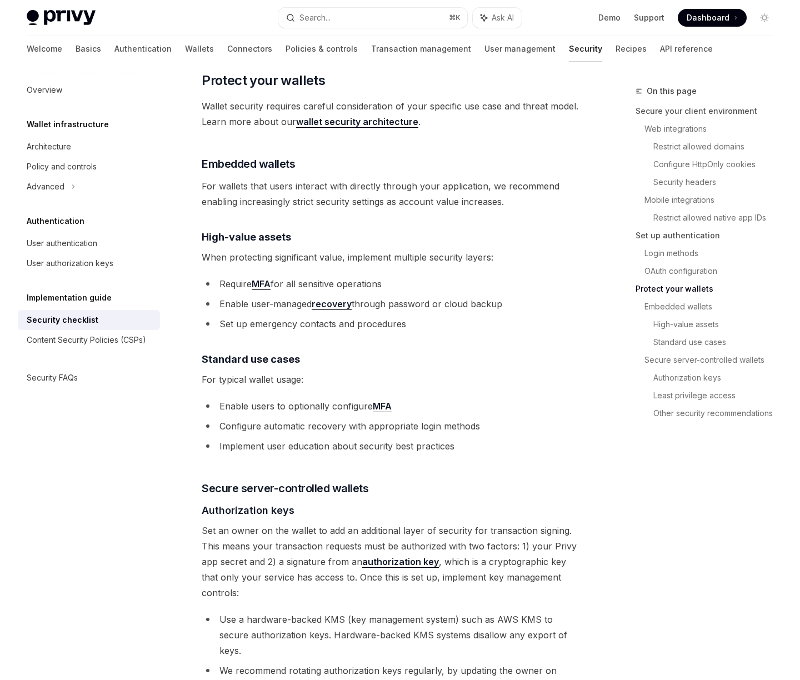
click at [314, 418] on li "Configure automatic recovery with appropriate login methods" at bounding box center [393, 426] width 383 height 16
click at [310, 438] on li "Implement user education about security best practices" at bounding box center [393, 446] width 383 height 16
click at [383, 438] on li "Implement user education about security best practices" at bounding box center [393, 446] width 383 height 16
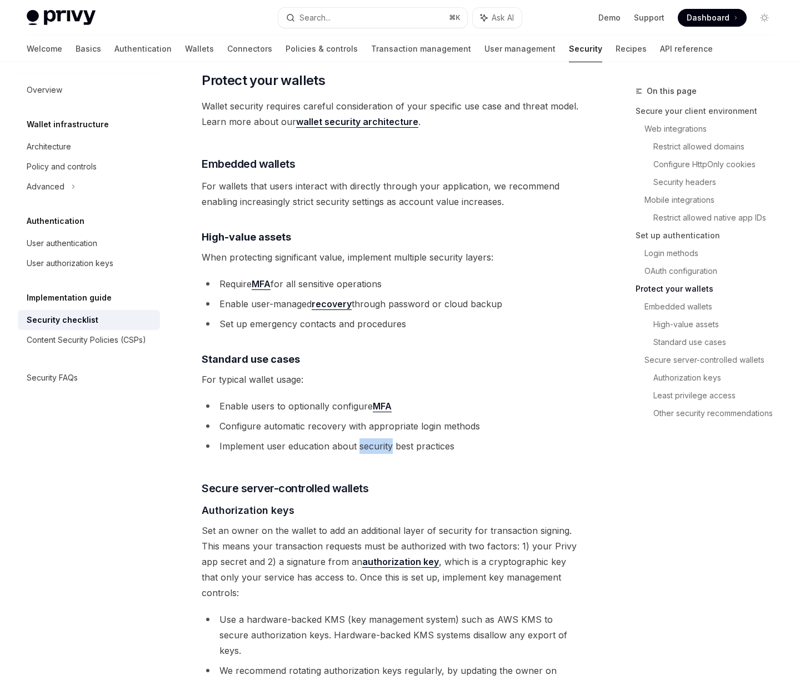
click at [383, 438] on li "Implement user education about security best practices" at bounding box center [393, 446] width 383 height 16
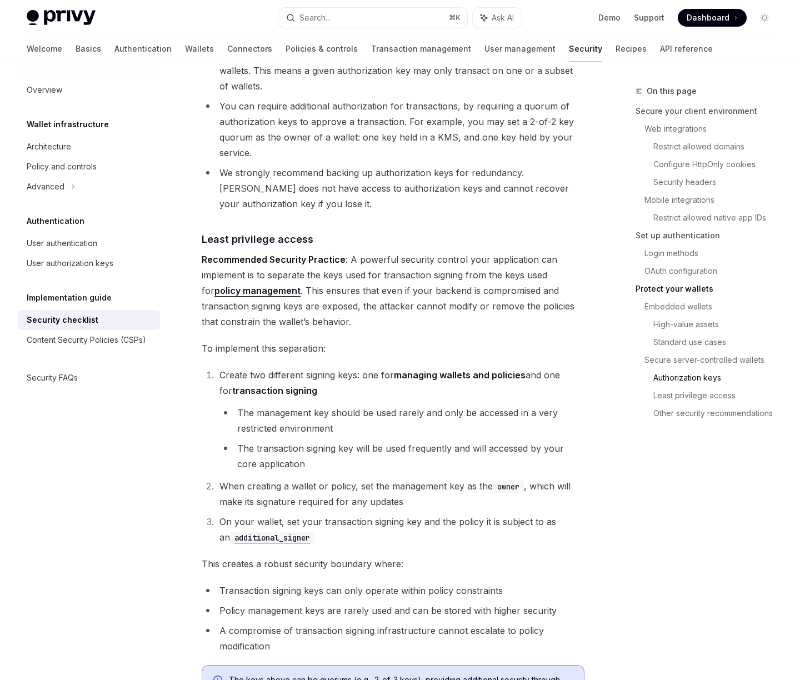
scroll to position [2091, 0]
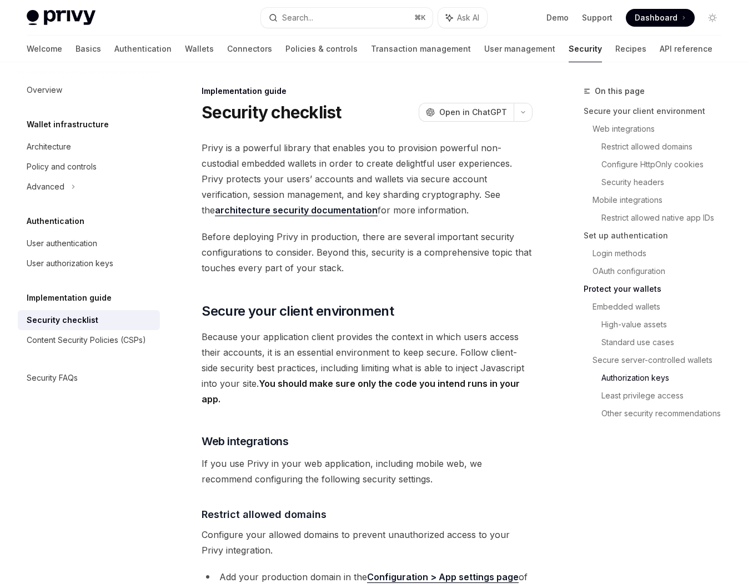
scroll to position [2286, 0]
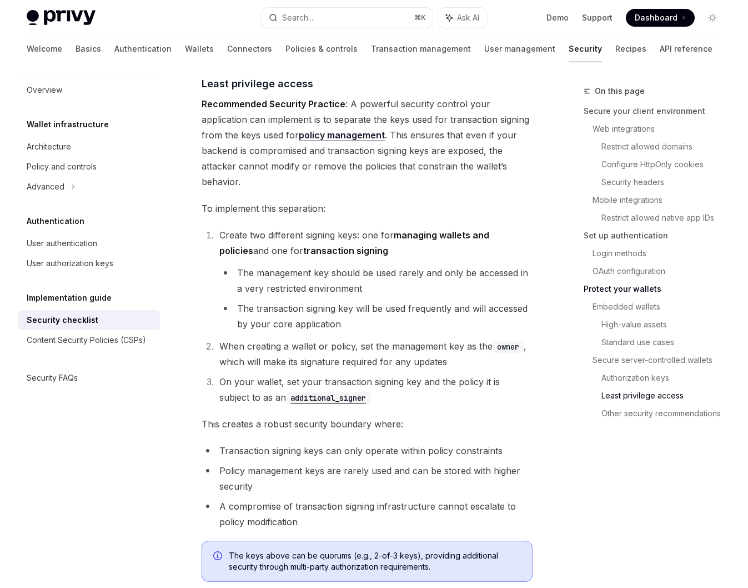
click at [362, 341] on span "When creating a wallet or policy, set the management key as the owner , which w…" at bounding box center [372, 354] width 307 height 27
click at [358, 376] on span "On your wallet, set your transaction signing key and the policy it is subject t…" at bounding box center [359, 389] width 281 height 27
click at [346, 341] on span "When creating a wallet or policy, set the management key as the owner , which w…" at bounding box center [372, 354] width 307 height 27
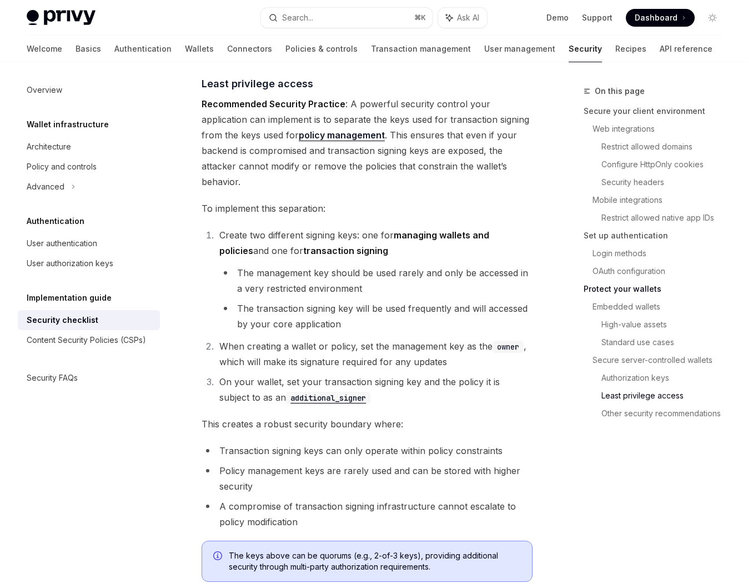
click at [400, 341] on span "When creating a wallet or policy, set the management key as the owner , which w…" at bounding box center [372, 354] width 307 height 27
click at [363, 341] on span "When creating a wallet or policy, set the management key as the owner , which w…" at bounding box center [372, 354] width 307 height 27
click at [319, 341] on span "When creating a wallet or policy, set the management key as the owner , which w…" at bounding box center [372, 354] width 307 height 27
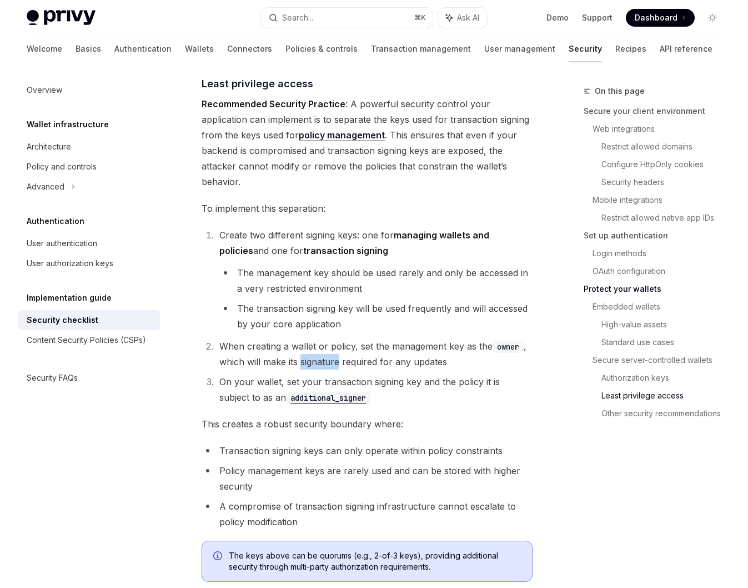
click at [319, 341] on span "When creating a wallet or policy, set the management key as the owner , which w…" at bounding box center [372, 354] width 307 height 27
click at [390, 341] on span "When creating a wallet or policy, set the management key as the owner , which w…" at bounding box center [372, 354] width 307 height 27
click at [419, 341] on span "When creating a wallet or policy, set the management key as the owner , which w…" at bounding box center [372, 354] width 307 height 27
click at [356, 341] on span "When creating a wallet or policy, set the management key as the owner , which w…" at bounding box center [372, 354] width 307 height 27
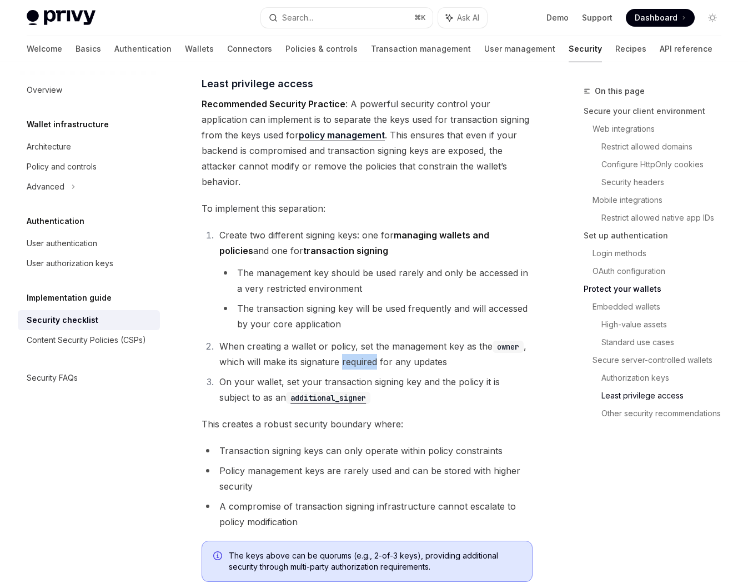
click at [356, 341] on span "When creating a wallet or policy, set the management key as the owner , which w…" at bounding box center [372, 354] width 307 height 27
click at [369, 341] on span "When creating a wallet or policy, set the management key as the owner , which w…" at bounding box center [372, 354] width 307 height 27
click at [297, 341] on span "When creating a wallet or policy, set the management key as the owner , which w…" at bounding box center [372, 354] width 307 height 27
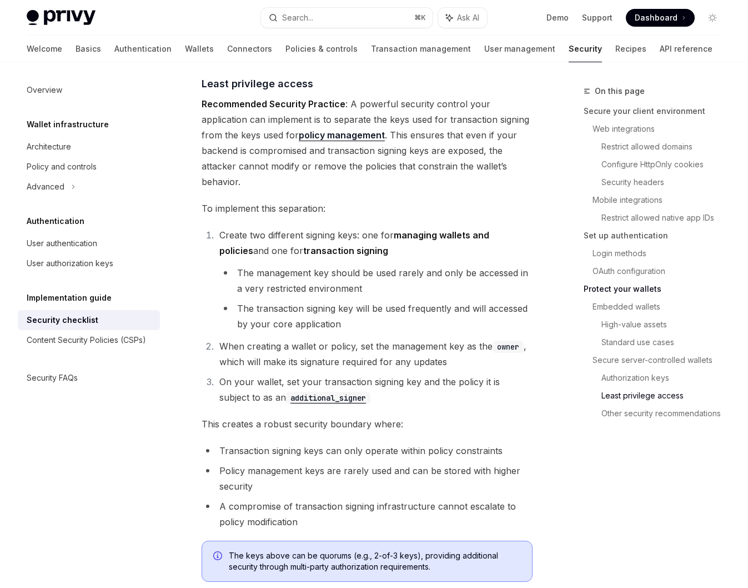
click at [318, 341] on span "When creating a wallet or policy, set the management key as the owner , which w…" at bounding box center [372, 354] width 307 height 27
click at [366, 341] on span "When creating a wallet or policy, set the management key as the owner , which w…" at bounding box center [372, 354] width 307 height 27
click at [358, 376] on span "On your wallet, set your transaction signing key and the policy it is subject t…" at bounding box center [359, 389] width 281 height 27
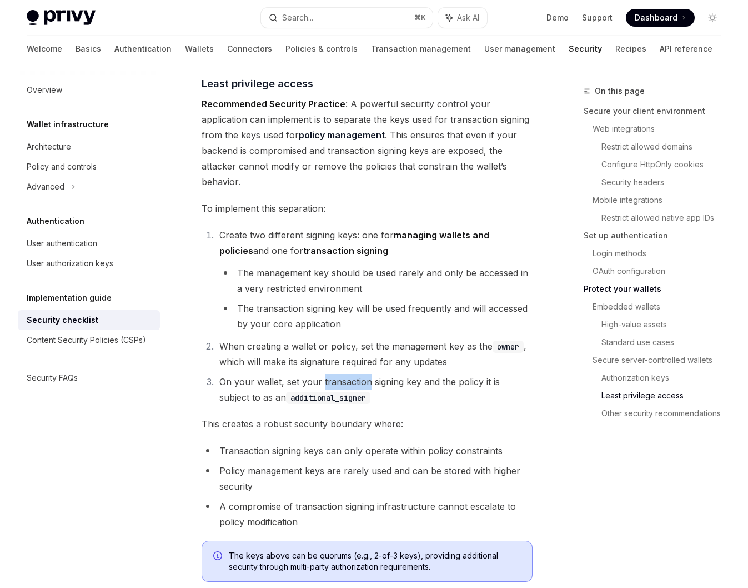
click at [358, 376] on span "On your wallet, set your transaction signing key and the policy it is subject t…" at bounding box center [359, 389] width 281 height 27
click at [359, 338] on li "When creating a wallet or policy, set the management key as the owner , which w…" at bounding box center [374, 353] width 317 height 31
click at [357, 374] on li "On your wallet, set your transaction signing key and the policy it is subject t…" at bounding box center [374, 389] width 317 height 31
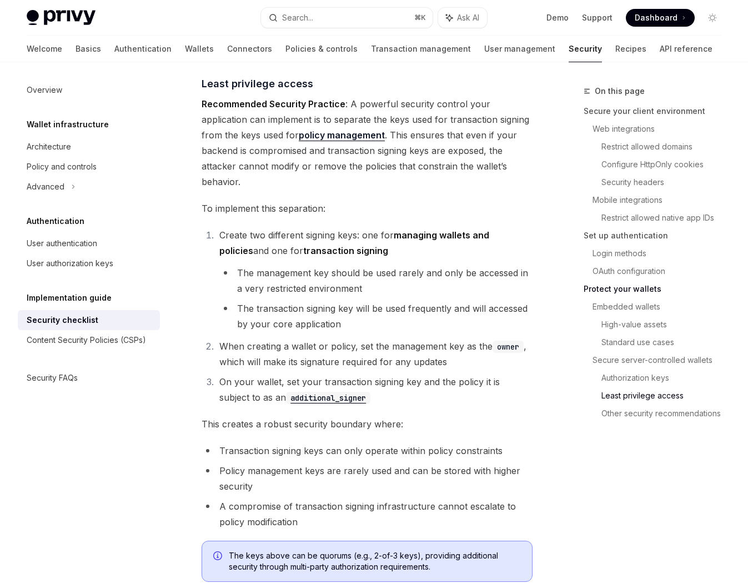
click at [313, 416] on span "This creates a robust security boundary where:" at bounding box center [367, 424] width 331 height 16
click at [361, 416] on span "This creates a robust security boundary where:" at bounding box center [367, 424] width 331 height 16
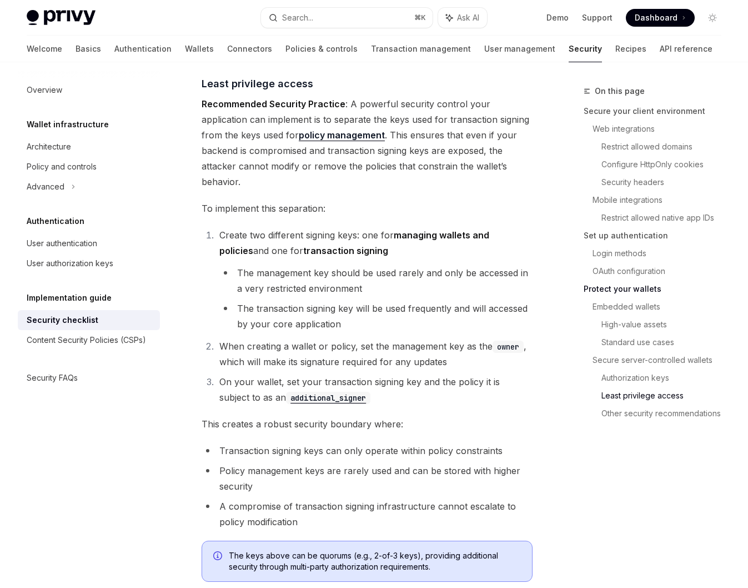
click at [436, 416] on span "This creates a robust security boundary where:" at bounding box center [367, 424] width 331 height 16
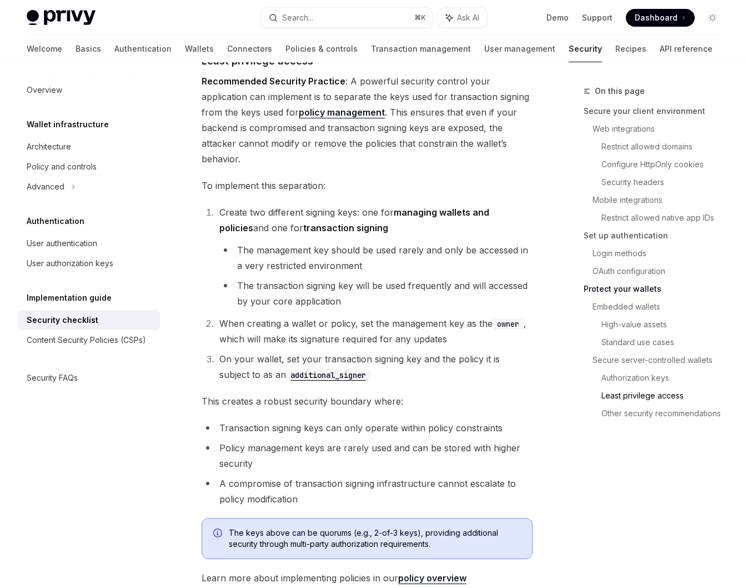
scroll to position [2332, 0]
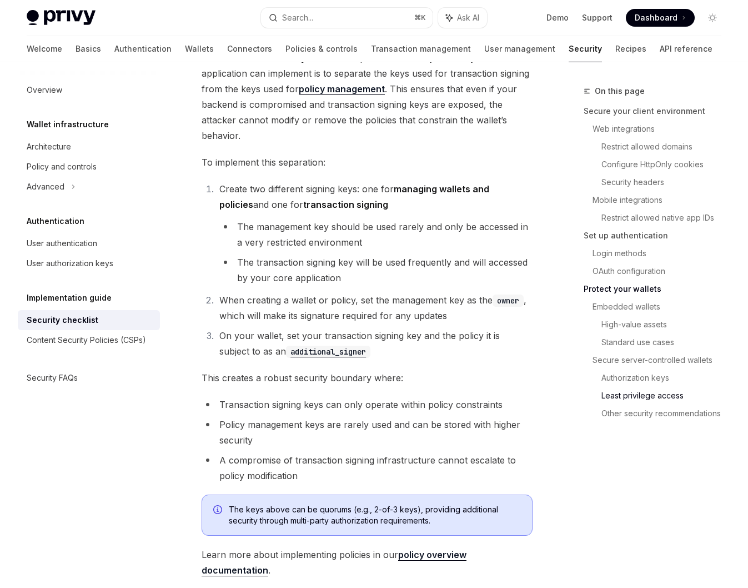
click at [364, 417] on li "Policy management keys are rarely used and can be stored with higher security" at bounding box center [367, 432] width 331 height 31
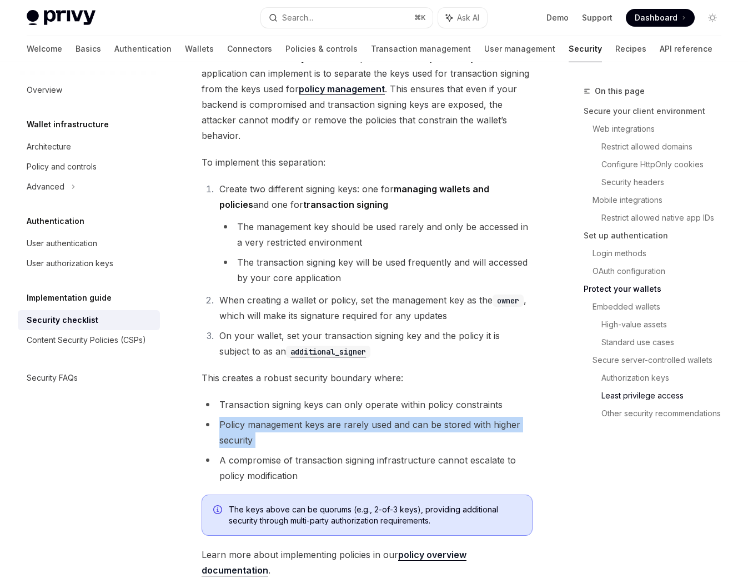
click at [364, 417] on li "Policy management keys are rarely used and can be stored with higher security" at bounding box center [367, 432] width 331 height 31
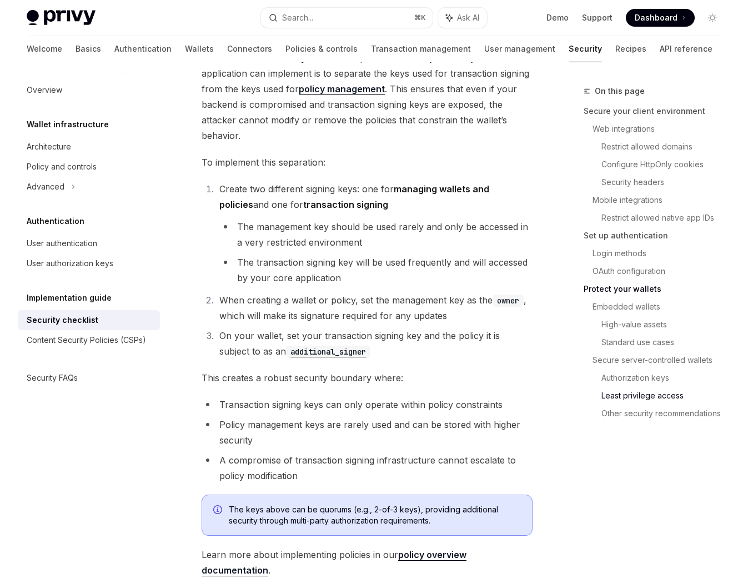
click at [360, 452] on li "A compromise of transaction signing infrastructure cannot escalate to policy mo…" at bounding box center [367, 467] width 331 height 31
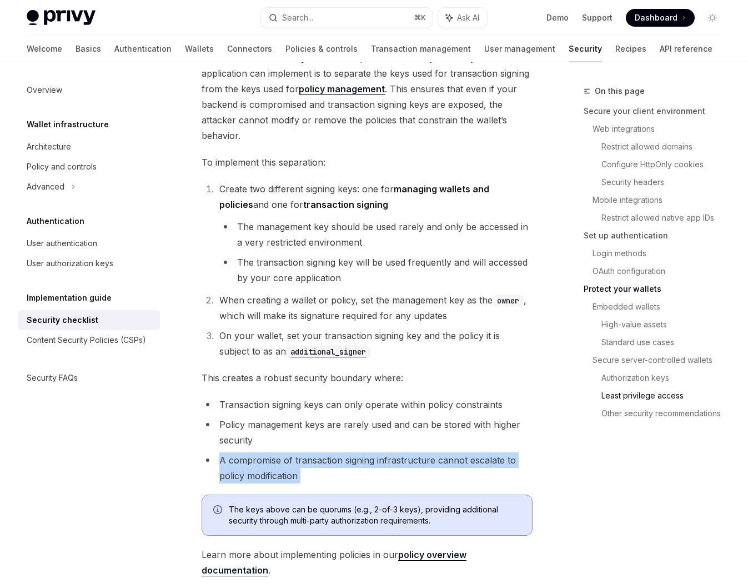
click at [360, 452] on li "A compromise of transaction signing infrastructure cannot escalate to policy mo…" at bounding box center [367, 467] width 331 height 31
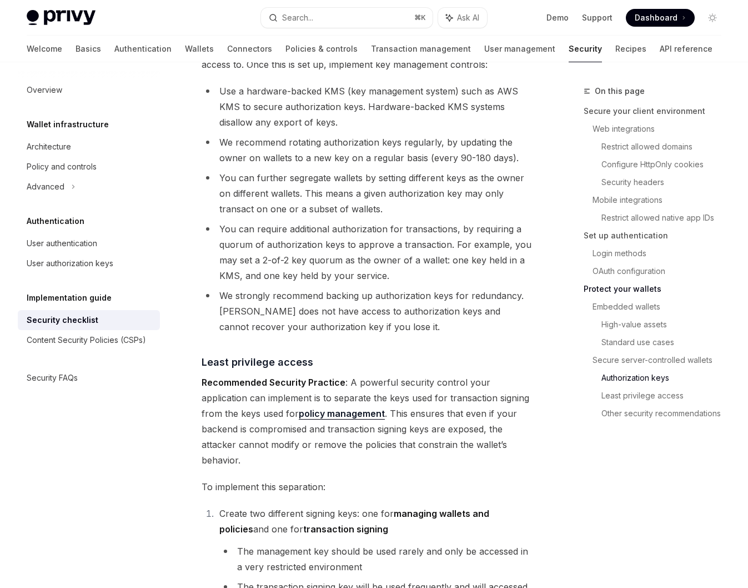
scroll to position [2006, 0]
click at [309, 409] on link "policy management" at bounding box center [342, 415] width 86 height 12
type textarea "*"
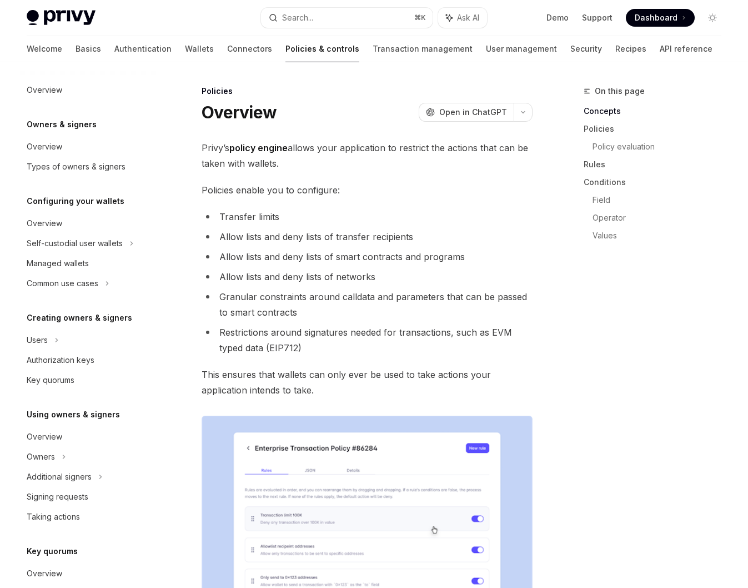
scroll to position [194, 0]
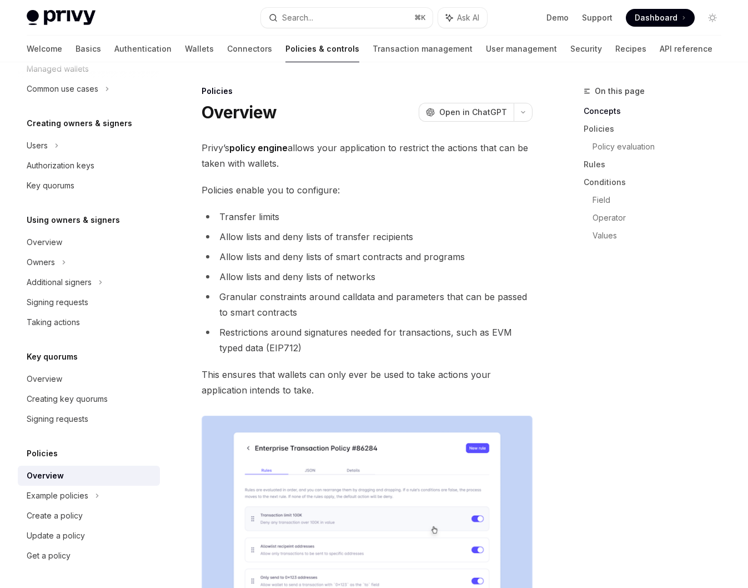
click at [372, 147] on span "Privy’s policy engine allows your application to restrict the actions that can …" at bounding box center [367, 155] width 331 height 31
click at [285, 191] on span "Policies enable you to configure:" at bounding box center [367, 190] width 331 height 16
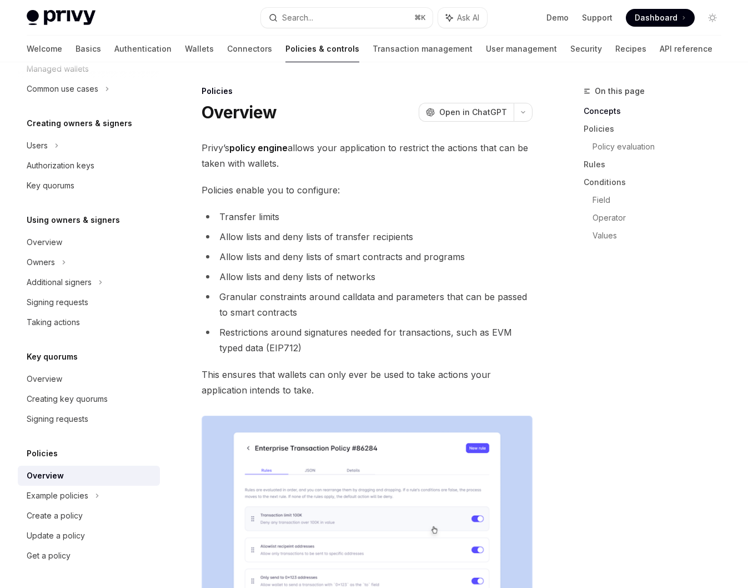
click at [268, 191] on span "Policies enable you to configure:" at bounding box center [367, 190] width 331 height 16
click at [298, 191] on span "Policies enable you to configure:" at bounding box center [367, 190] width 331 height 16
click at [317, 230] on li "Allow lists and deny lists of transfer recipients" at bounding box center [367, 237] width 331 height 16
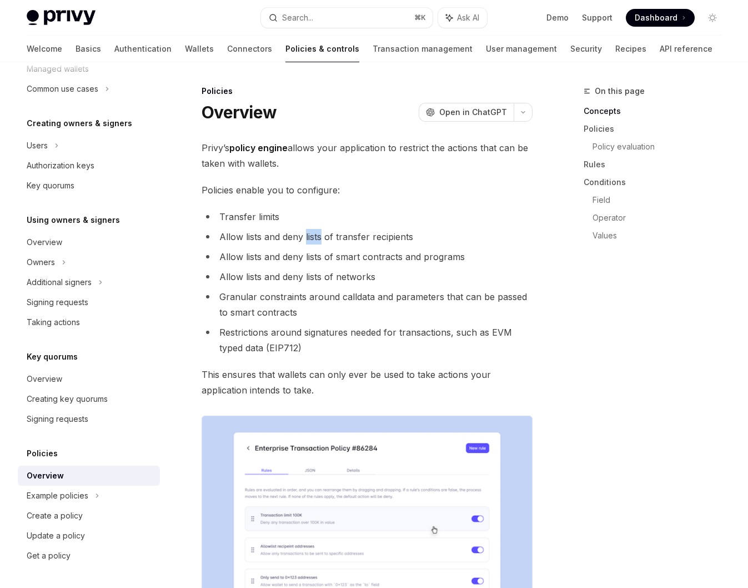
click at [317, 230] on li "Allow lists and deny lists of transfer recipients" at bounding box center [367, 237] width 331 height 16
click at [312, 188] on span "Policies enable you to configure:" at bounding box center [367, 190] width 331 height 16
click at [337, 214] on li "Transfer limits" at bounding box center [367, 217] width 331 height 16
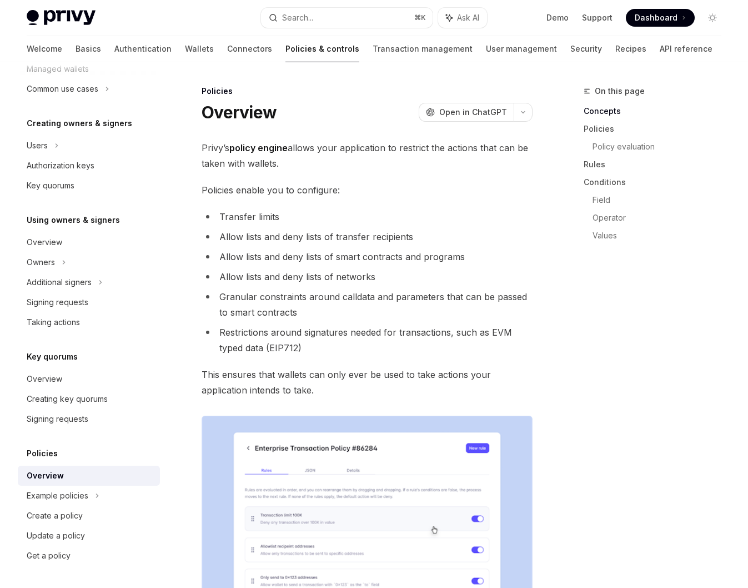
click at [334, 238] on li "Allow lists and deny lists of transfer recipients" at bounding box center [367, 237] width 331 height 16
click at [444, 227] on ul "Transfer limits Allow lists and deny lists of transfer recipients Allow lists a…" at bounding box center [367, 282] width 331 height 147
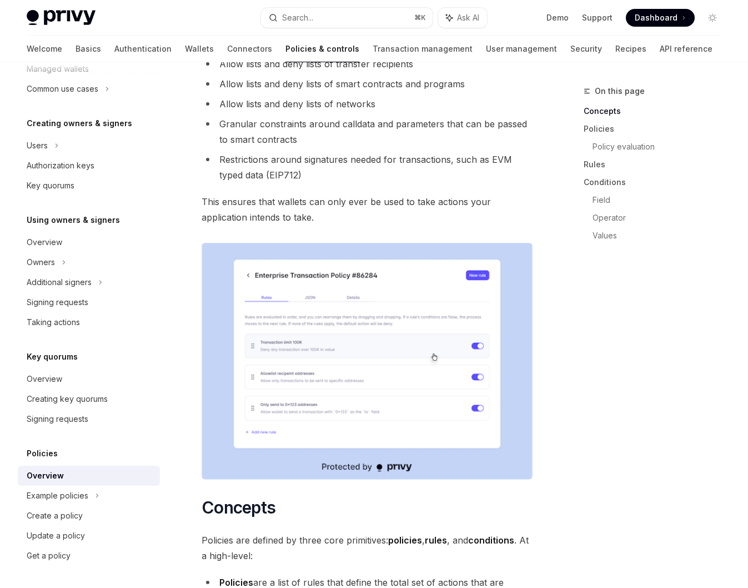
scroll to position [184, 0]
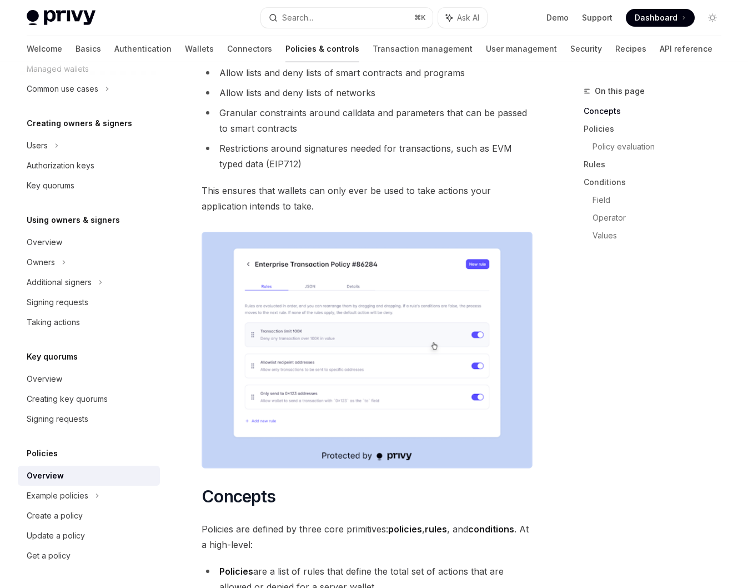
click at [408, 363] on img at bounding box center [367, 350] width 331 height 237
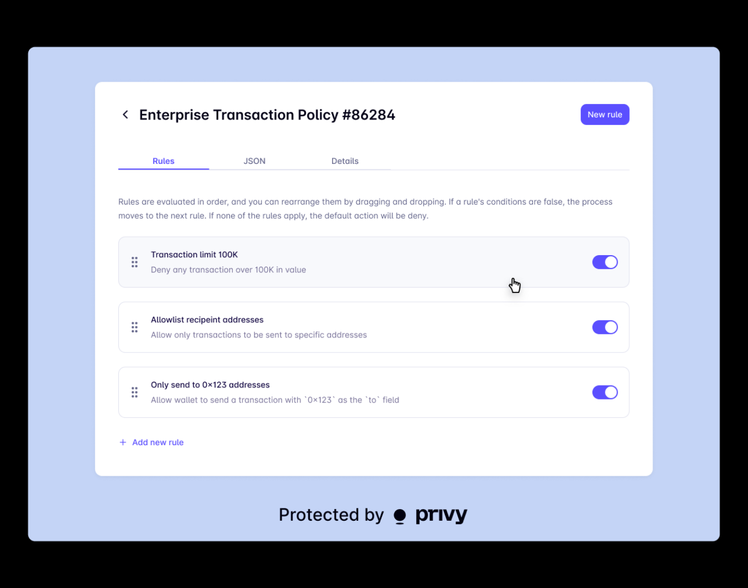
click at [553, 23] on div at bounding box center [374, 294] width 748 height 588
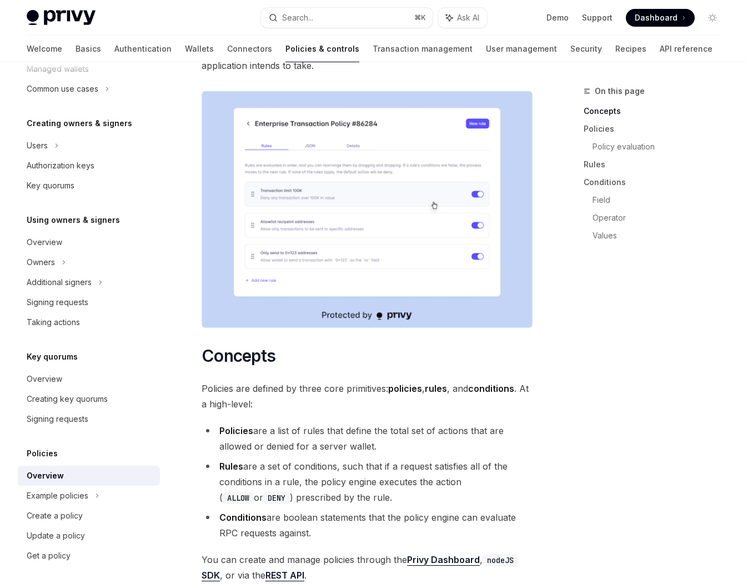
scroll to position [347, 0]
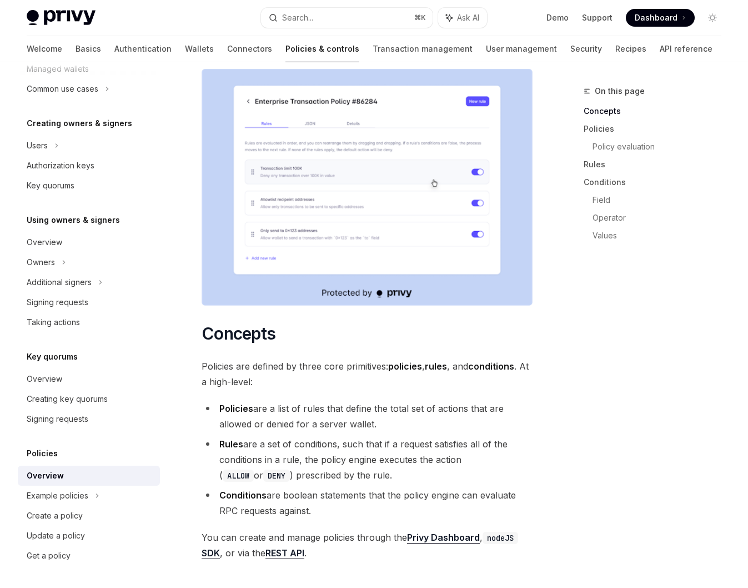
click at [356, 197] on img at bounding box center [367, 187] width 331 height 237
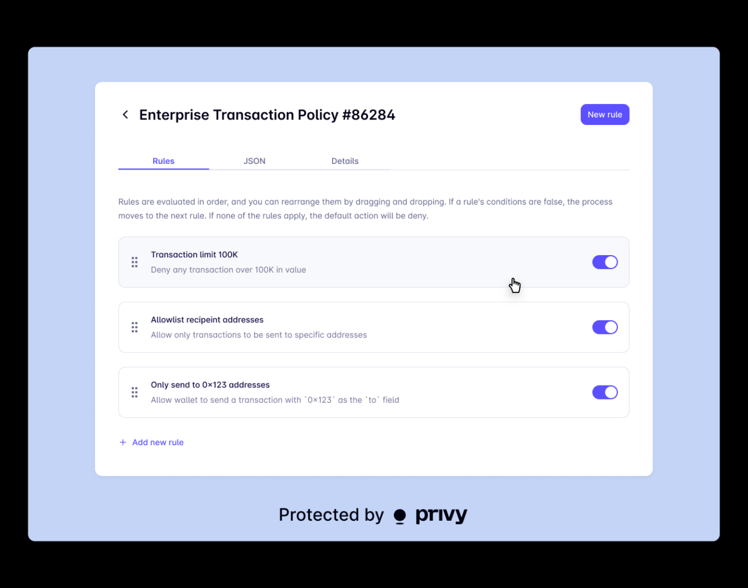
click at [429, 31] on div at bounding box center [374, 294] width 748 height 588
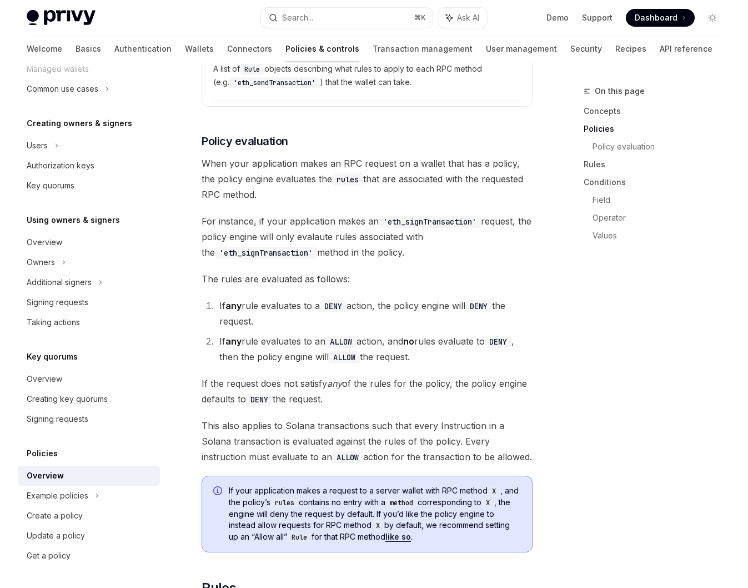
scroll to position [1299, 0]
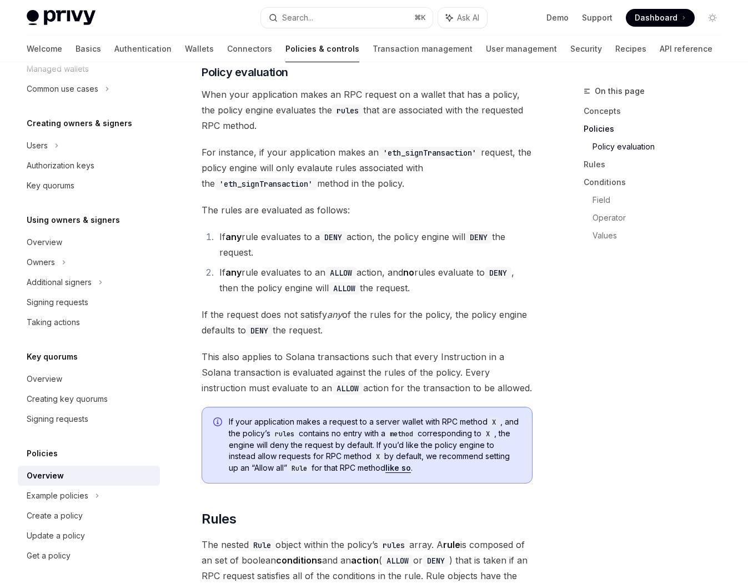
click at [376, 210] on span "The rules are evaluated as follows:" at bounding box center [367, 210] width 331 height 16
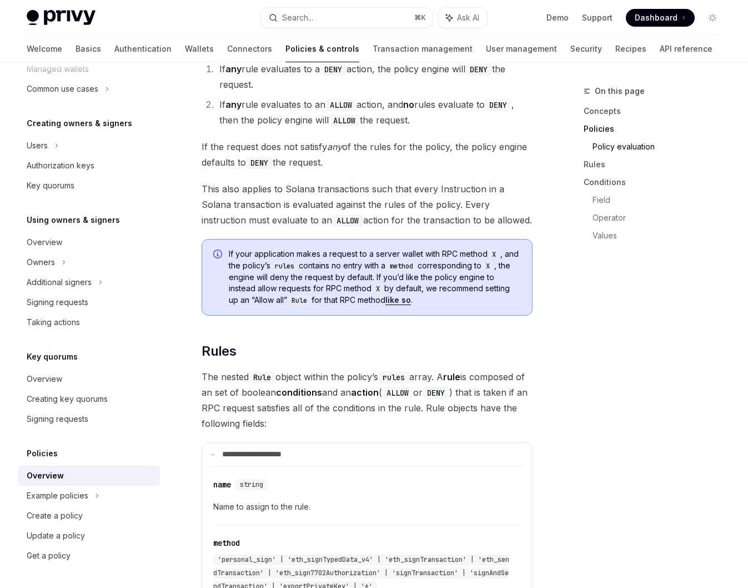
scroll to position [1501, 0]
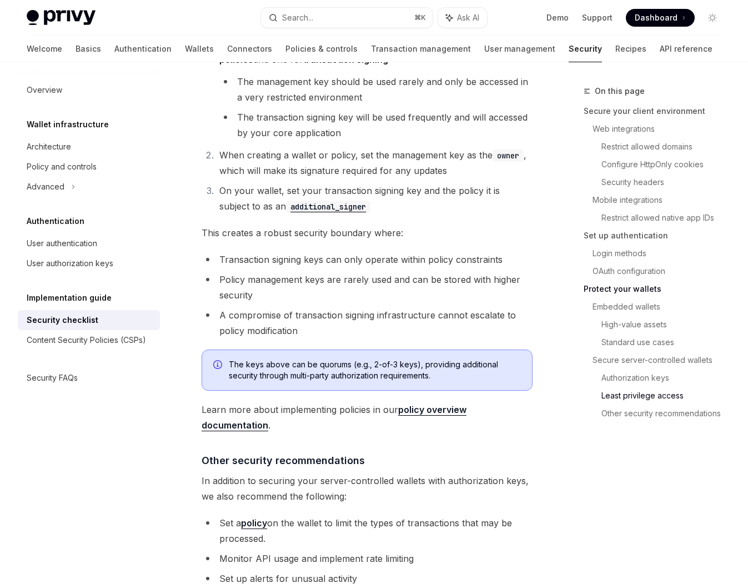
scroll to position [2488, 0]
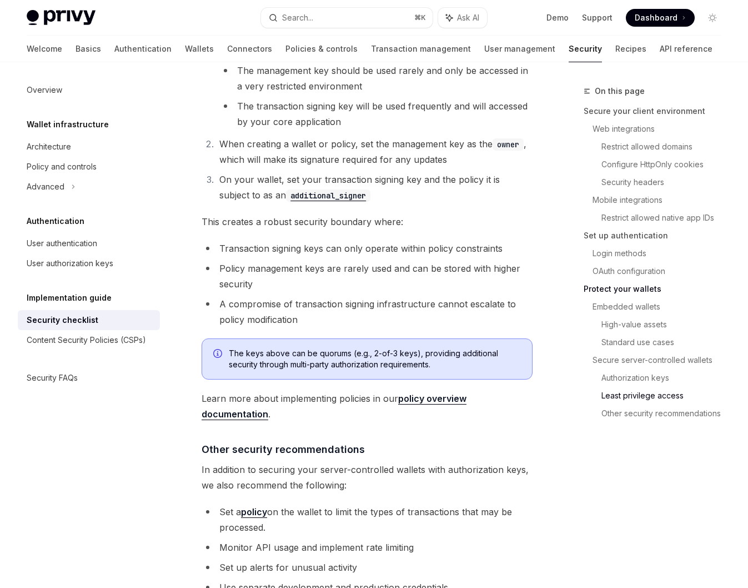
click at [353, 296] on li "A compromise of transaction signing infrastructure cannot escalate to policy mo…" at bounding box center [367, 311] width 331 height 31
click at [342, 296] on li "A compromise of transaction signing infrastructure cannot escalate to policy mo…" at bounding box center [367, 311] width 331 height 31
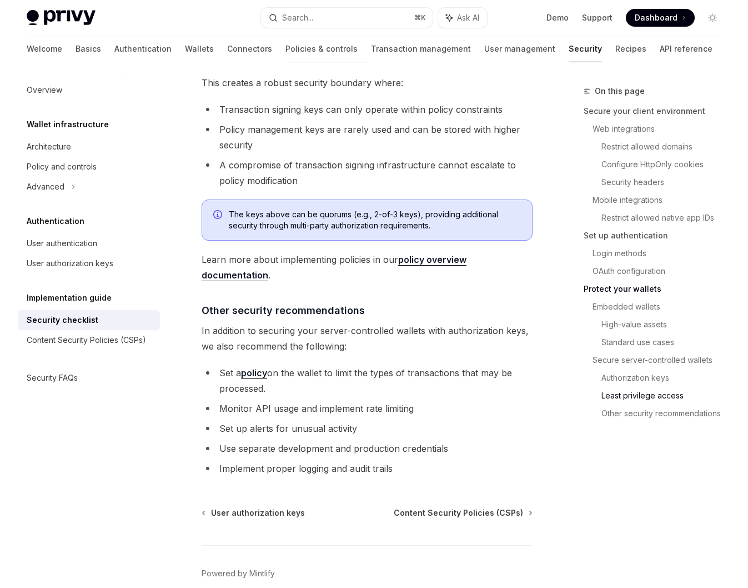
scroll to position [2630, 0]
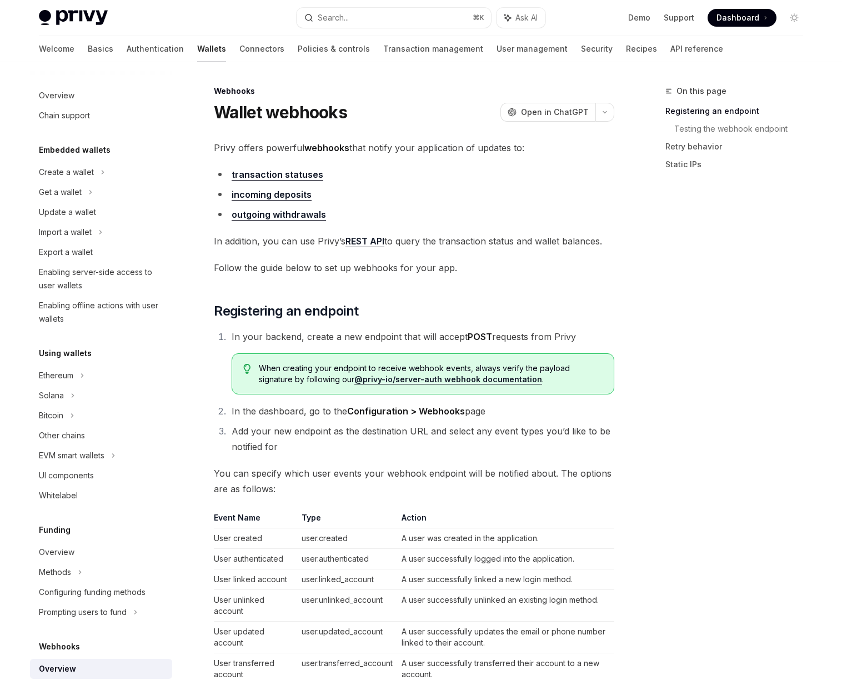
click at [299, 209] on link "outgoing withdrawals" at bounding box center [279, 215] width 94 height 12
type textarea "*"
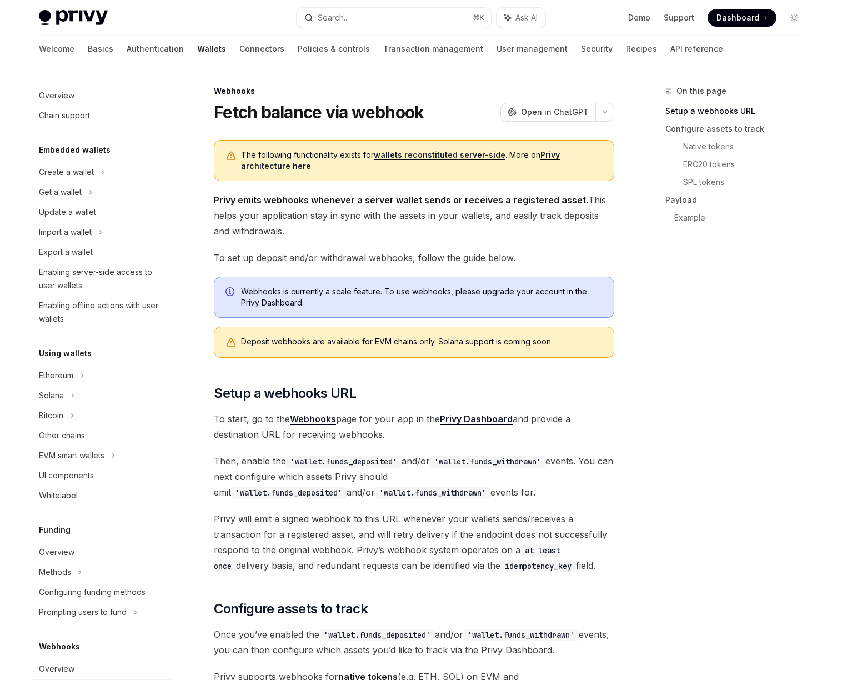
scroll to position [281, 0]
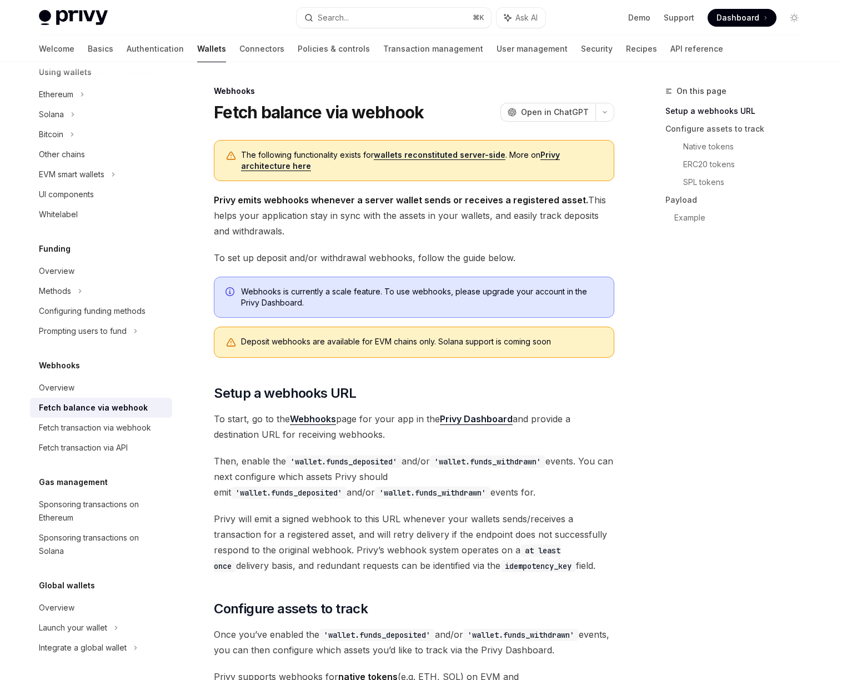
click at [371, 199] on strong "Privy emits webhooks whenever a server wallet sends or receives a registered as…" at bounding box center [401, 199] width 374 height 11
click at [397, 198] on strong "Privy emits webhooks whenever a server wallet sends or receives a registered as…" at bounding box center [401, 199] width 374 height 11
click at [393, 217] on span "Privy emits webhooks whenever a server wallet sends or receives a registered as…" at bounding box center [414, 215] width 401 height 47
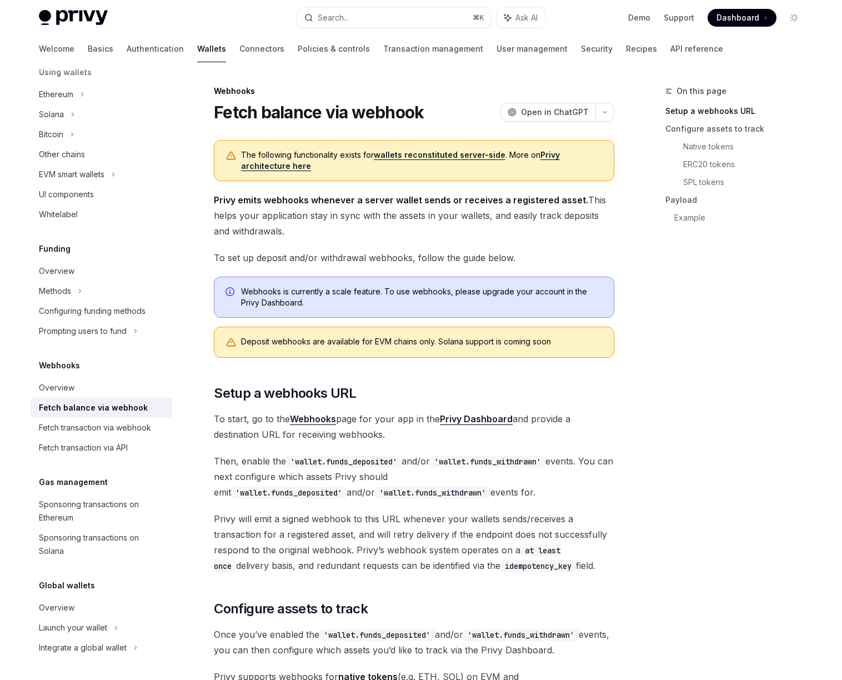
click at [411, 212] on span "Privy emits webhooks whenever a server wallet sends or receives a registered as…" at bounding box center [414, 215] width 401 height 47
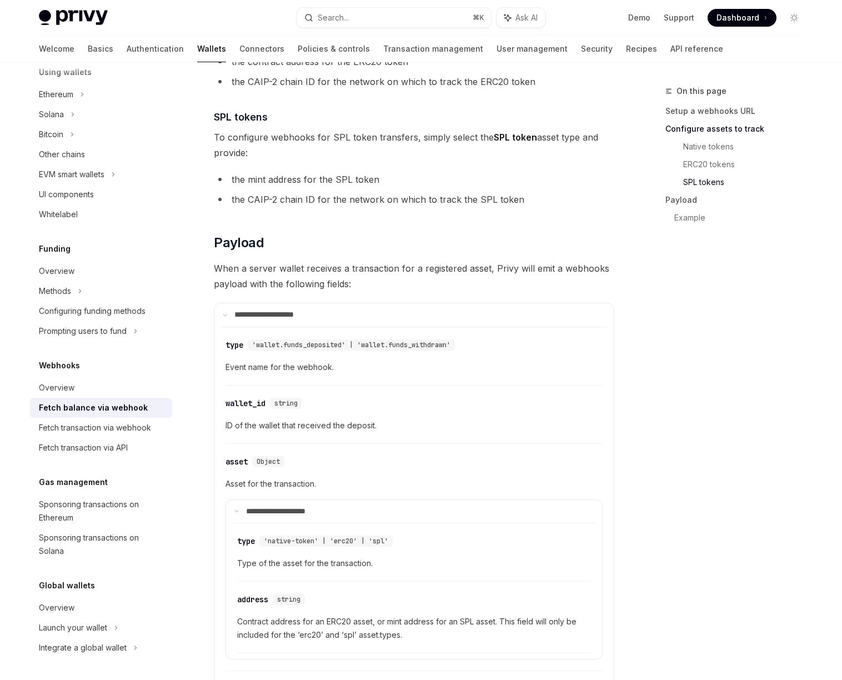
scroll to position [873, 0]
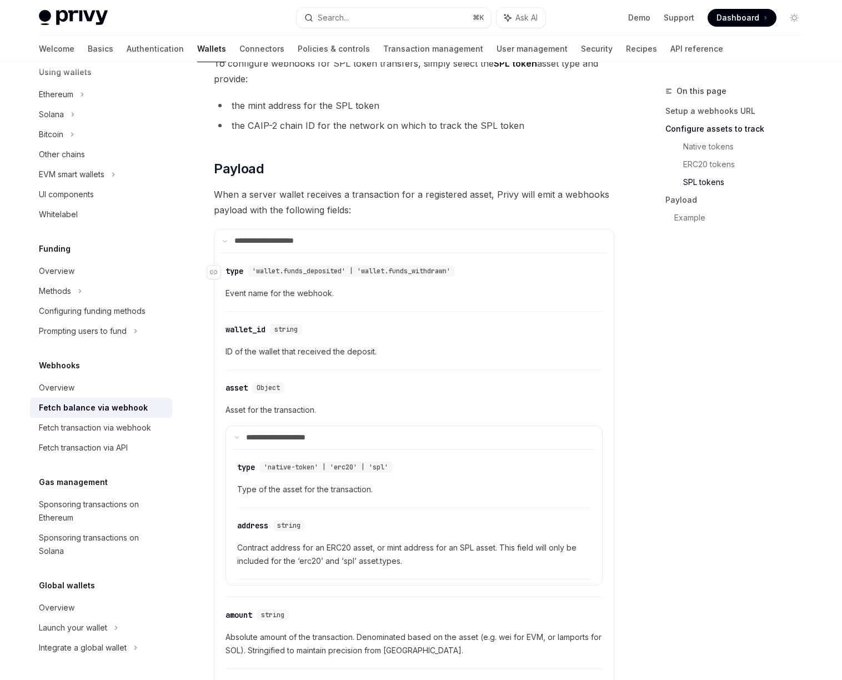
click at [422, 271] on span "'wallet.funds_deposited' | 'wallet.funds_withdrawn'" at bounding box center [351, 271] width 198 height 9
copy span "funds_withdrawn"
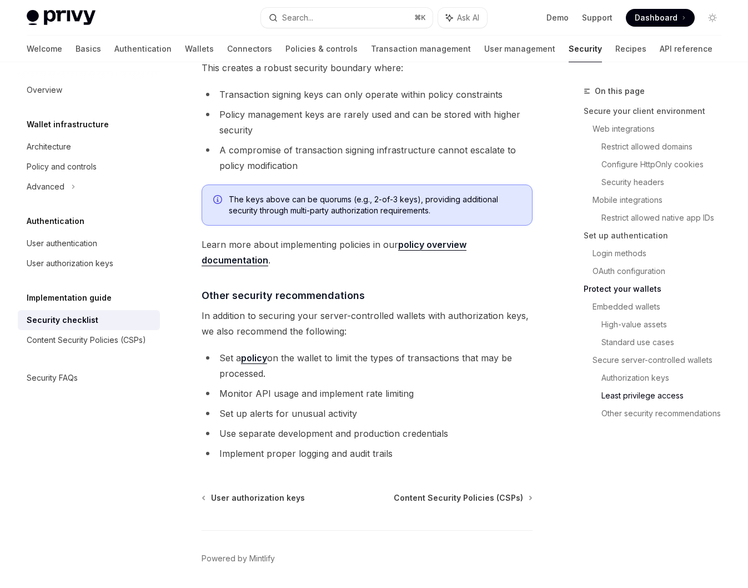
scroll to position [2645, 0]
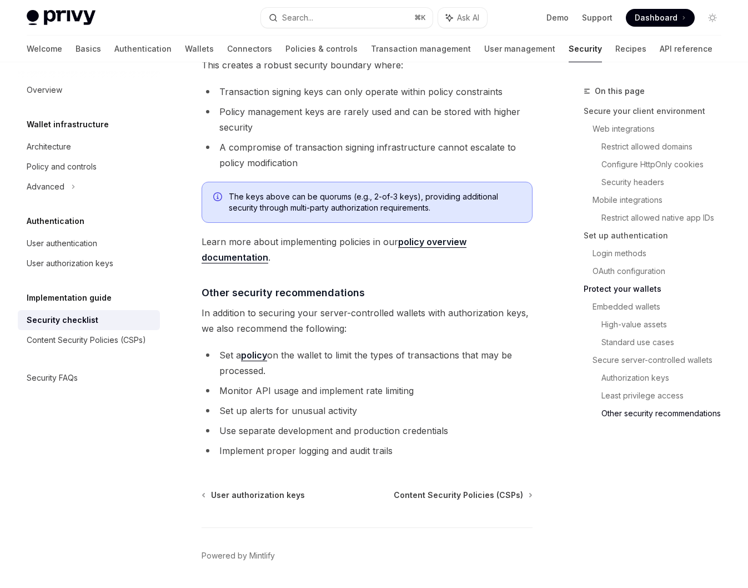
click at [354, 347] on li "Set a policy on the wallet to limit the types of transactions that may be proce…" at bounding box center [367, 362] width 331 height 31
click at [378, 347] on li "Set a policy on the wallet to limit the types of transactions that may be proce…" at bounding box center [367, 362] width 331 height 31
click at [332, 347] on li "Set a policy on the wallet to limit the types of transactions that may be proce…" at bounding box center [367, 362] width 331 height 31
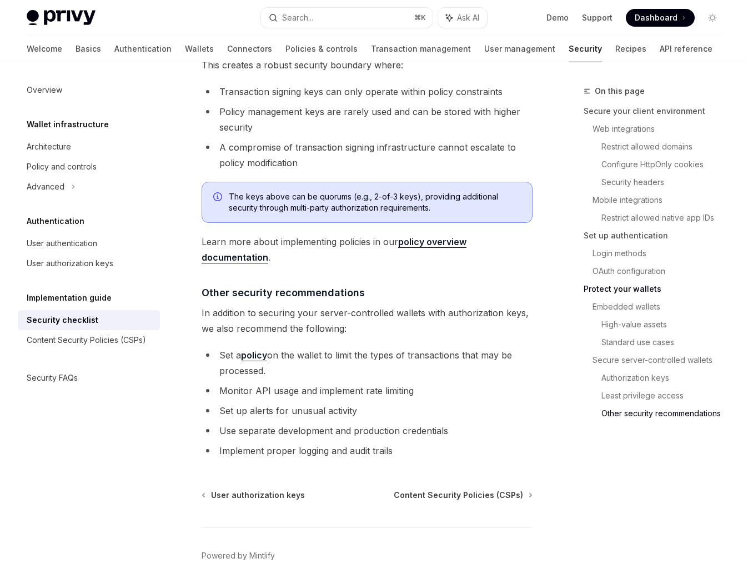
click at [361, 347] on li "Set a policy on the wallet to limit the types of transactions that may be proce…" at bounding box center [367, 362] width 331 height 31
click at [315, 383] on li "Monitor API usage and implement rate limiting" at bounding box center [367, 391] width 331 height 16
click at [334, 383] on li "Monitor API usage and implement rate limiting" at bounding box center [367, 391] width 331 height 16
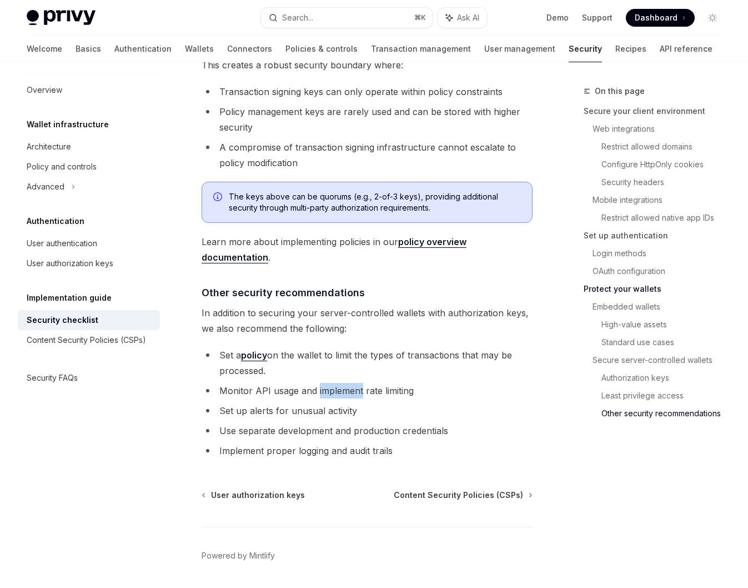
click at [334, 383] on li "Monitor API usage and implement rate limiting" at bounding box center [367, 391] width 331 height 16
drag, startPoint x: 219, startPoint y: 356, endPoint x: 420, endPoint y: 361, distance: 200.6
click at [420, 383] on li "Monitor API usage and implement rate limiting" at bounding box center [367, 391] width 331 height 16
copy li "Monitor API usage and implement rate limiting"
click at [409, 383] on li "Monitor API usage and implement rate limiting" at bounding box center [367, 391] width 331 height 16
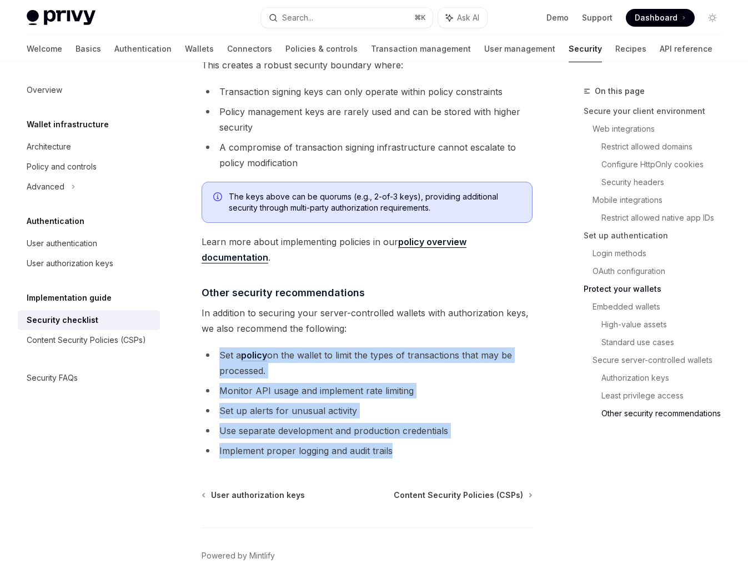
drag, startPoint x: 388, startPoint y: 414, endPoint x: 217, endPoint y: 320, distance: 195.4
click at [217, 347] on ul "Set a policy on the wallet to limit the types of transactions that may be proce…" at bounding box center [367, 402] width 331 height 111
copy ul "Set a policy on the wallet to limit the types of transactions that may be proce…"
click at [350, 403] on li "Set up alerts for unusual activity" at bounding box center [367, 411] width 331 height 16
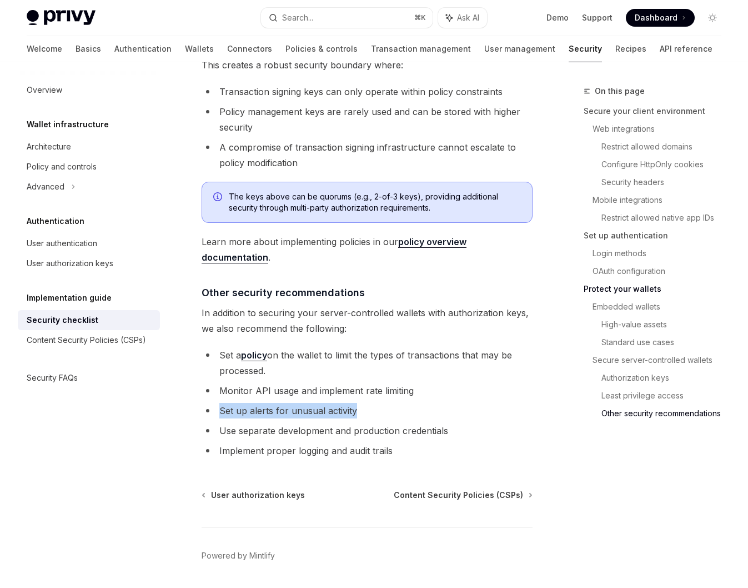
drag, startPoint x: 361, startPoint y: 378, endPoint x: 217, endPoint y: 378, distance: 143.9
click at [217, 403] on li "Set up alerts for unusual activity" at bounding box center [367, 411] width 331 height 16
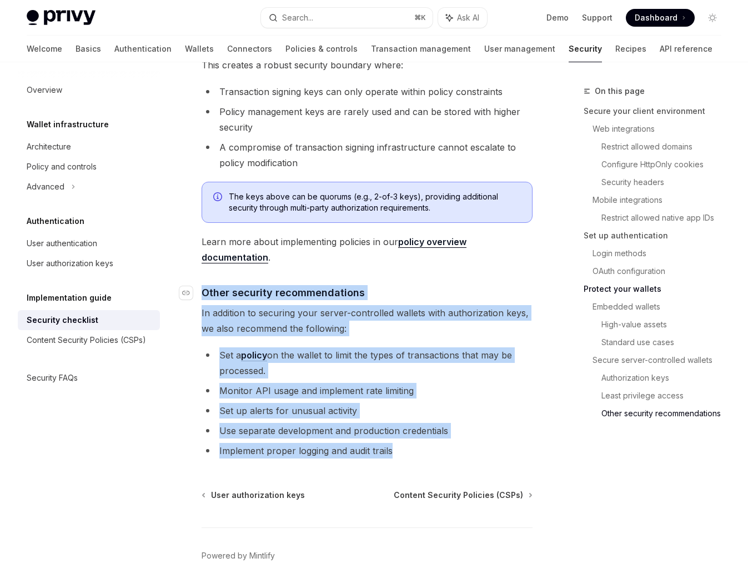
drag, startPoint x: 401, startPoint y: 417, endPoint x: 198, endPoint y: 258, distance: 257.1
copy div "​ Other security recommendations In addition to securing your server-controlled…"
